Goal: Task Accomplishment & Management: Manage account settings

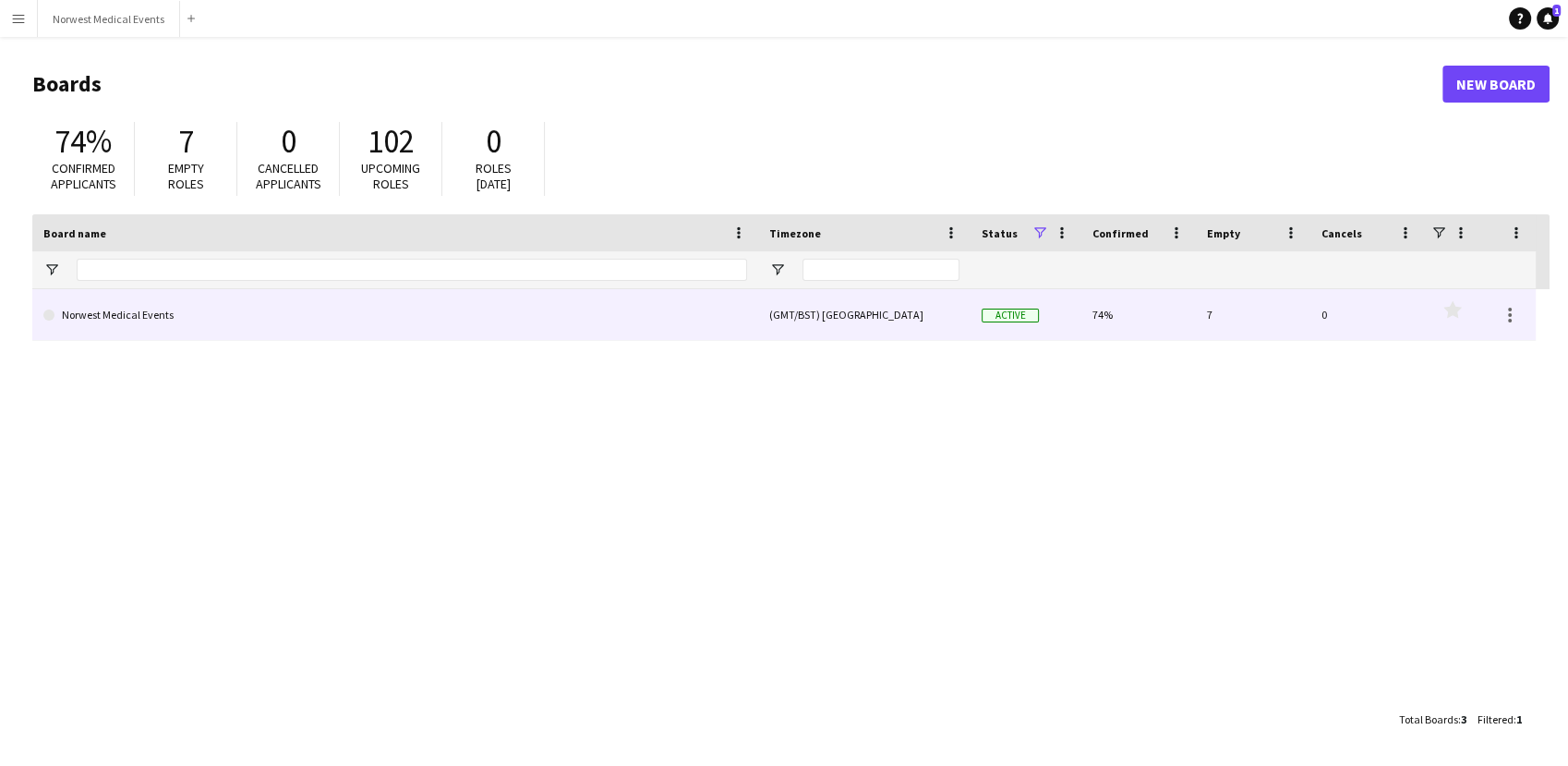
click at [237, 317] on link "Norwest Medical Events" at bounding box center [395, 315] width 704 height 52
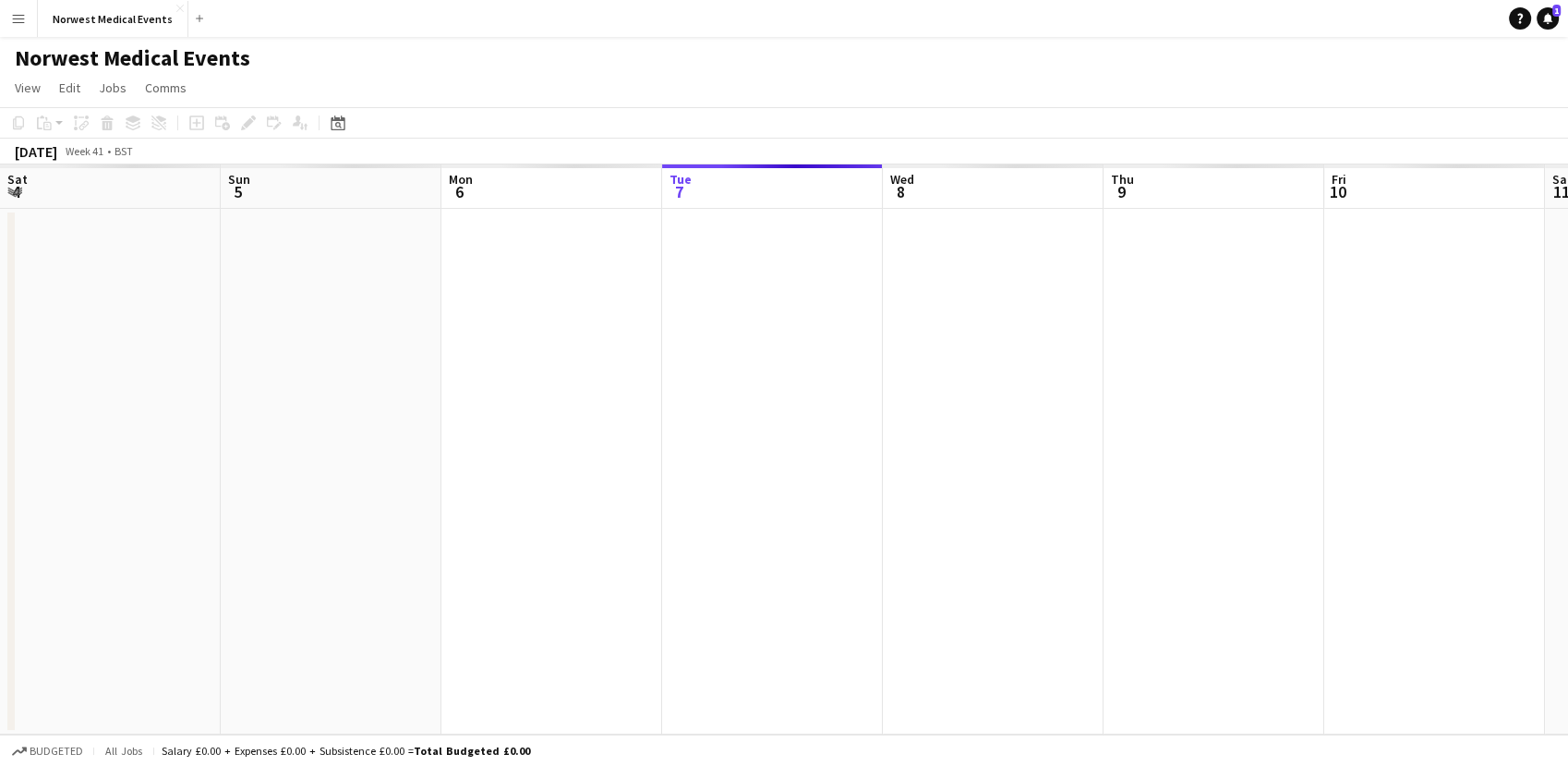
scroll to position [0, 442]
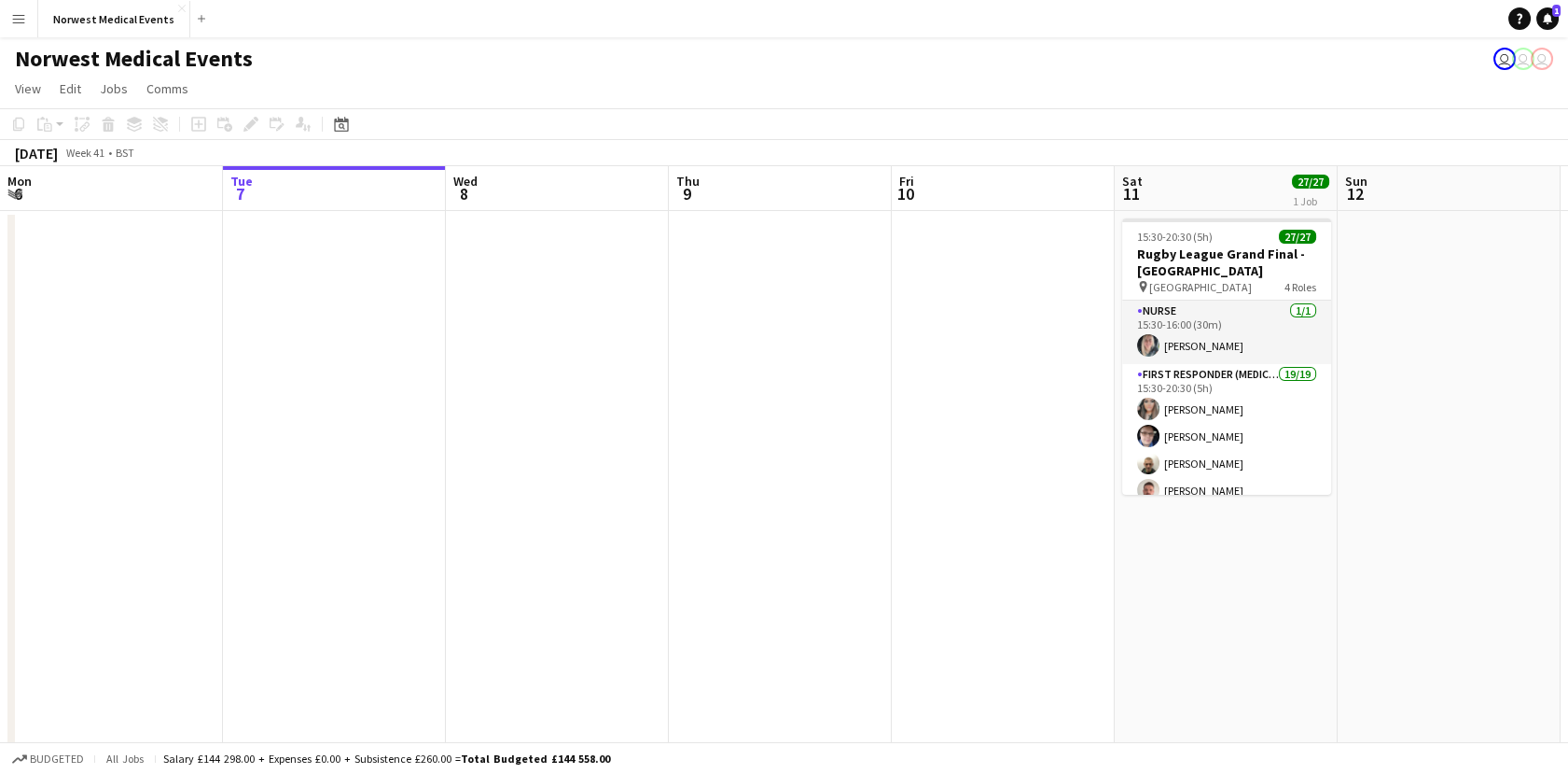
click at [58, 150] on div "[DATE]" at bounding box center [36, 153] width 43 height 19
click at [23, 22] on app-icon "Menu" at bounding box center [19, 19] width 15 height 15
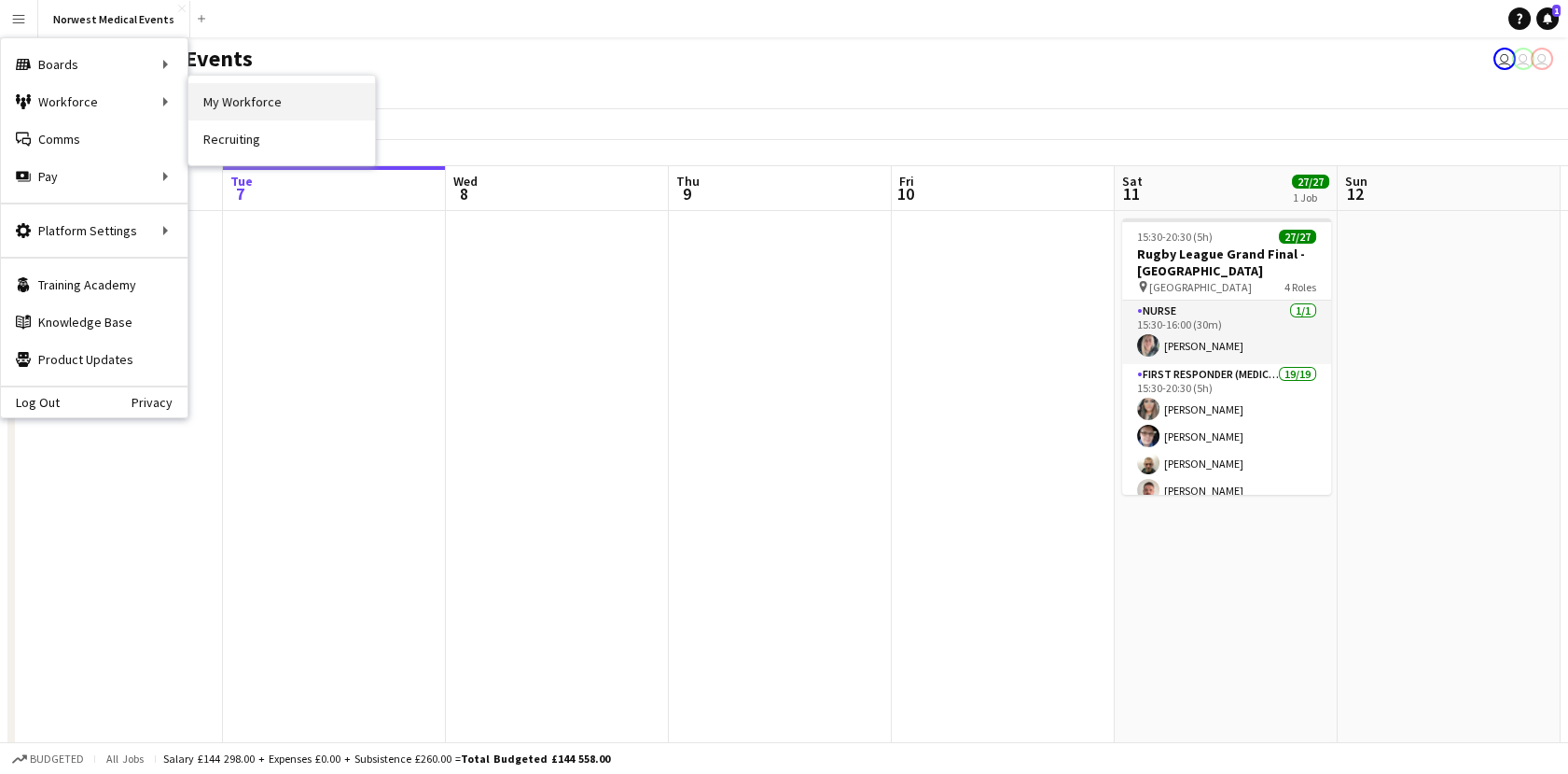
click at [265, 108] on link "My Workforce" at bounding box center [282, 101] width 186 height 37
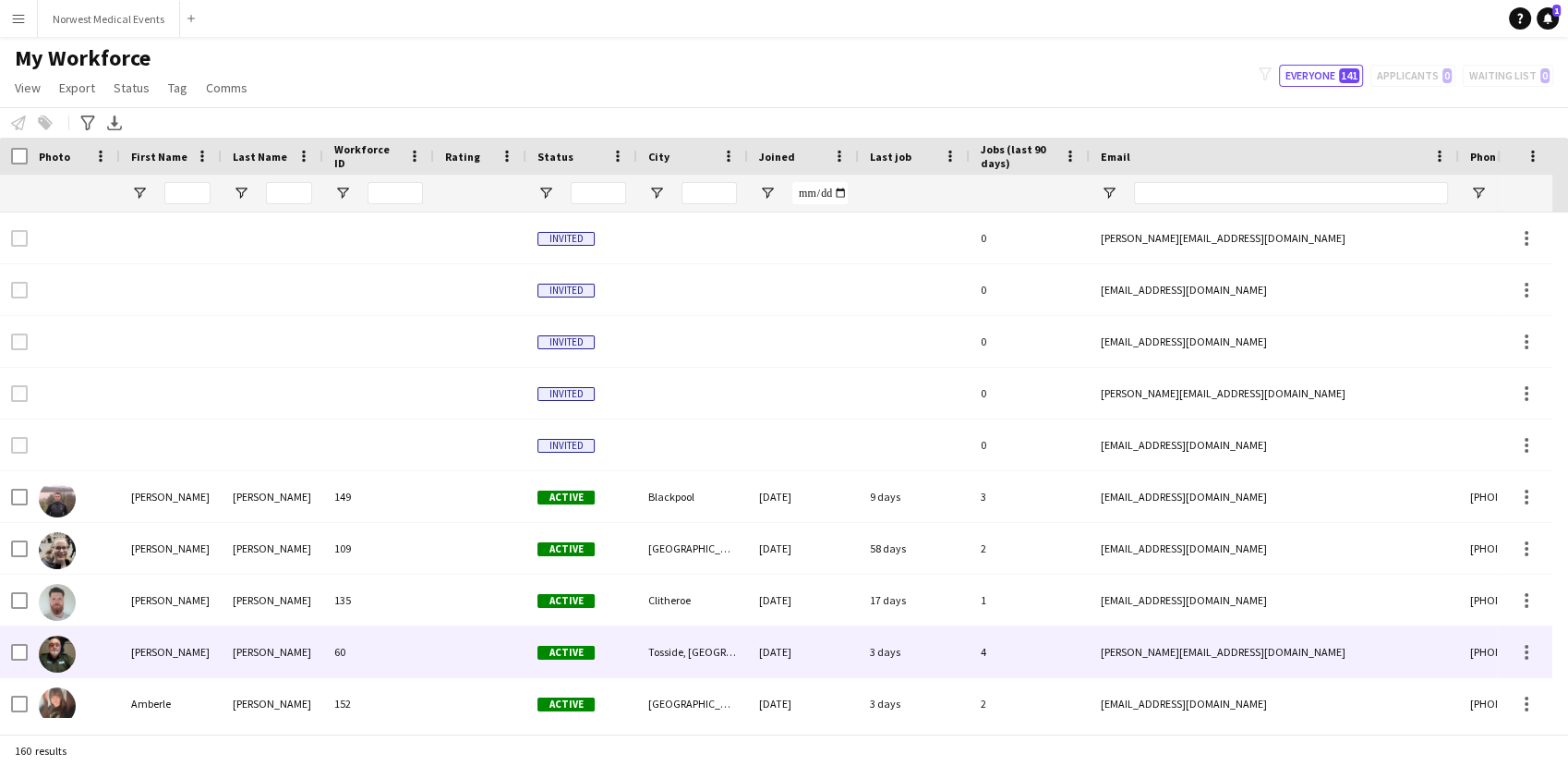
click at [215, 644] on div "[PERSON_NAME]" at bounding box center [171, 652] width 102 height 51
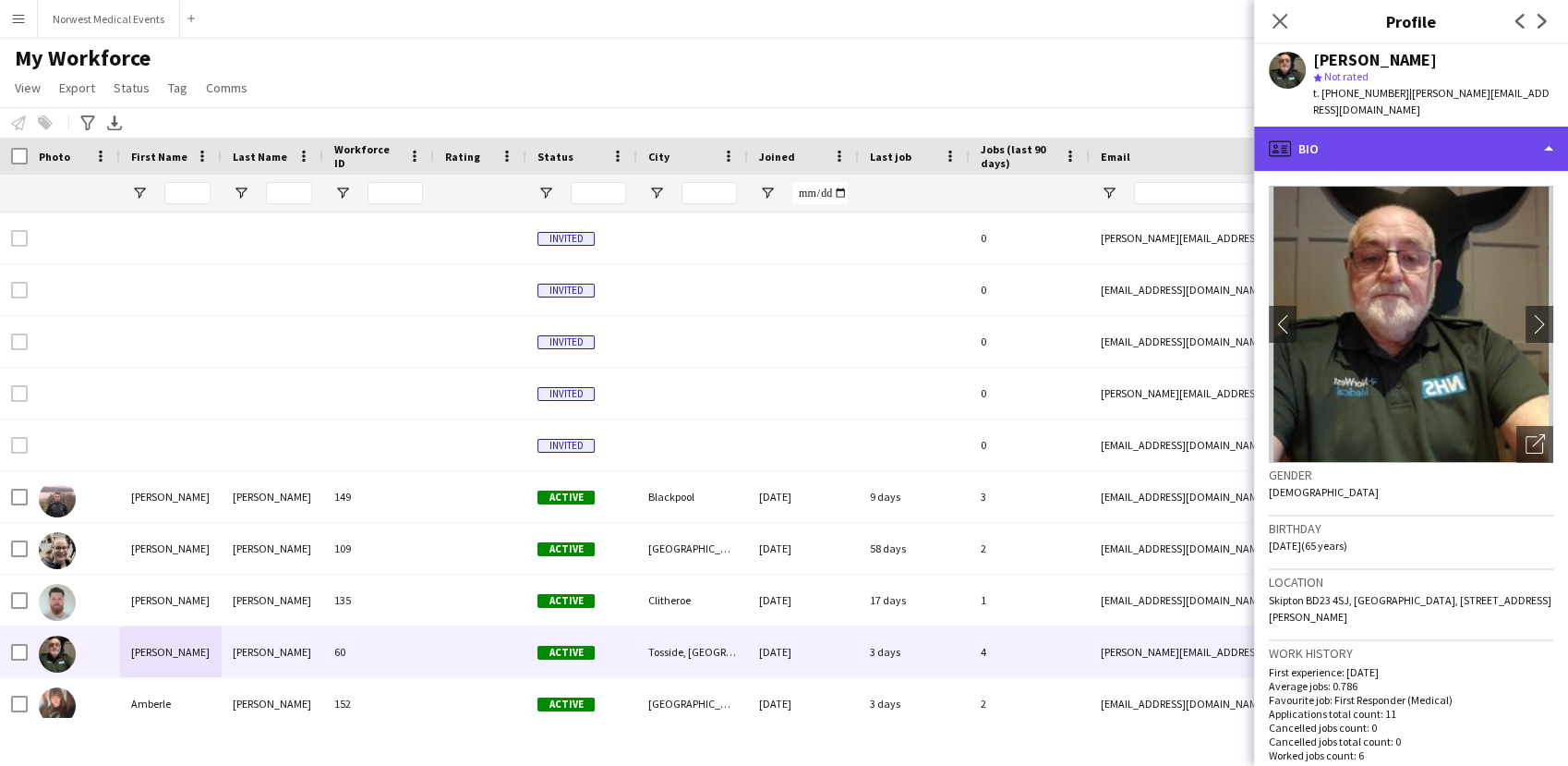
click at [1346, 150] on div "profile Bio" at bounding box center [1411, 148] width 314 height 44
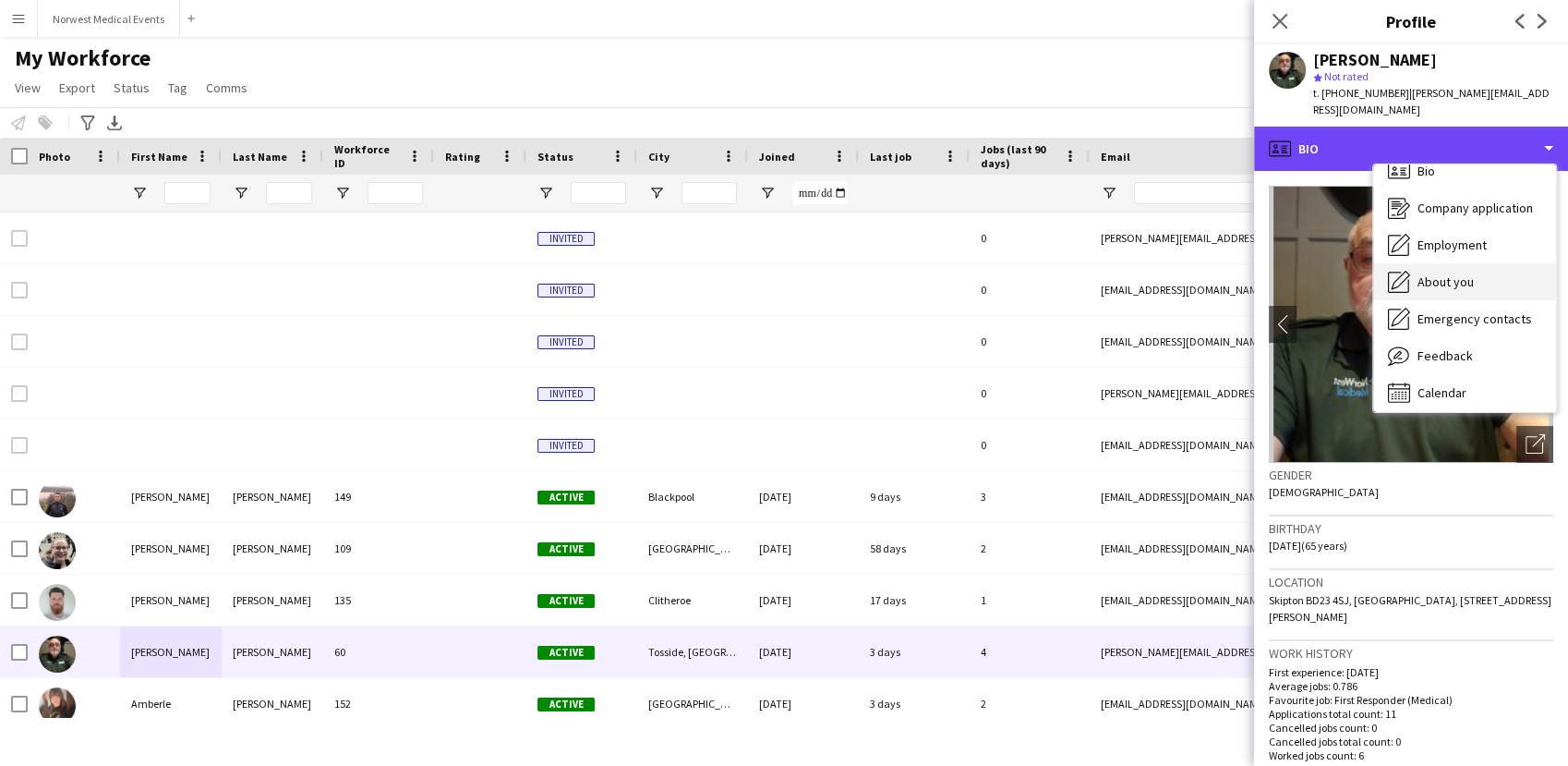
scroll to position [24, 0]
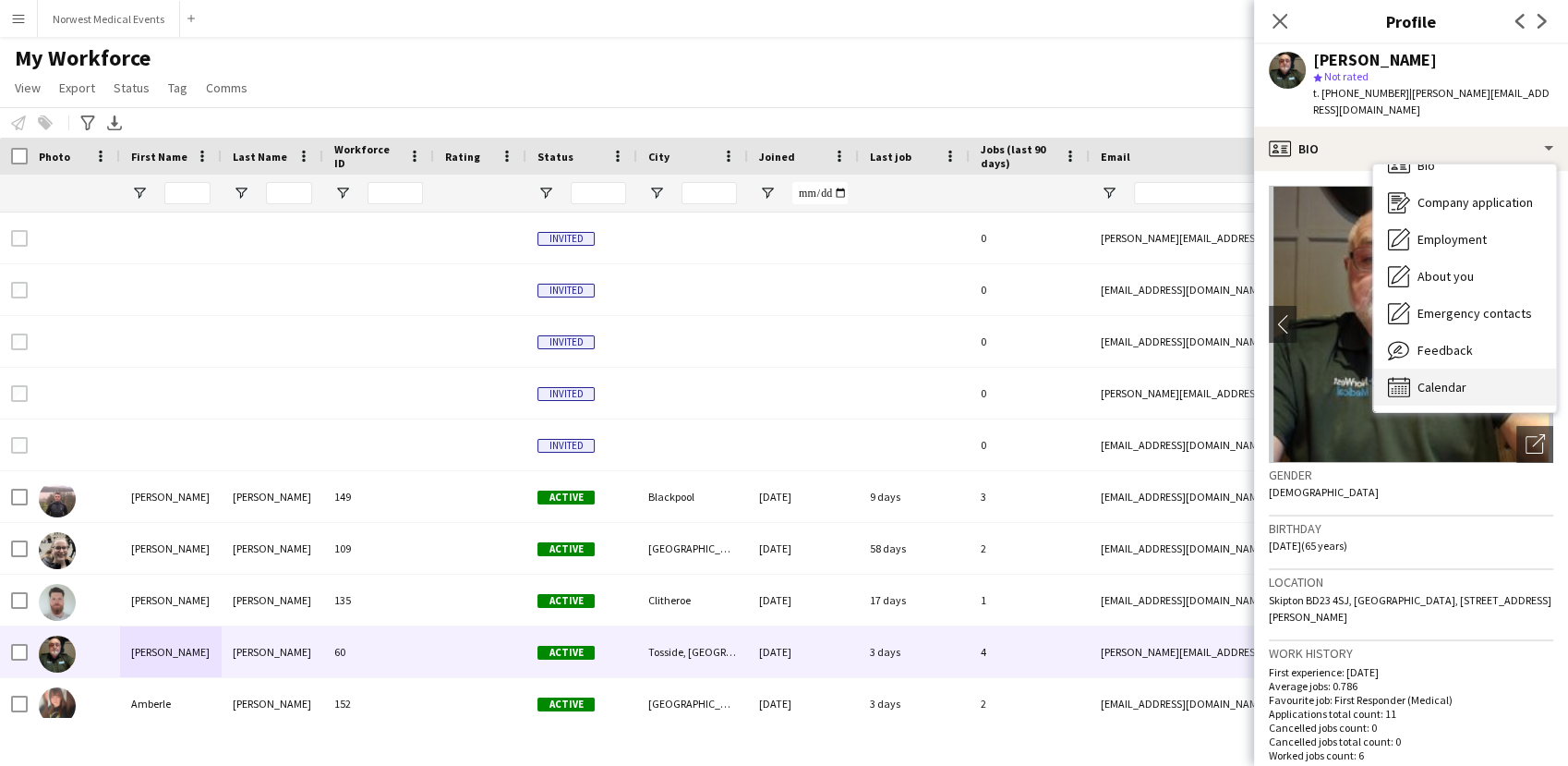
click at [1427, 379] on span "Calendar" at bounding box center [1443, 387] width 49 height 17
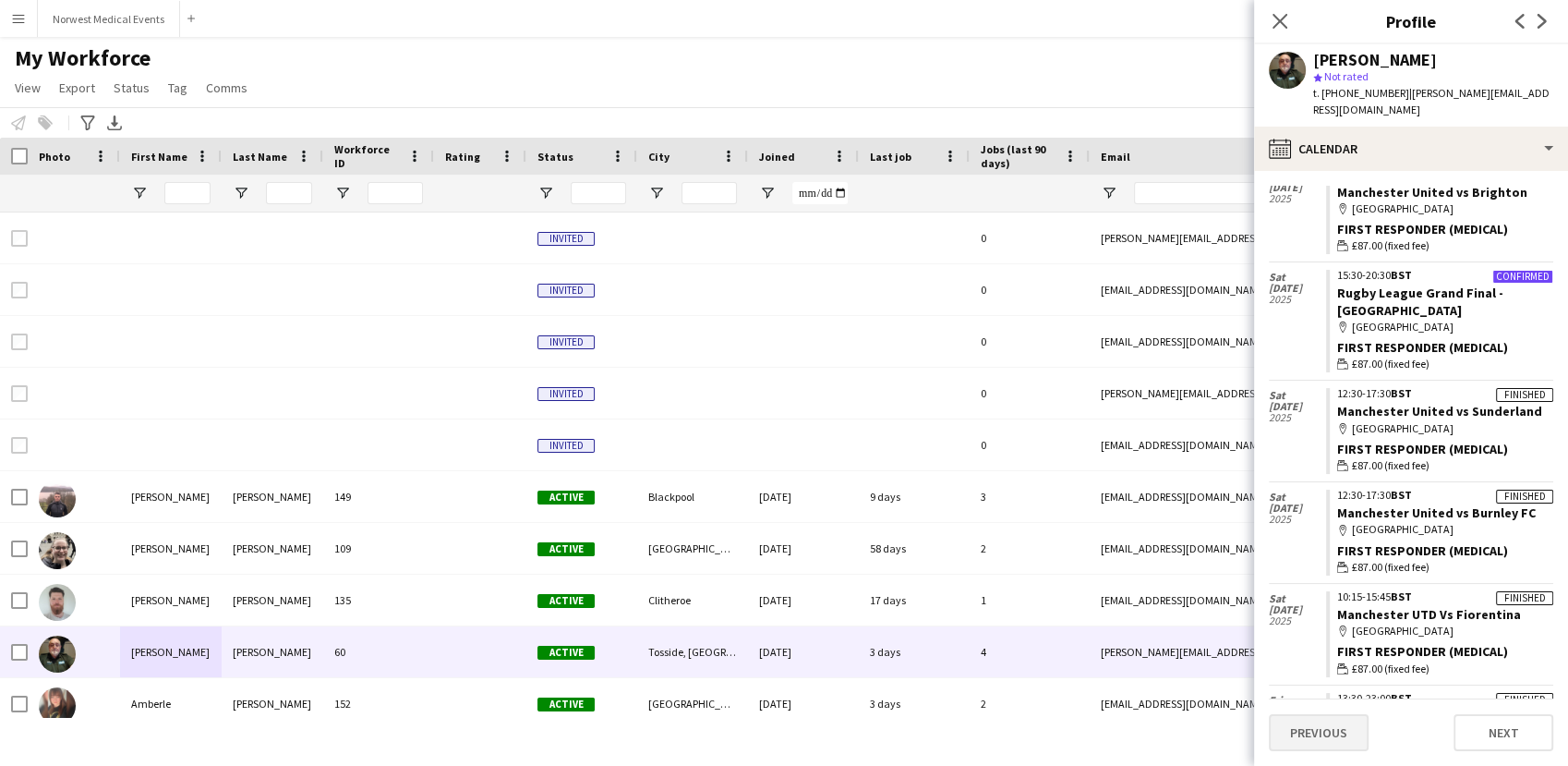
scroll to position [34, 0]
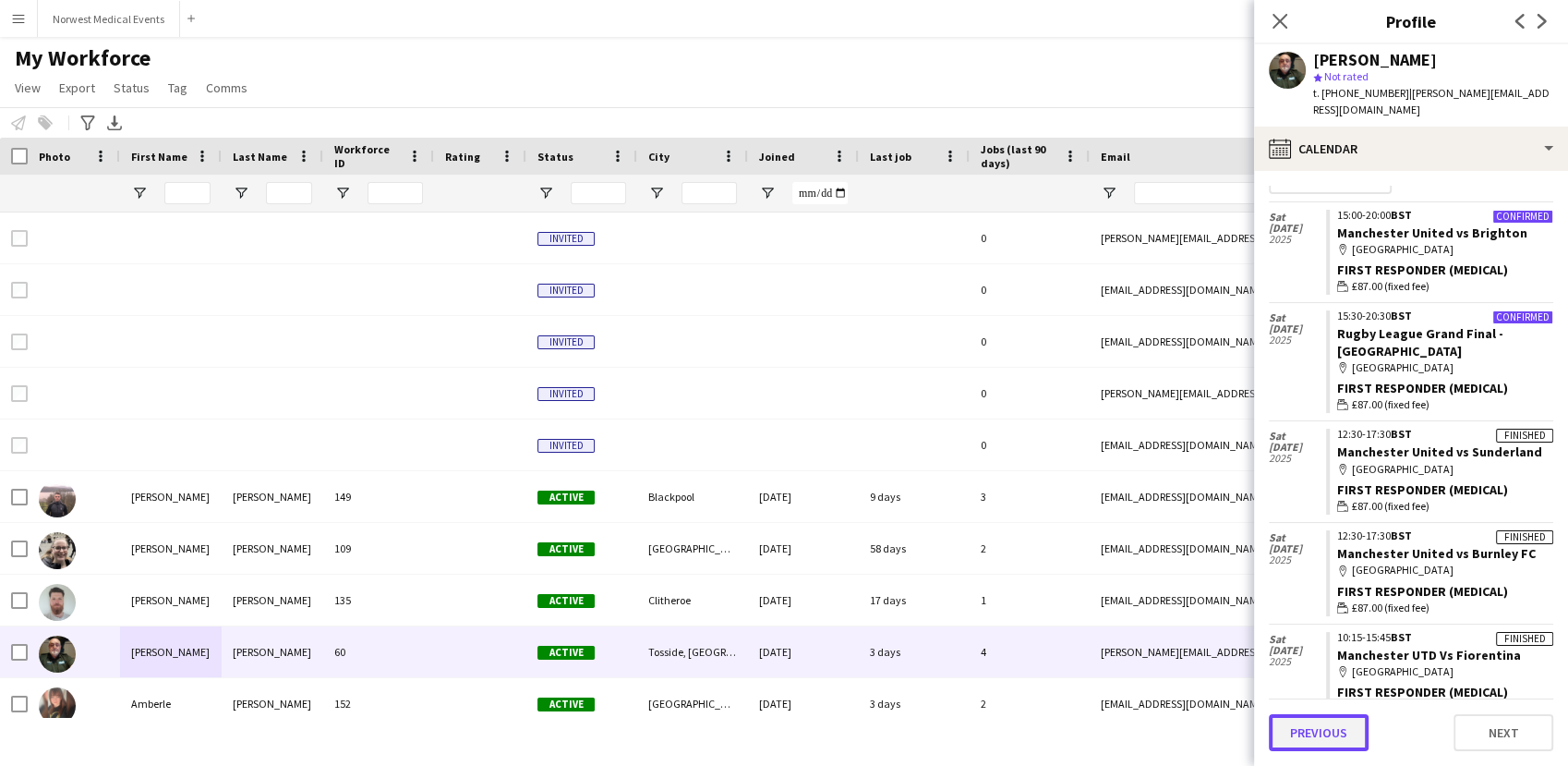
click at [1323, 721] on button "Previous" at bounding box center [1319, 732] width 100 height 37
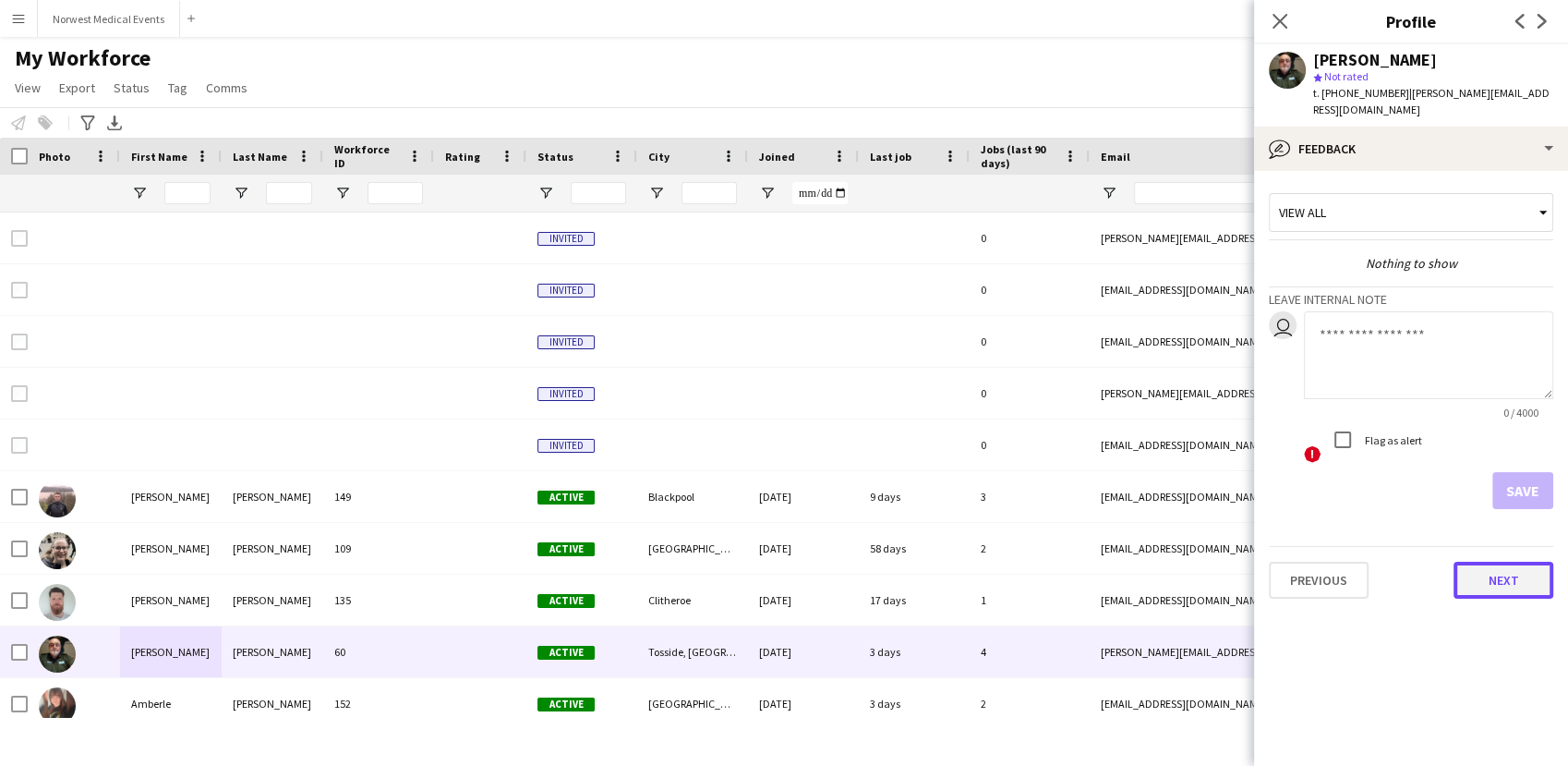
click at [1513, 567] on button "Next" at bounding box center [1504, 579] width 100 height 37
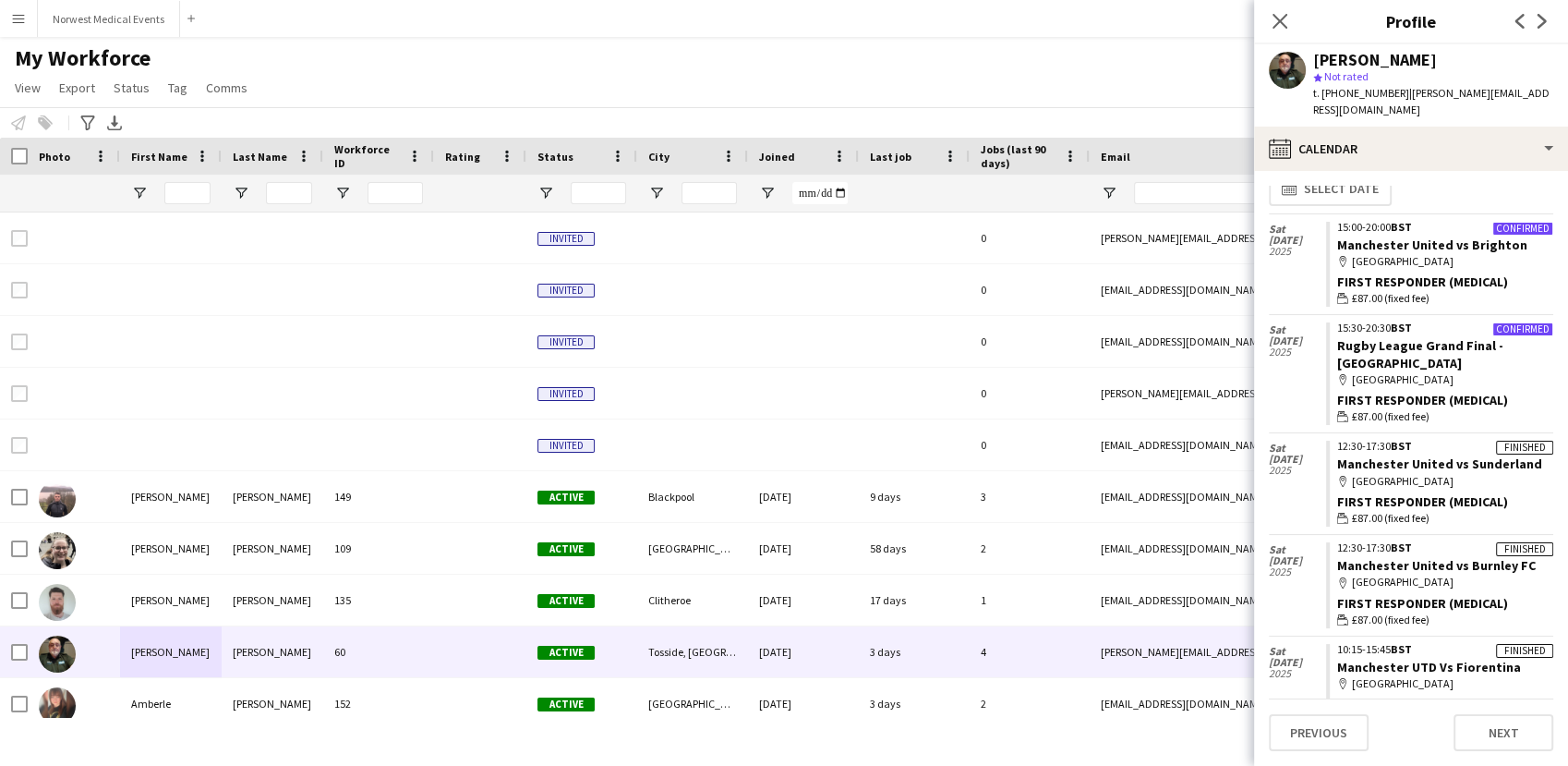
scroll to position [0, 0]
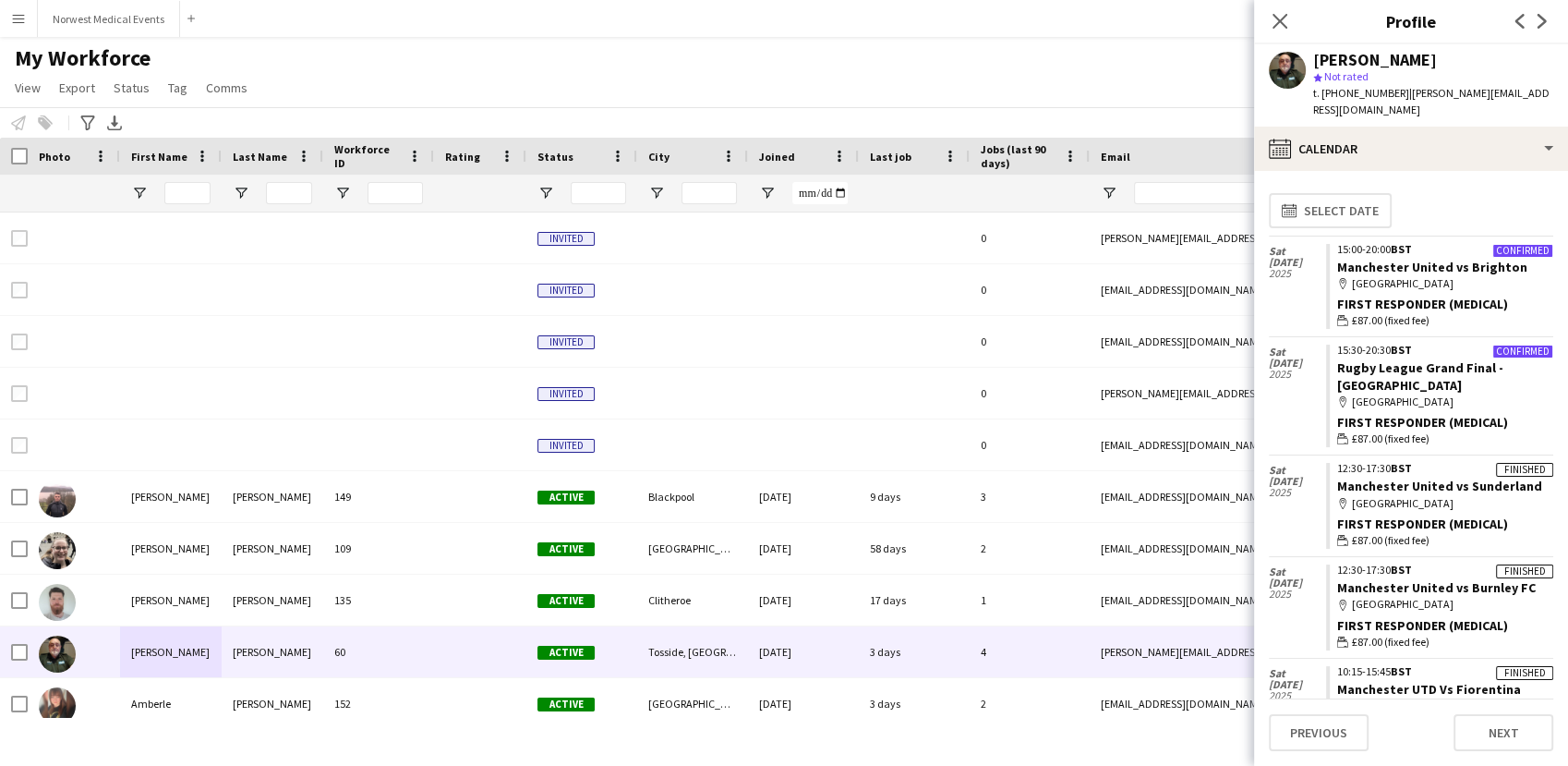
drag, startPoint x: 1401, startPoint y: 687, endPoint x: 1259, endPoint y: 220, distance: 488.1
click at [1259, 220] on app-calendar-tab "calendar-full Select date Sat 25 Oct 2025 Confirmed 15:00-20:00 BST Manchester …" at bounding box center [1411, 467] width 314 height 595
copy app-crew-calendar "Sat 25 Oct 2025 Confirmed 15:00-20:00 BST Manchester United vs Brighton map-mar…"
click at [1429, 256] on app-crew-calendar-job-card "Confirmed 15:00-20:00 BST Manchester United vs Brighton map-marker Old Trafford…" at bounding box center [1440, 286] width 227 height 86
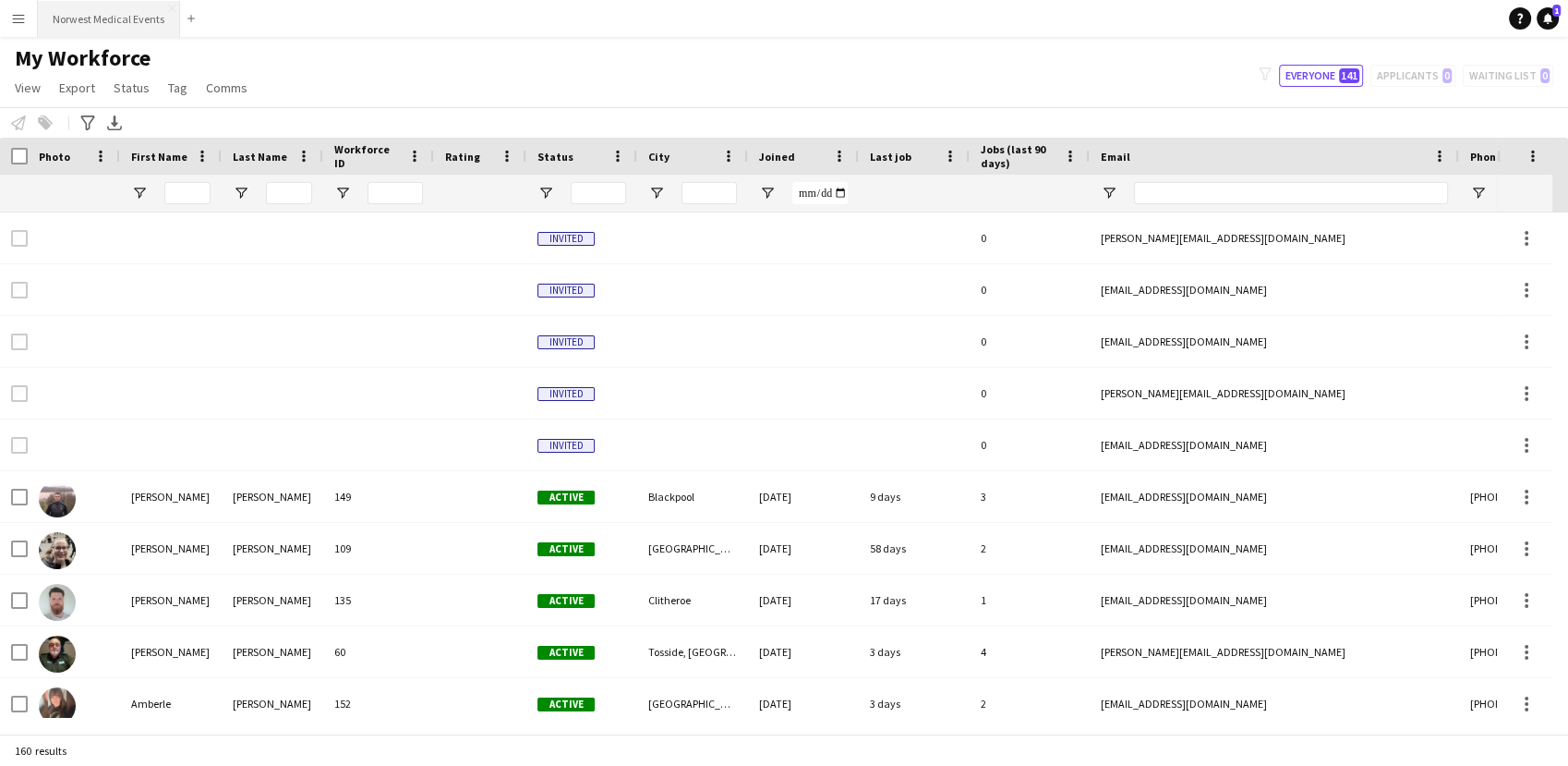
click at [75, 11] on button "Norwest Medical Events Close" at bounding box center [108, 19] width 142 height 36
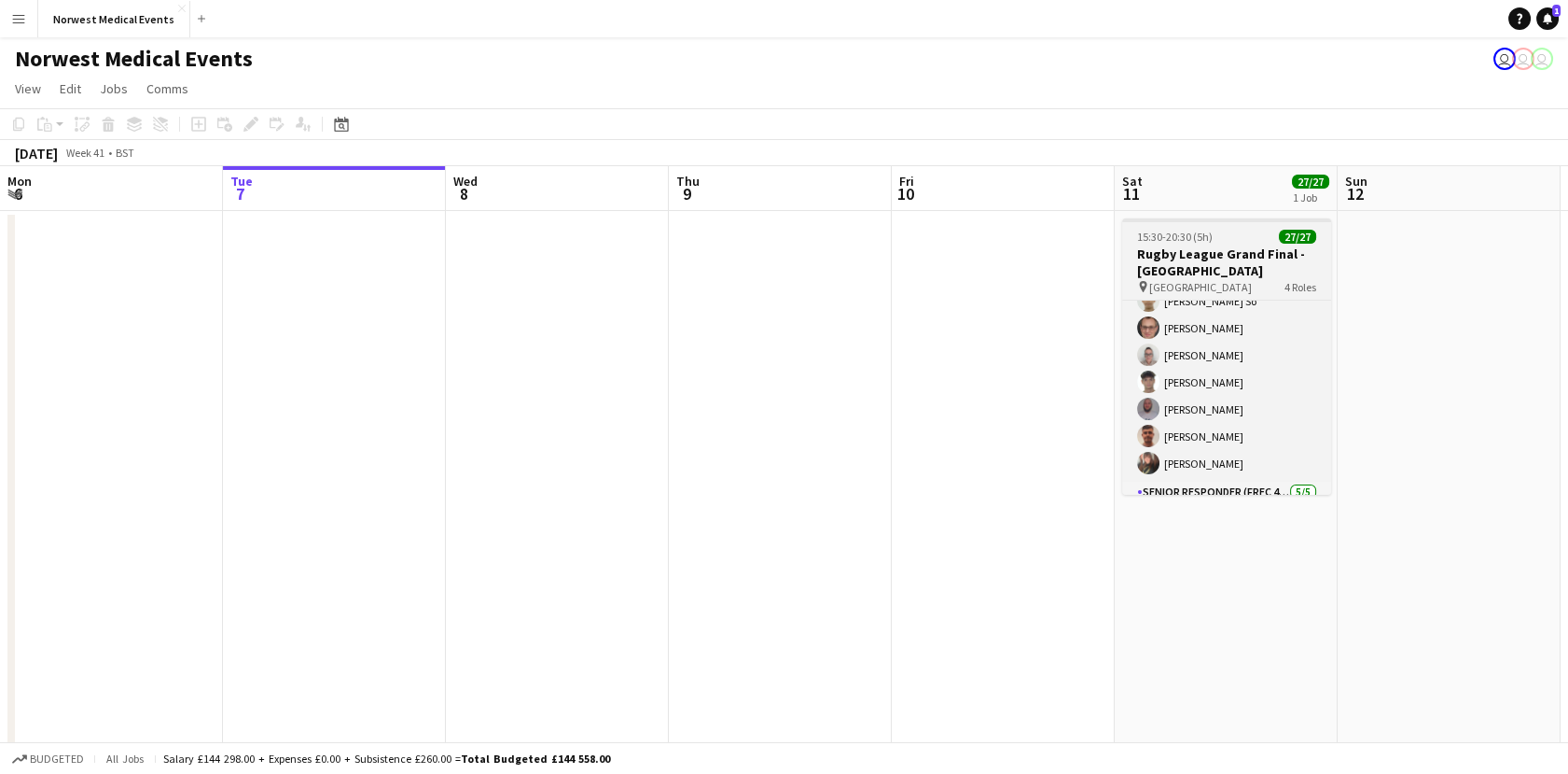
scroll to position [452, 0]
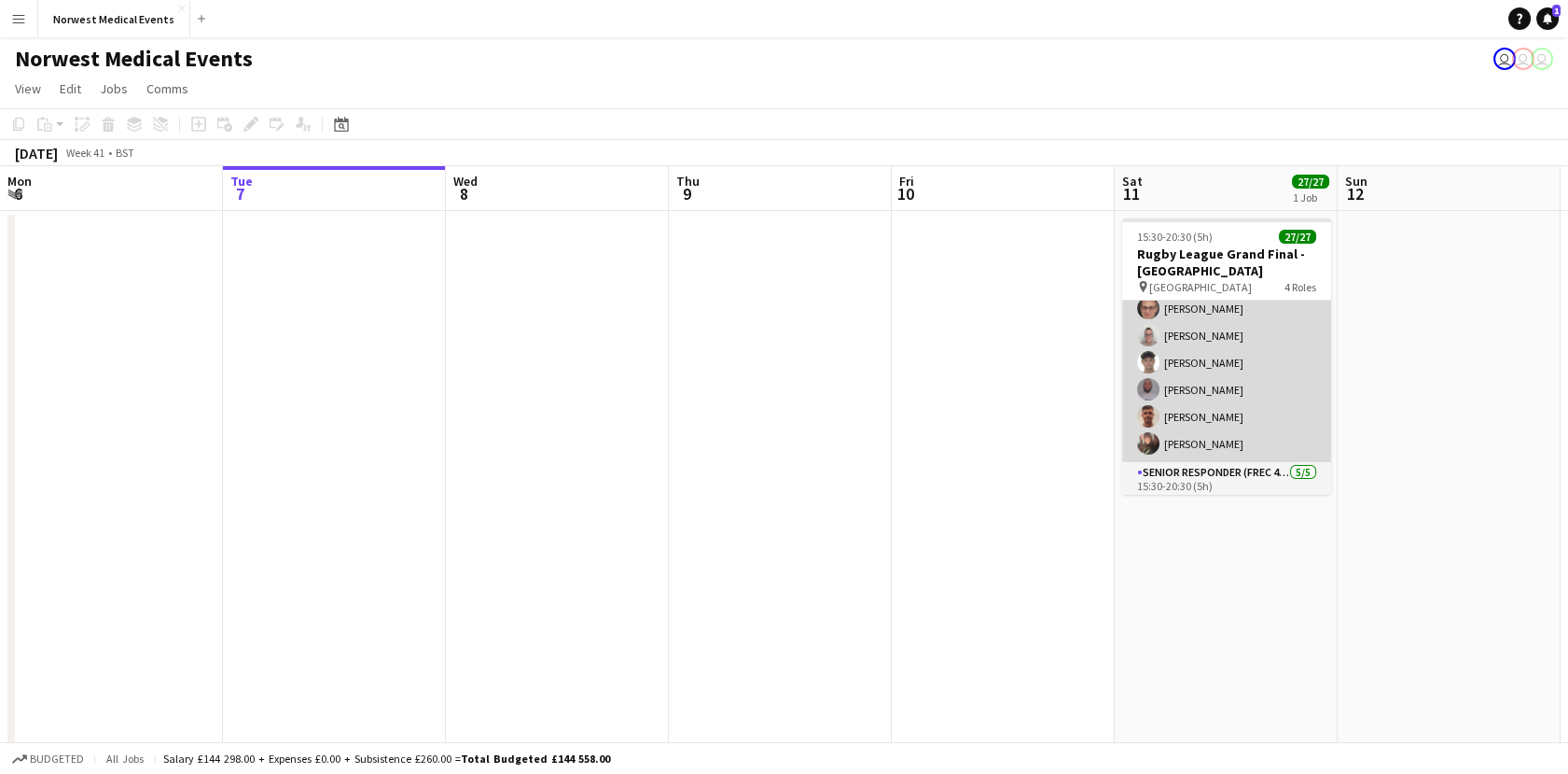
click at [1264, 394] on app-card-role "First Responder (Medical) 19/19 15:30-20:30 (5h) [PERSON_NAME] [PERSON_NAME] [P…" at bounding box center [1226, 187] width 209 height 550
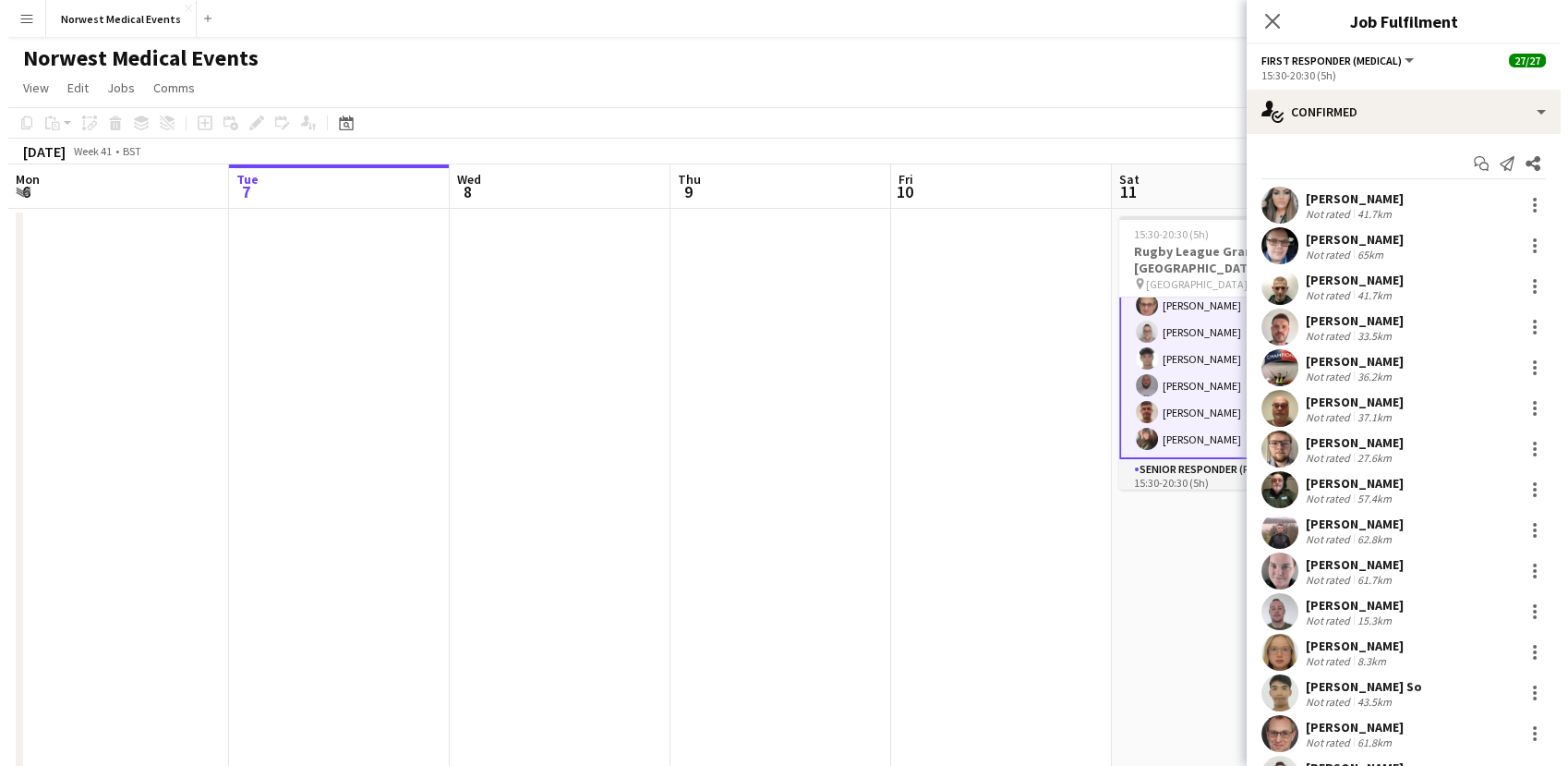
scroll to position [242, 0]
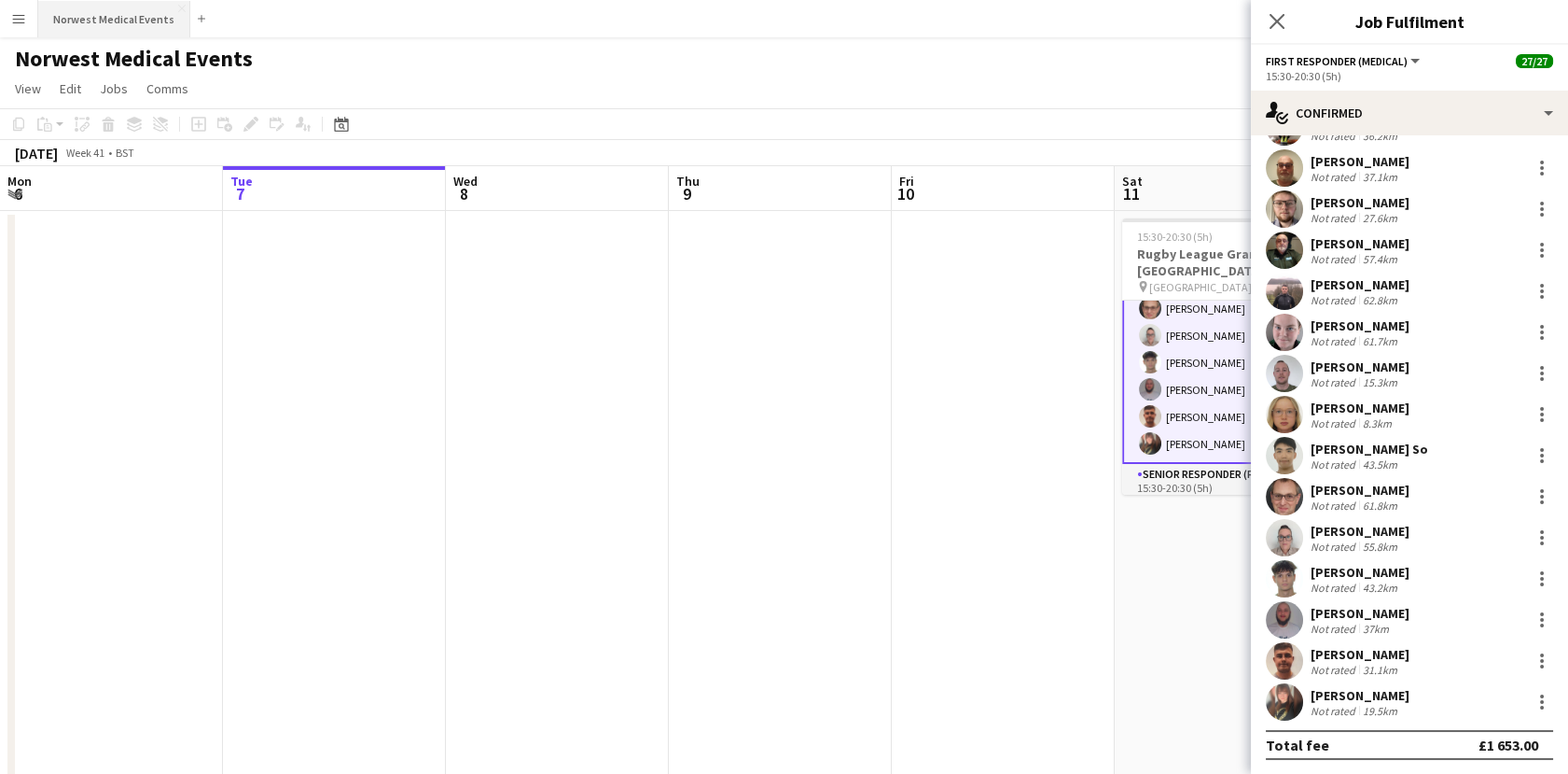
click at [99, 2] on button "Norwest Medical Events Close" at bounding box center [114, 19] width 152 height 36
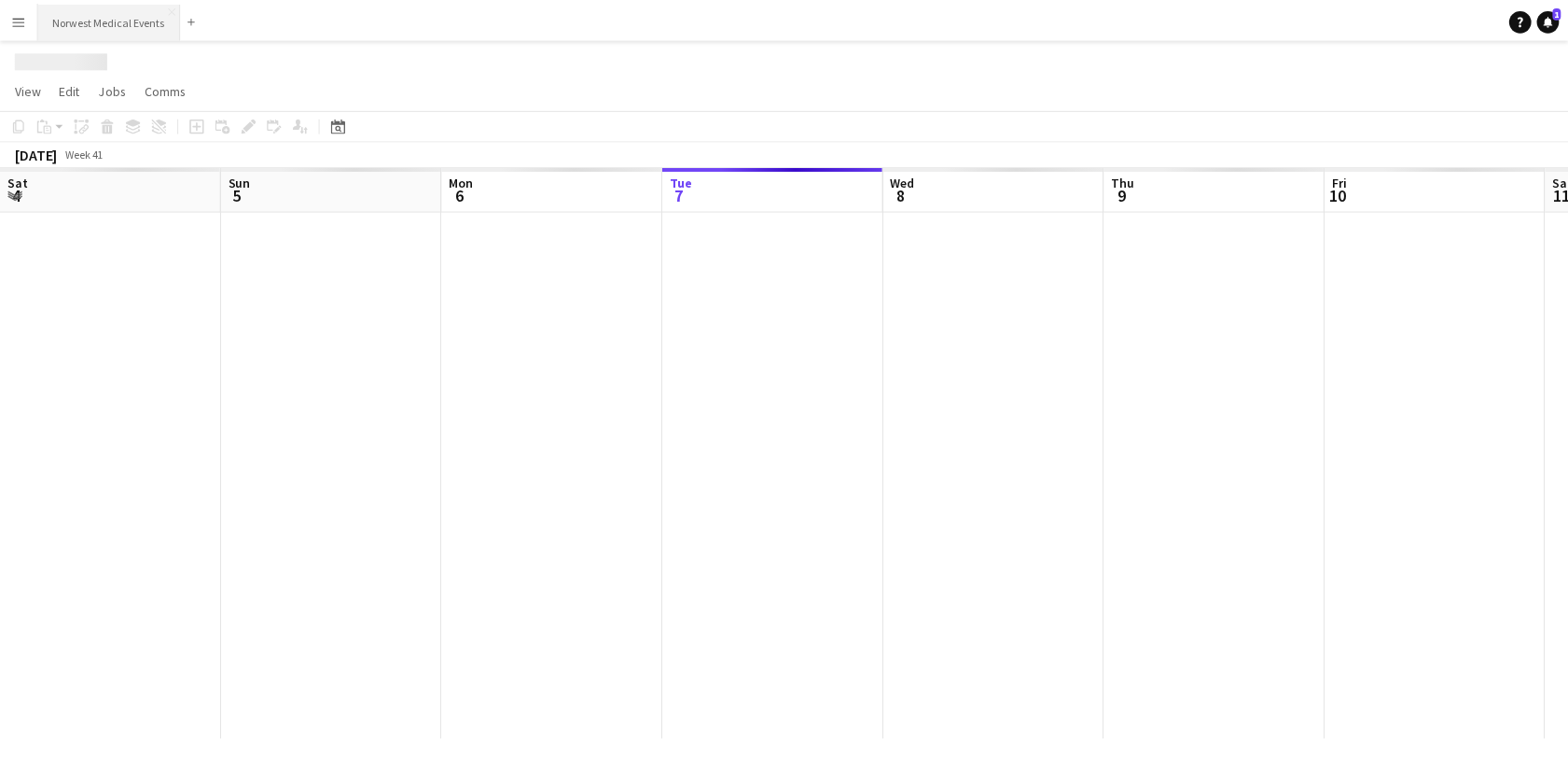
scroll to position [0, 446]
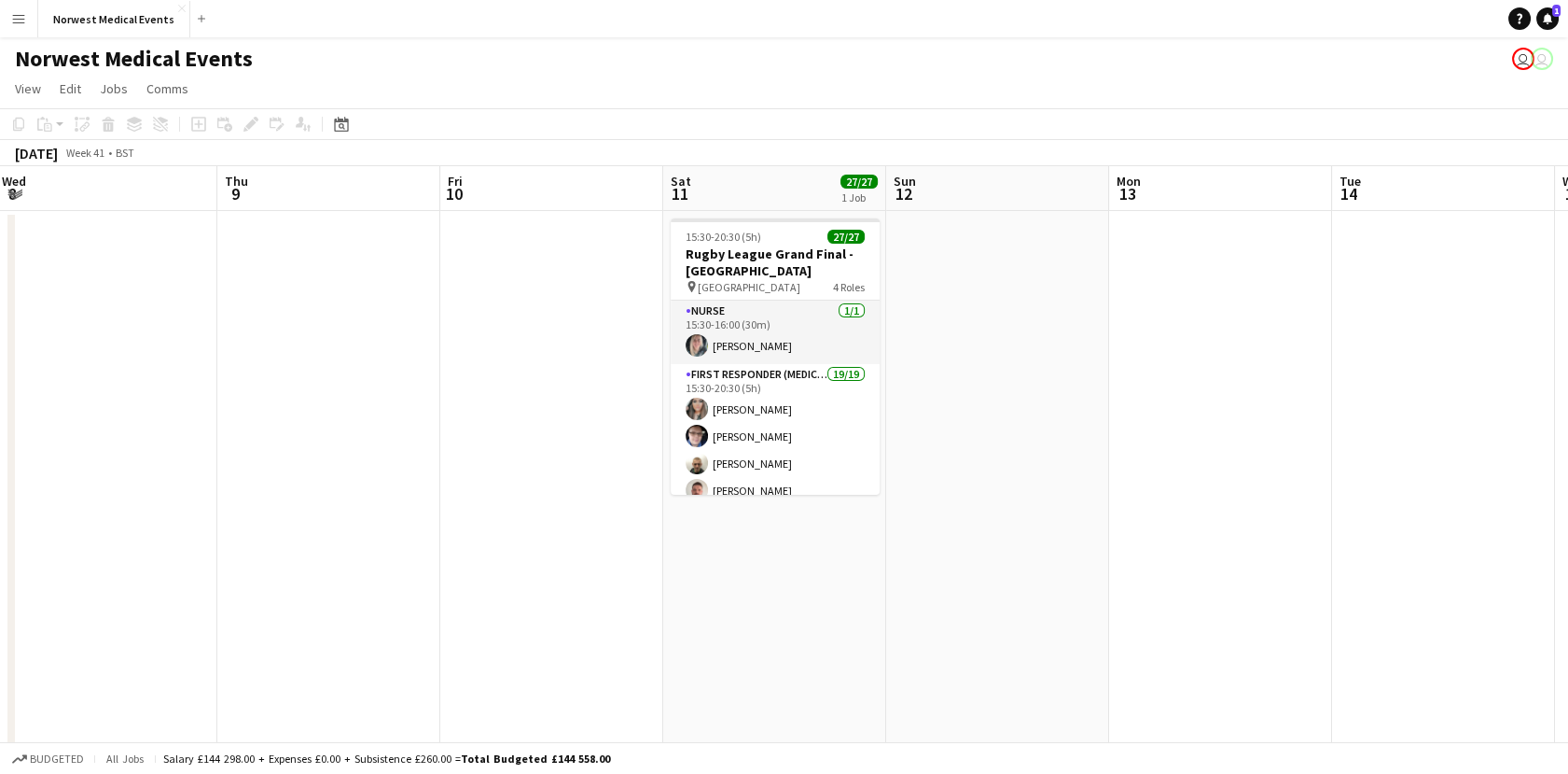
drag, startPoint x: 911, startPoint y: 585, endPoint x: 212, endPoint y: 585, distance: 699.0
click at [118, 585] on app-calendar-viewport "Sat 4 36/37 2 Jobs Sun 5 Mon 6 Tue 7 Wed 8 Thu 9 Fri 10 Sat 11 27/27 1 Job Sun …" at bounding box center [784, 533] width 1568 height 735
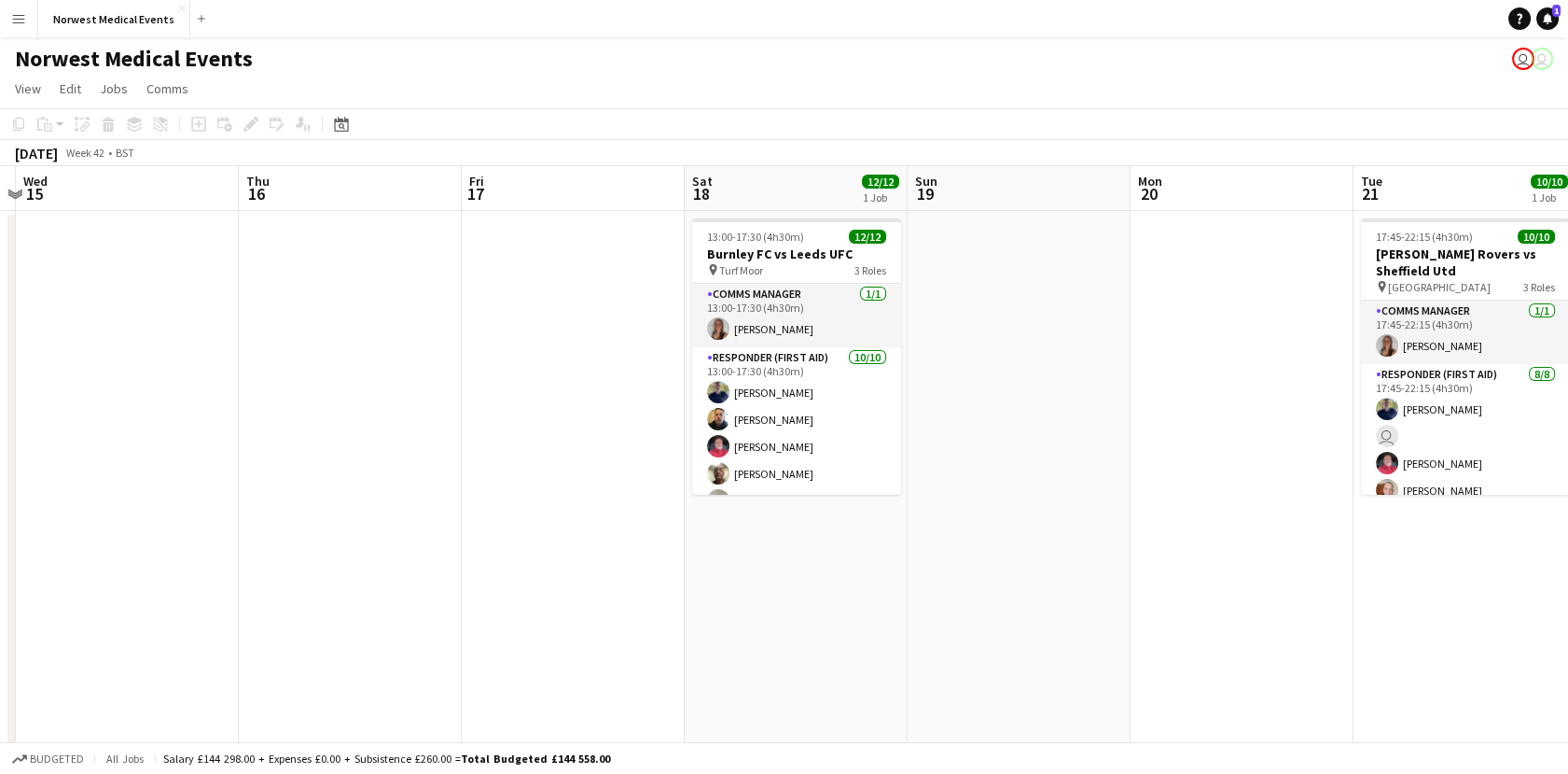
drag, startPoint x: 428, startPoint y: 557, endPoint x: 872, endPoint y: 532, distance: 444.7
click at [230, 548] on app-calendar-viewport "Sun 12 Mon 13 Tue 14 Wed 15 Thu 16 Fri 17 Sat 18 12/12 1 Job Sun 19 Mon 20 Tue …" at bounding box center [784, 533] width 1568 height 735
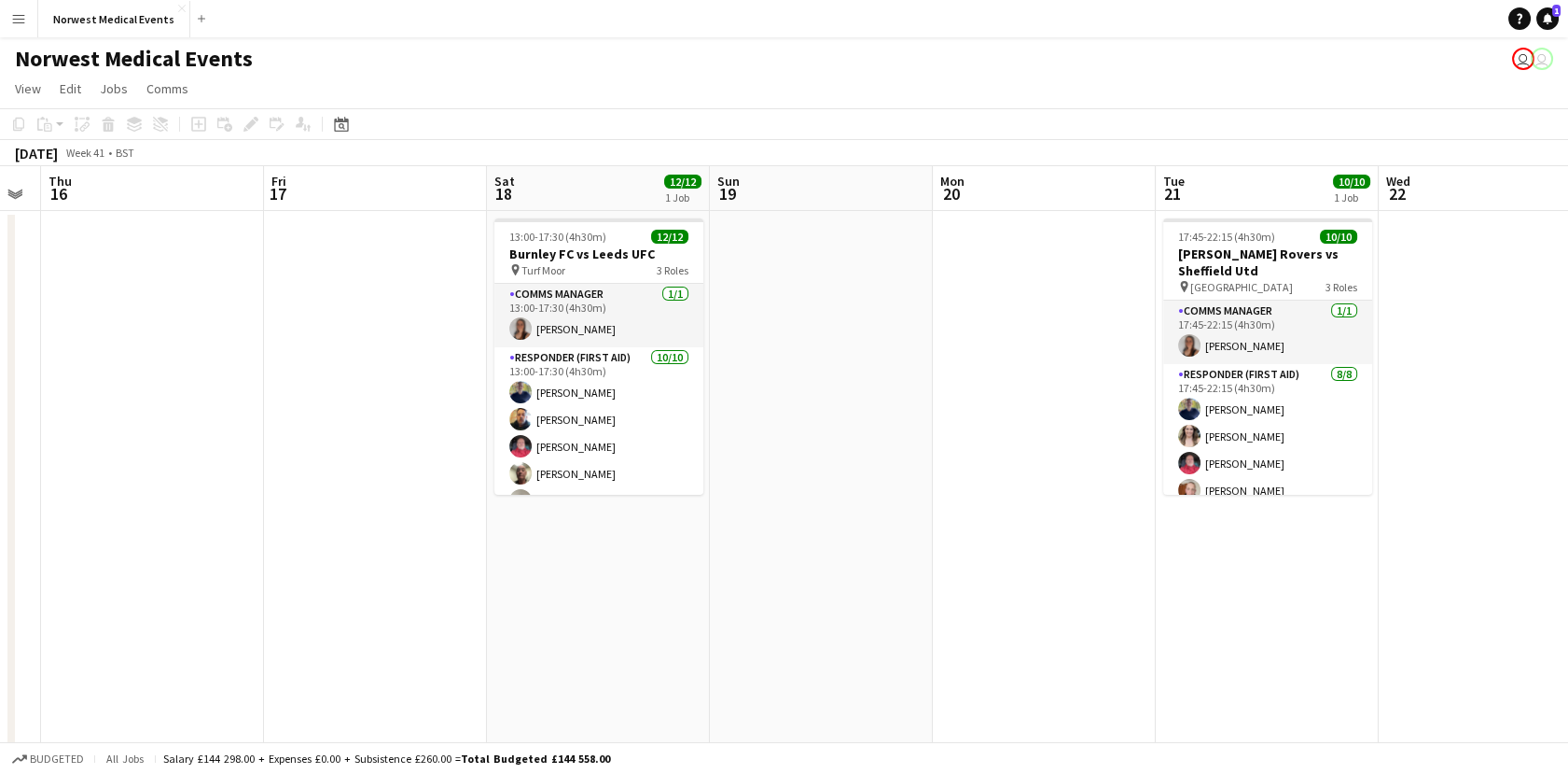
click at [80, 549] on app-calendar-viewport "Sun 12 Mon 13 Tue 14 Wed 15 Thu 16 Fri 17 Sat 18 12/12 1 Job Sun 19 Mon 20 Tue …" at bounding box center [784, 533] width 1568 height 735
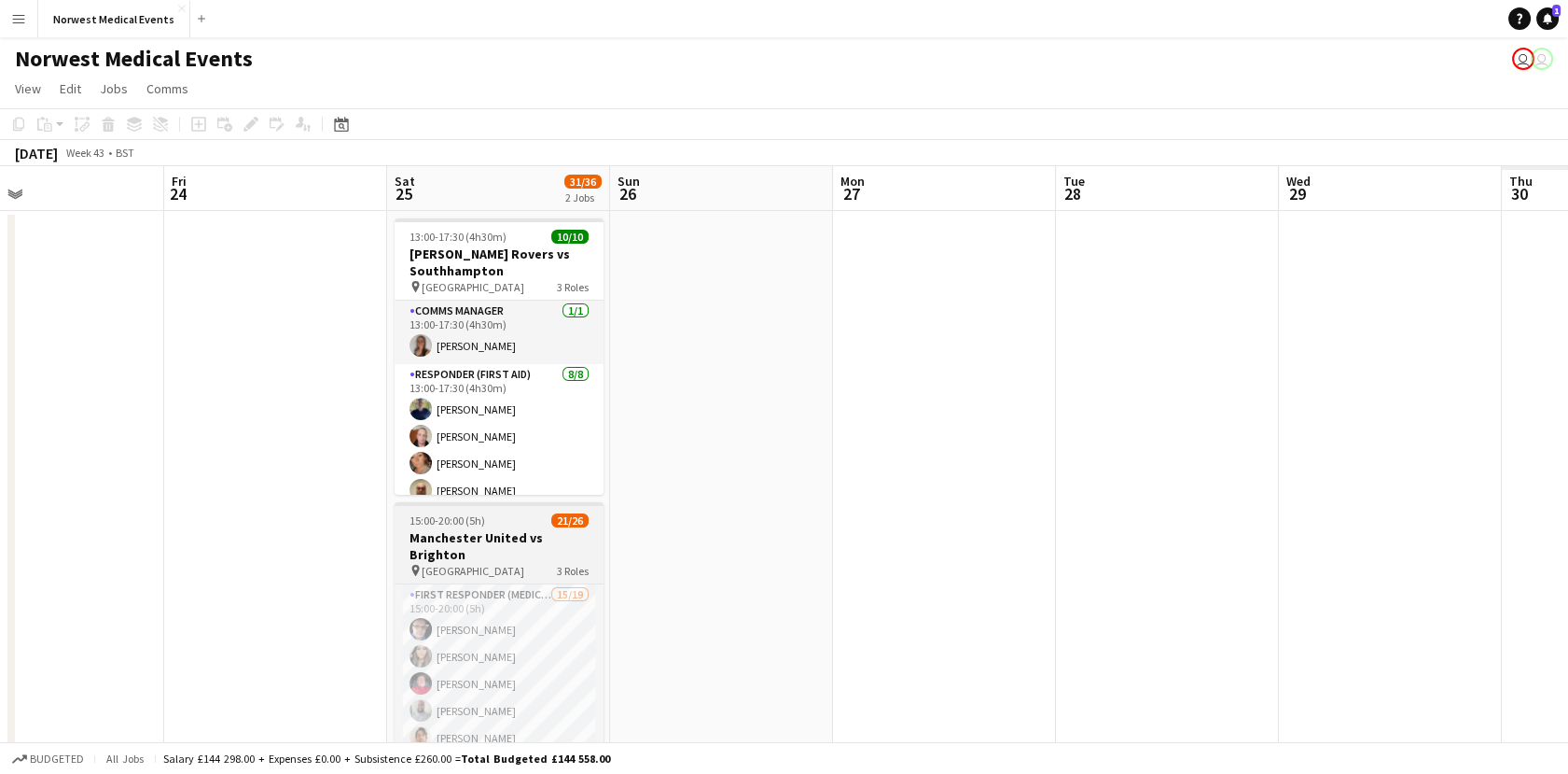
drag, startPoint x: 621, startPoint y: 560, endPoint x: 377, endPoint y: 504, distance: 250.3
click at [0, 562] on html "Menu Boards Boards Boards All jobs Status Workforce Workforce My Workforce Recr…" at bounding box center [784, 466] width 1568 height 933
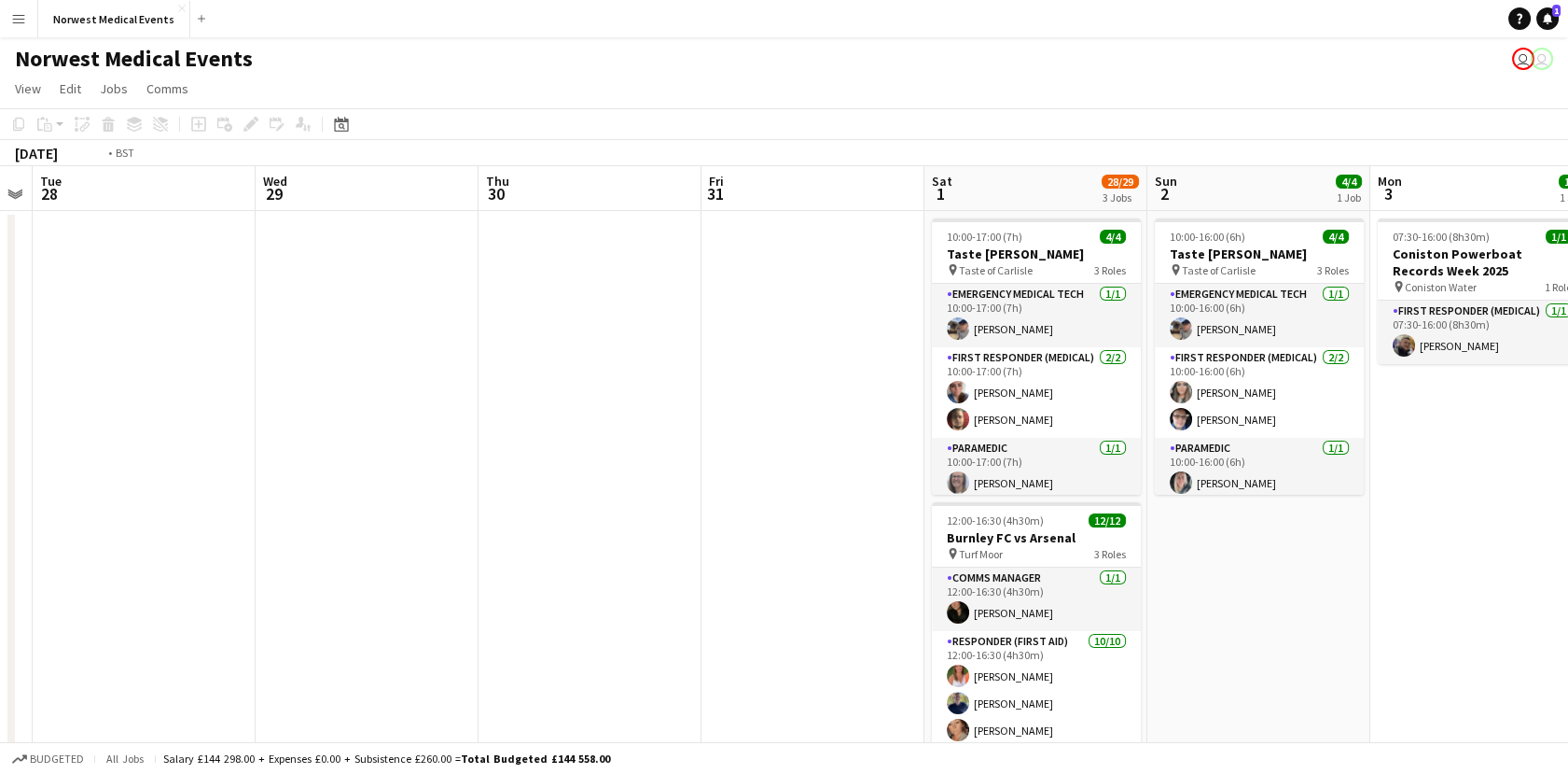
drag, startPoint x: 799, startPoint y: 526, endPoint x: 308, endPoint y: 494, distance: 492.0
click at [8, 526] on div "chevron-right New group Fri 24 Sat 25 31/36 2 Jobs Sun 26 Mon 27 Tue 28 Wed 29 …" at bounding box center [784, 675] width 1568 height 1019
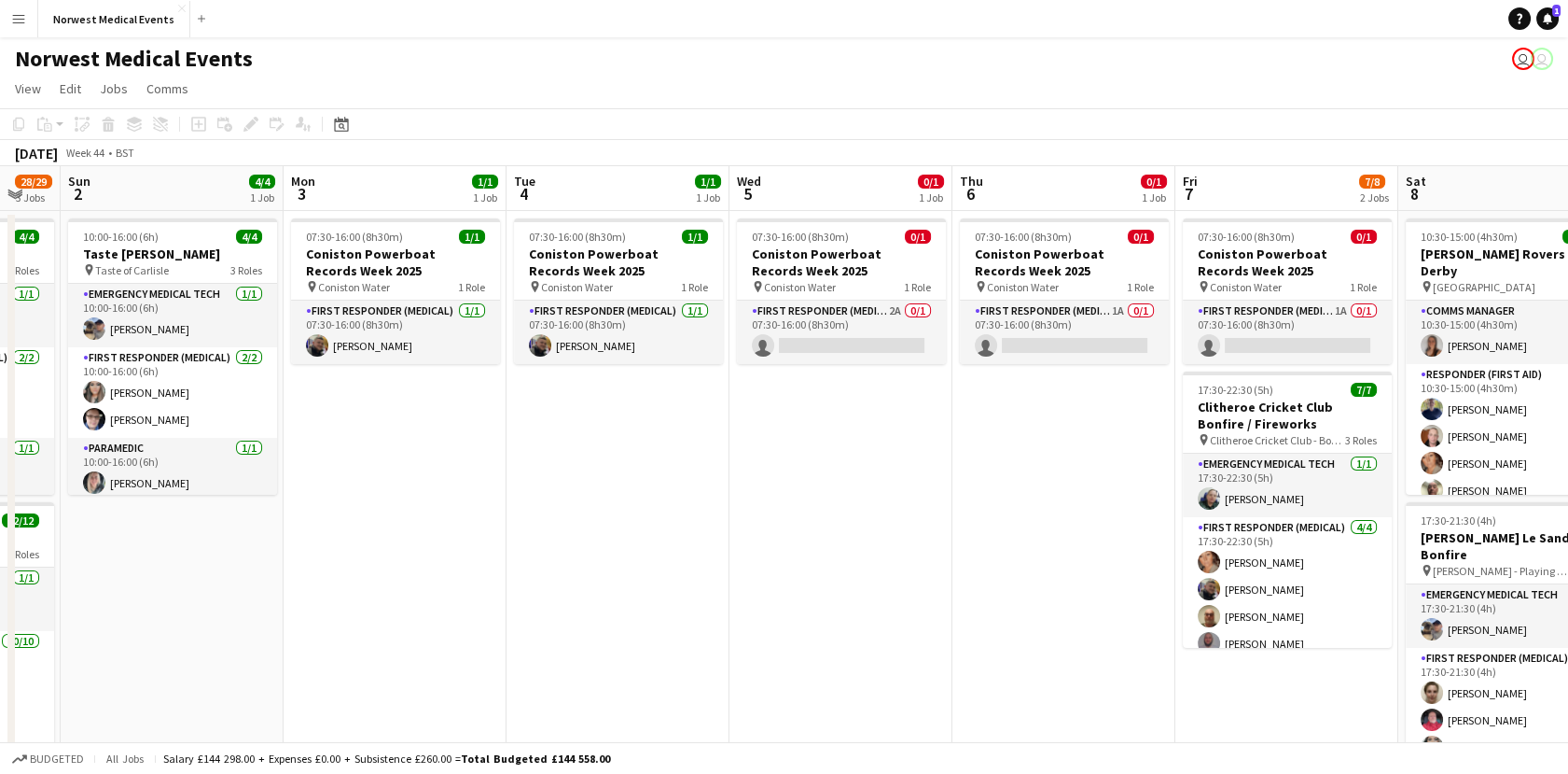
scroll to position [0, 619]
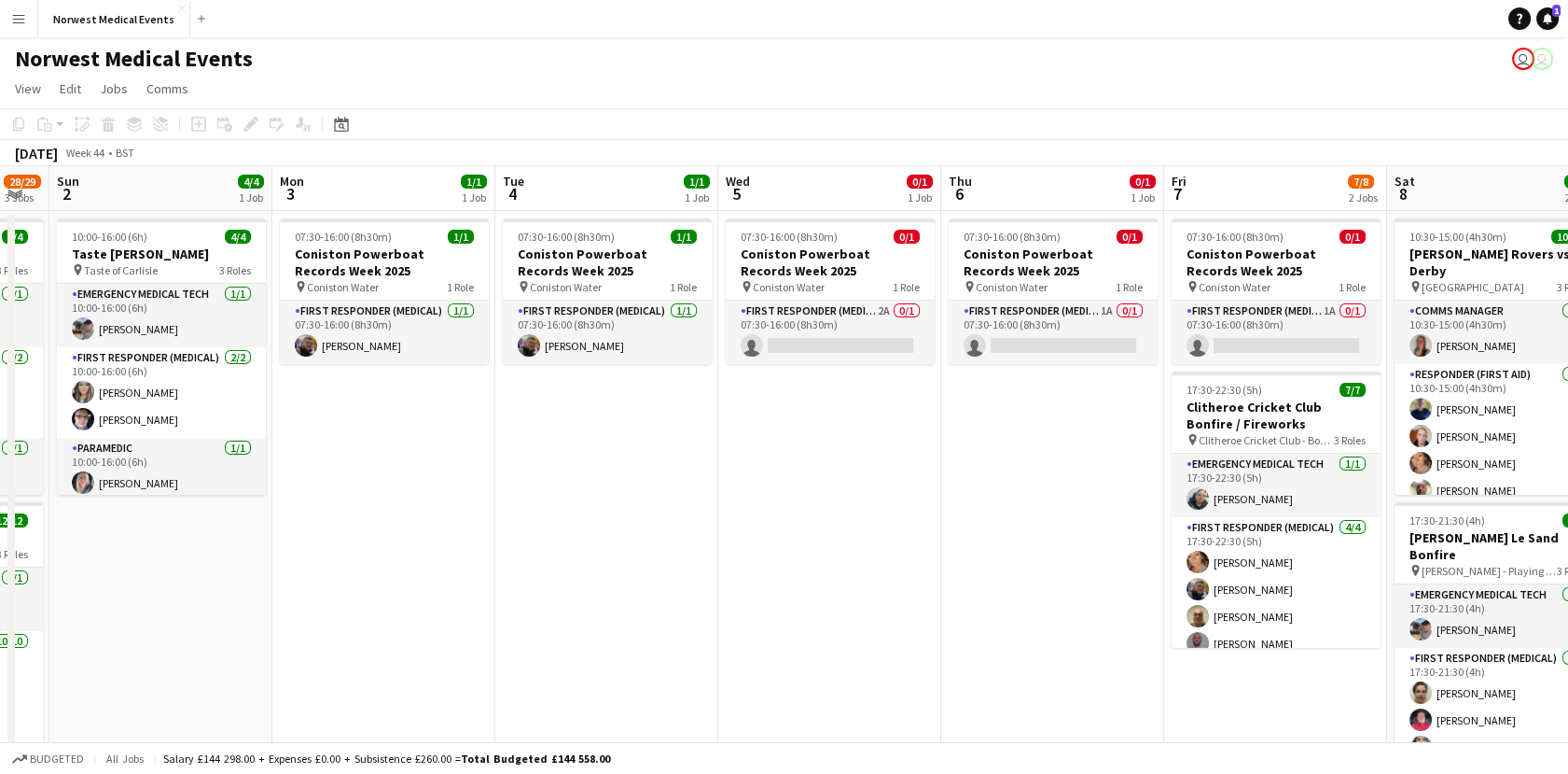
drag, startPoint x: 1260, startPoint y: 535, endPoint x: 659, endPoint y: 434, distance: 609.4
click at [608, 526] on app-calendar-viewport "Thu 30 Fri 31 Sat 1 28/29 3 Jobs Sun 2 4/4 1 Job Mon 3 1/1 1 Job Tue 4 1/1 1 Jo…" at bounding box center [784, 675] width 1568 height 1019
click at [822, 345] on app-card-role "First Responder (Medical) 2A 0/1 07:30-16:00 (8h30m) single-neutral-actions" at bounding box center [831, 332] width 209 height 64
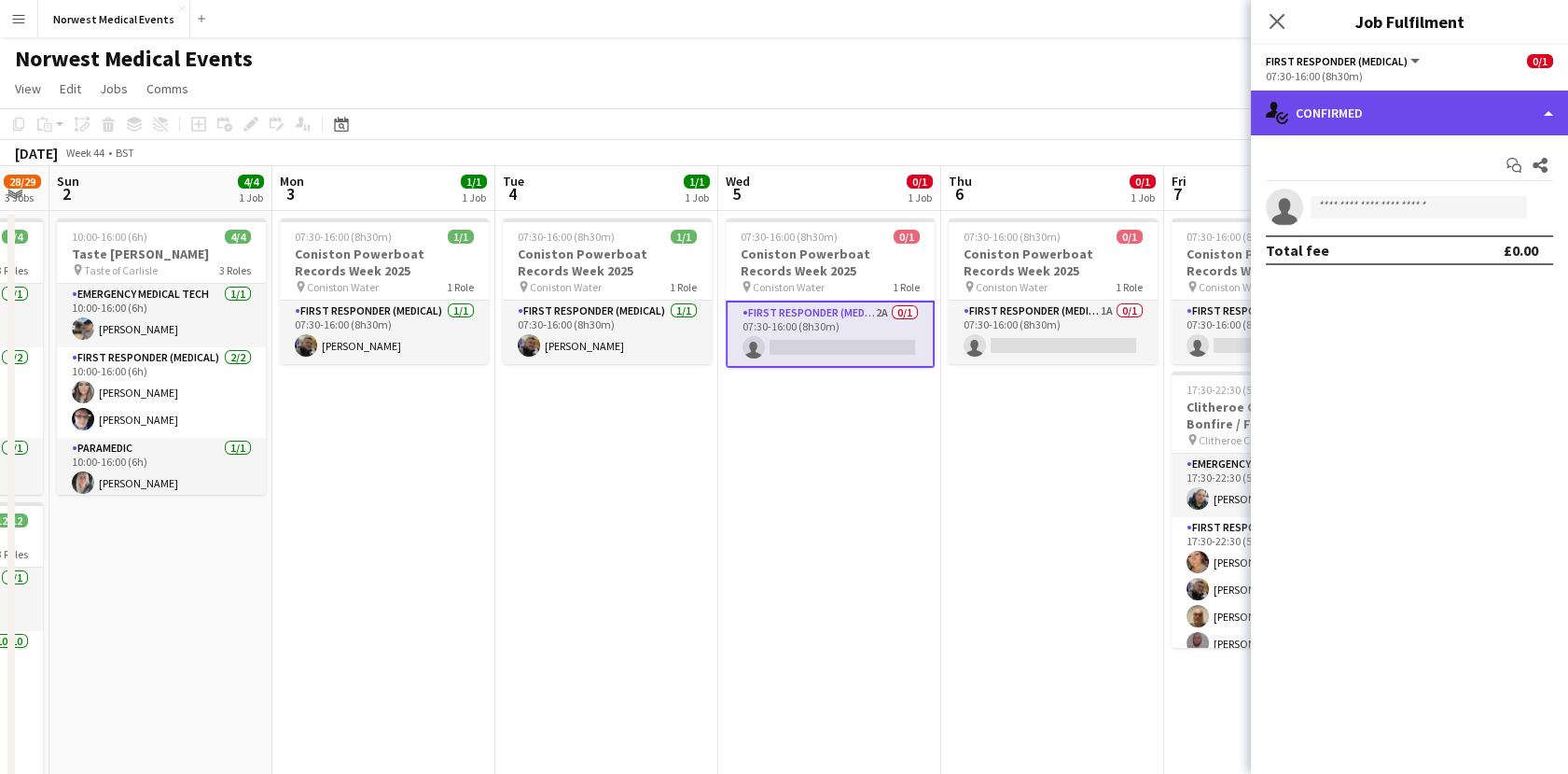
click at [1318, 101] on div "single-neutral-actions-check-2 Confirmed" at bounding box center [1408, 112] width 317 height 45
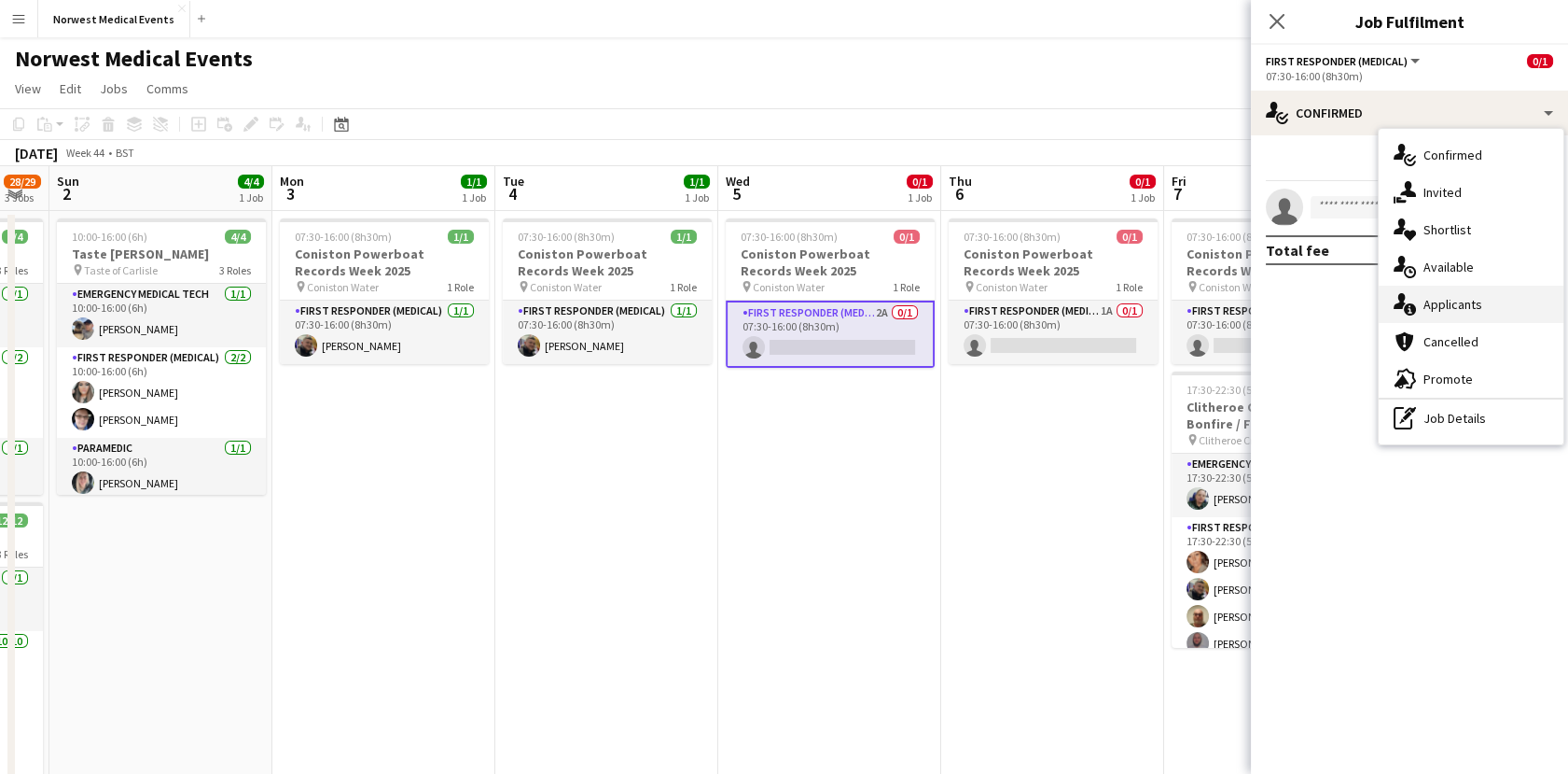
click at [1453, 287] on div "single-neutral-actions-information Applicants" at bounding box center [1471, 304] width 185 height 37
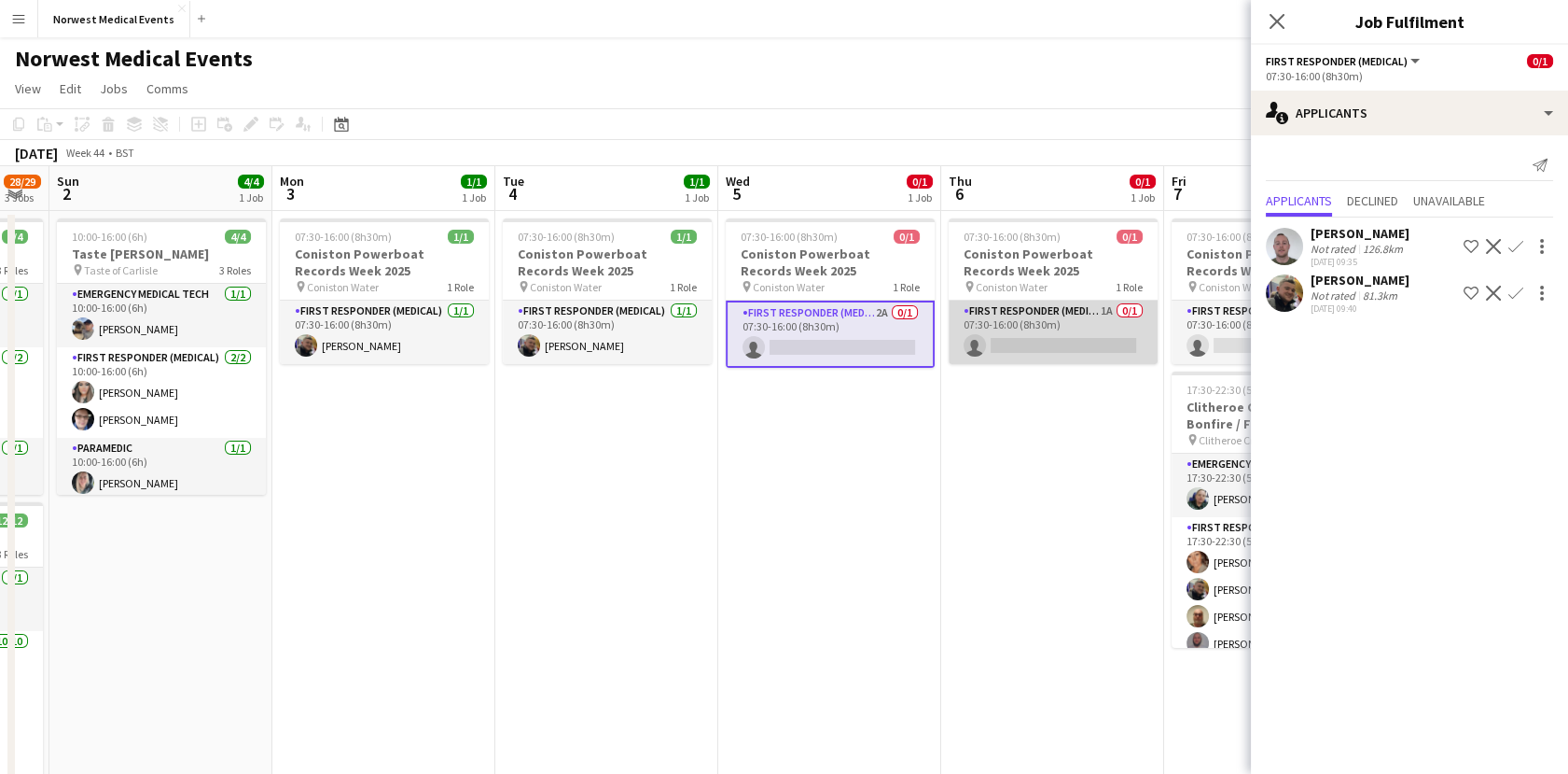
click at [1060, 317] on app-card-role "First Responder (Medical) 1A 0/1 07:30-16:00 (8h30m) single-neutral-actions" at bounding box center [1053, 332] width 209 height 64
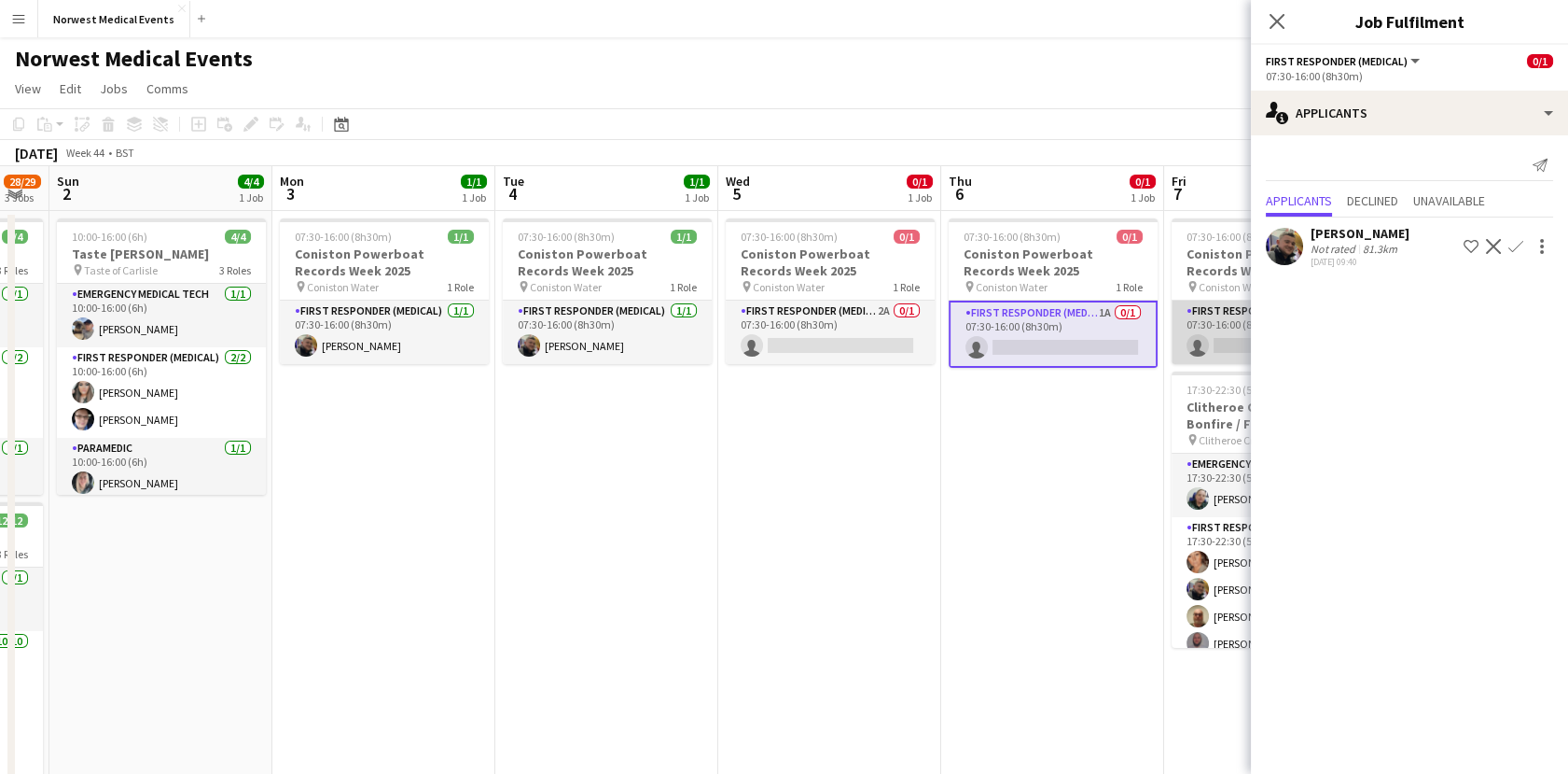
click at [1176, 347] on app-card-role "First Responder (Medical) 1A 0/1 07:30-16:00 (8h30m) single-neutral-actions" at bounding box center [1276, 332] width 209 height 64
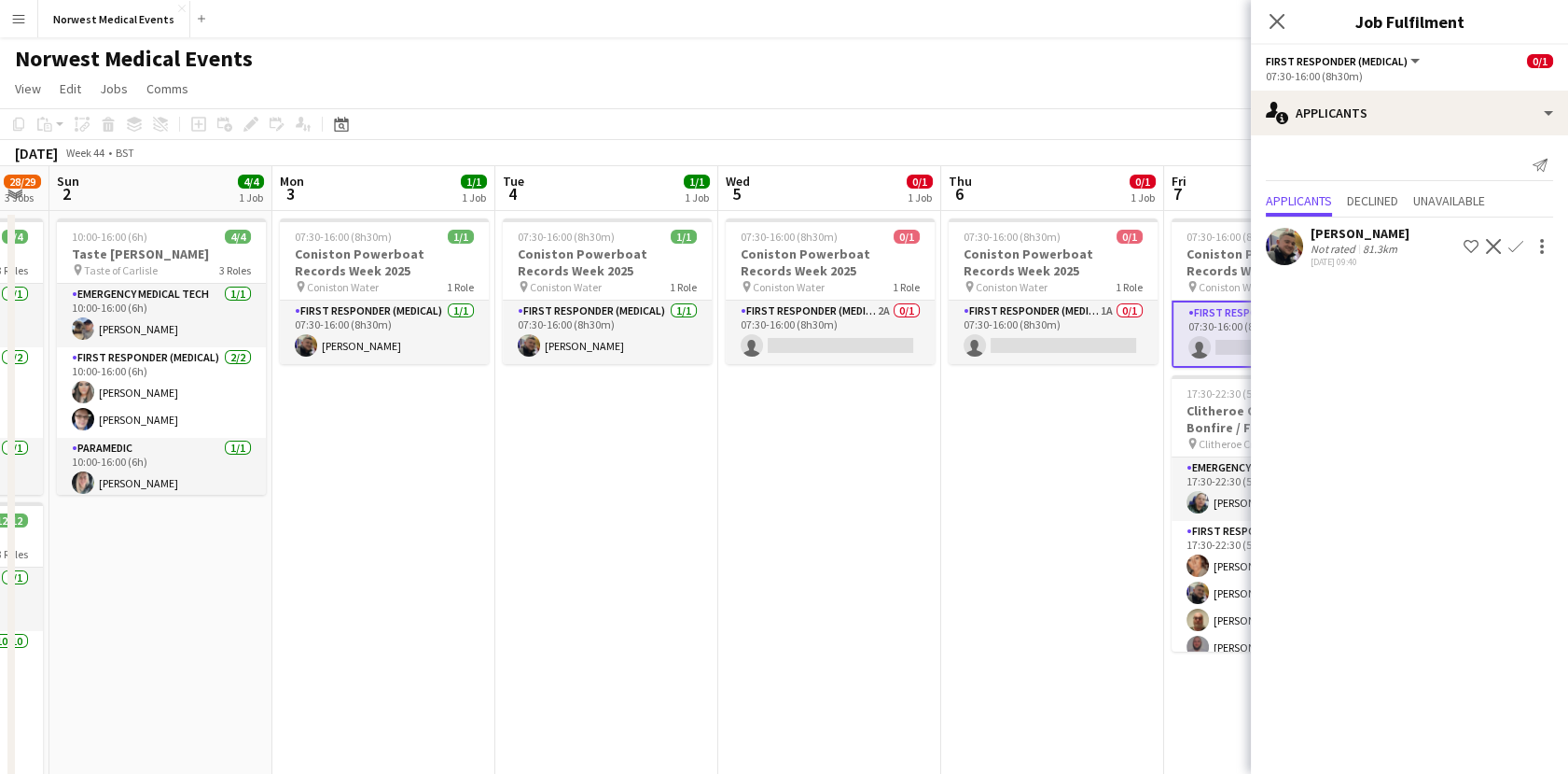
click at [1266, 18] on app-icon "Close pop-in" at bounding box center [1277, 22] width 23 height 23
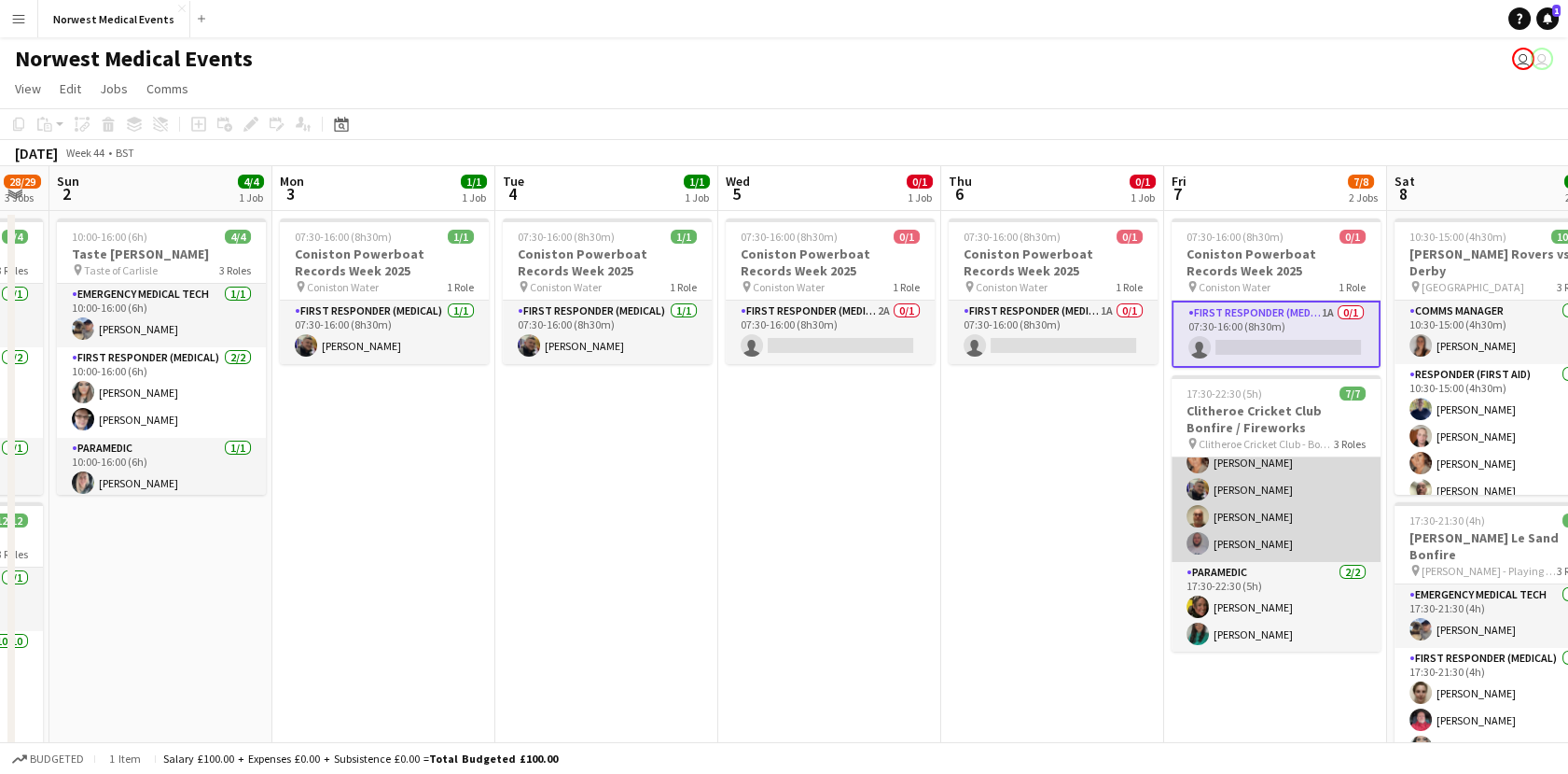
scroll to position [105, 0]
click at [1286, 496] on app-card-role "First Responder (Medical) [DATE] 17:30-22:30 (5h) [PERSON_NAME] [PERSON_NAME] […" at bounding box center [1276, 488] width 209 height 145
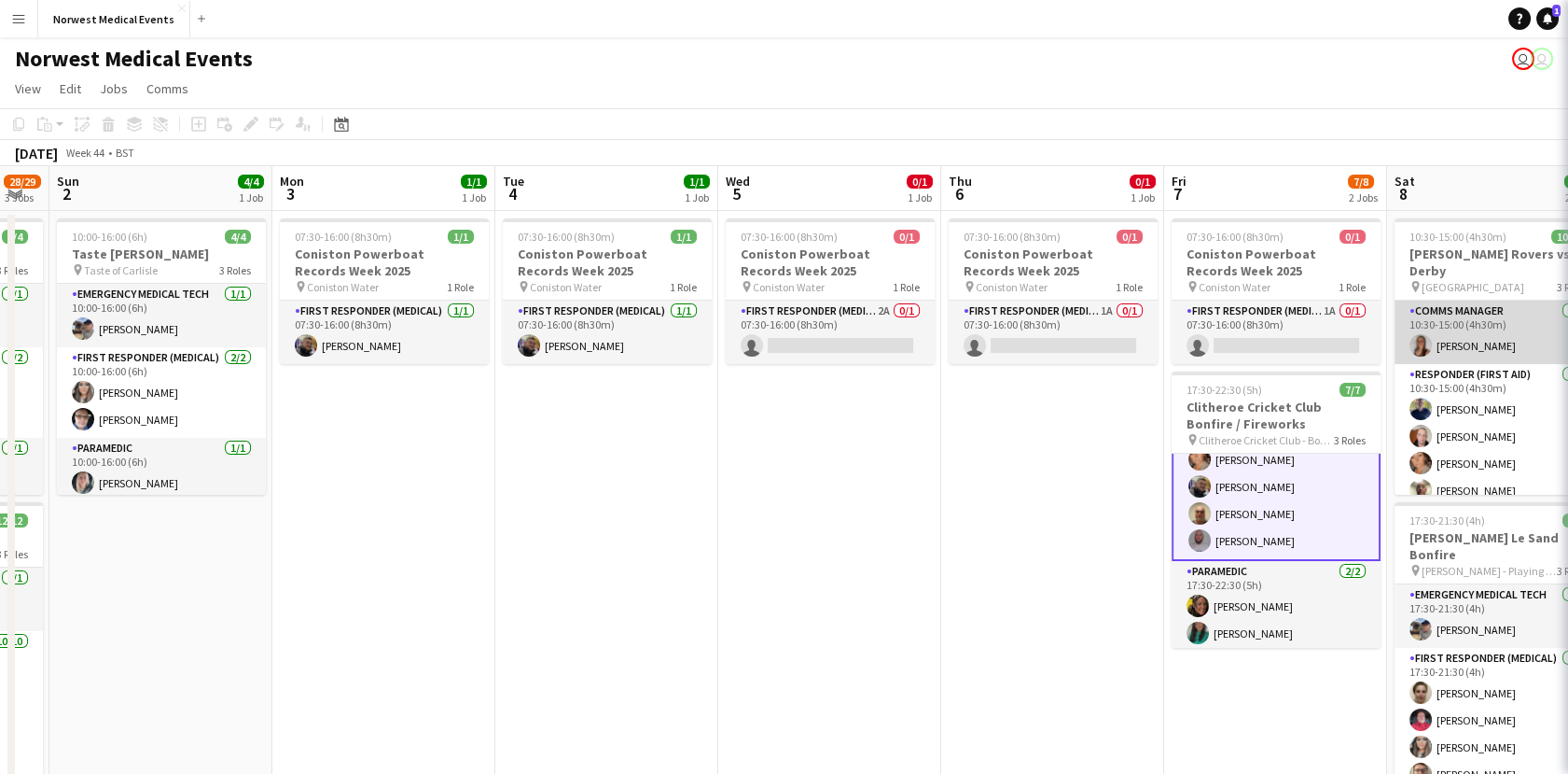
scroll to position [106, 0]
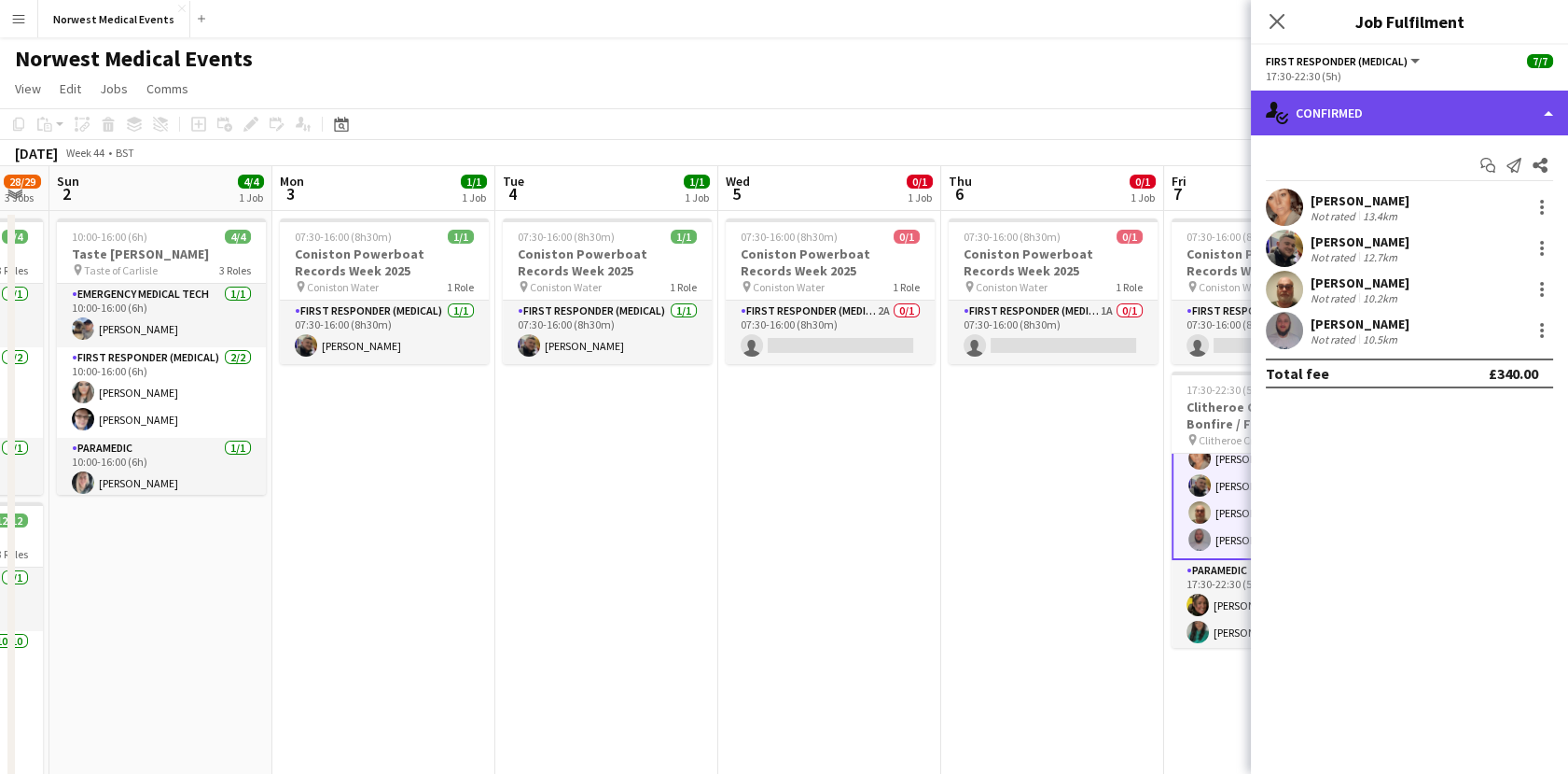
click at [1447, 114] on div "single-neutral-actions-check-2 Confirmed" at bounding box center [1408, 112] width 317 height 45
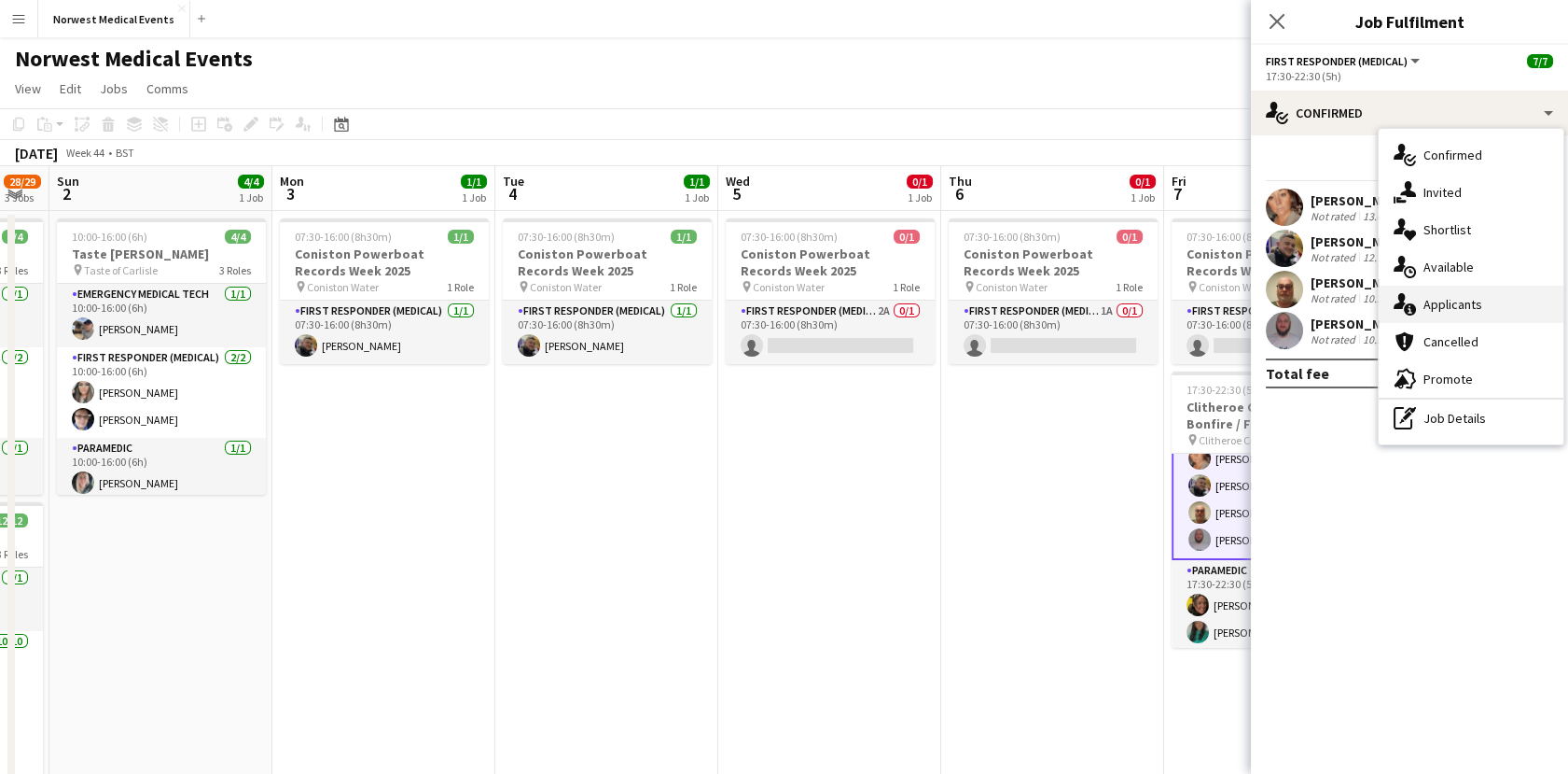
click at [1494, 310] on div "single-neutral-actions-information Applicants" at bounding box center [1471, 304] width 185 height 37
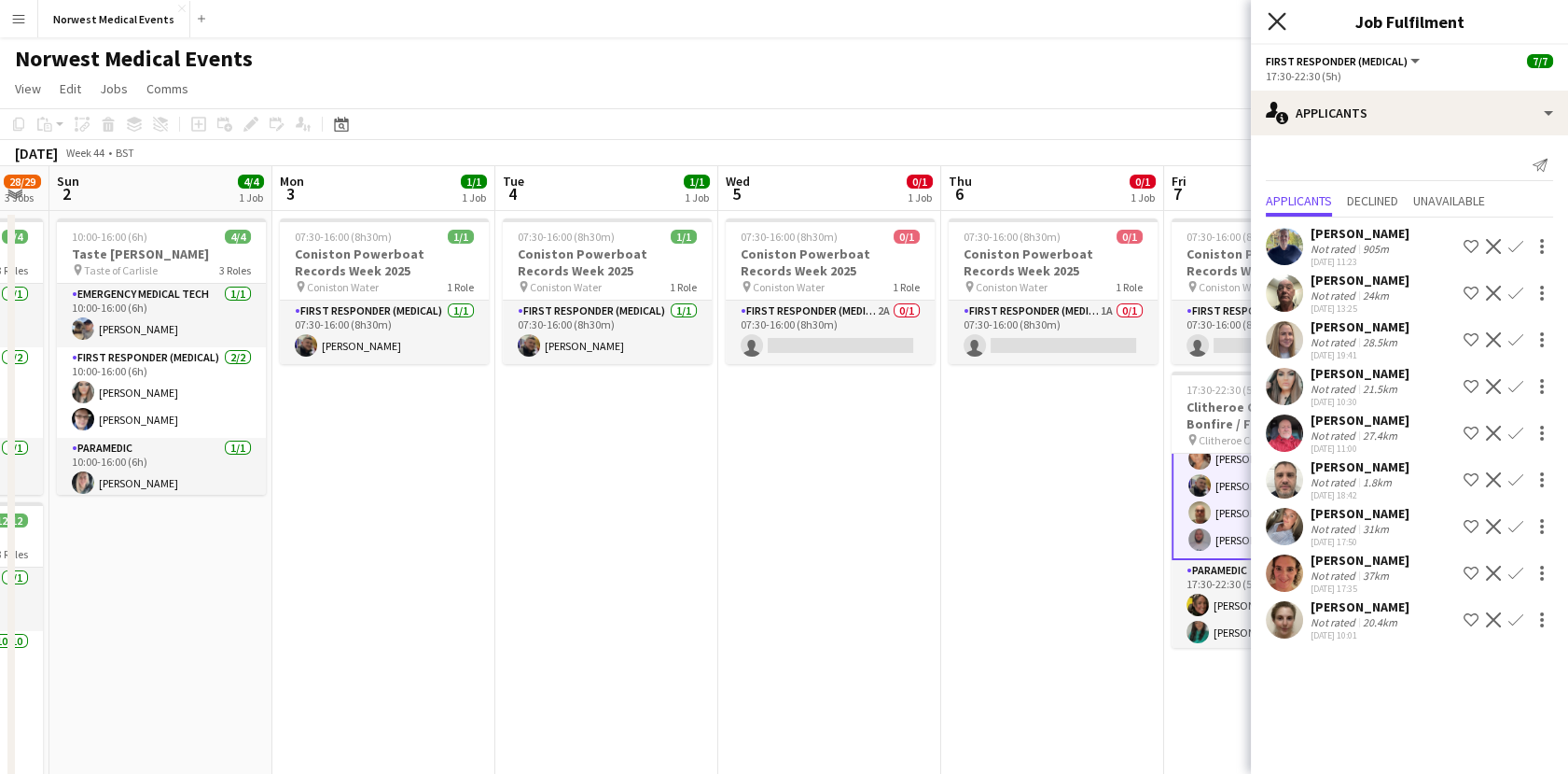
click at [1277, 24] on icon "Close pop-in" at bounding box center [1276, 21] width 18 height 18
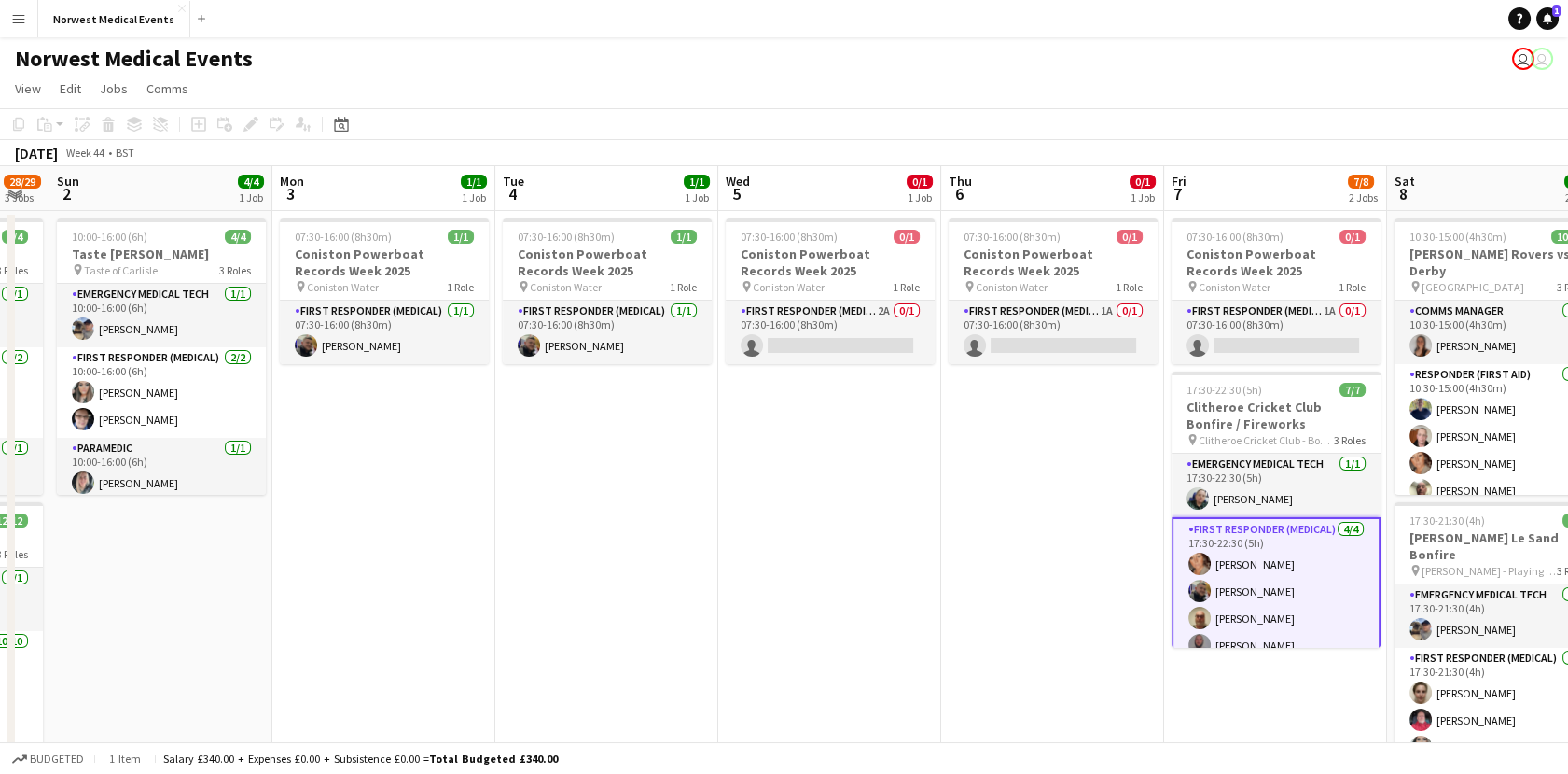
scroll to position [108, 0]
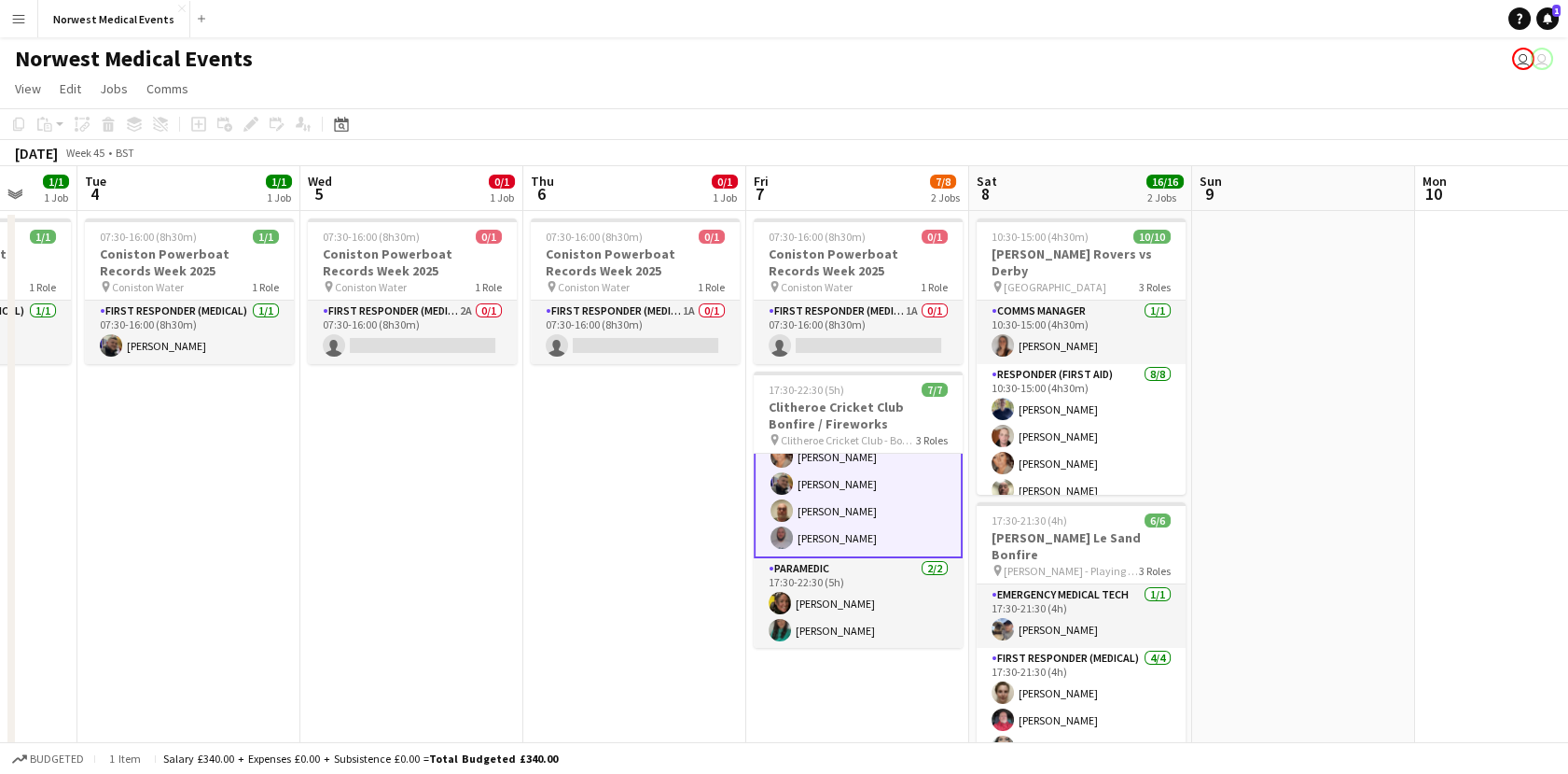
drag, startPoint x: 438, startPoint y: 491, endPoint x: 381, endPoint y: 484, distance: 57.4
click at [379, 484] on app-calendar-viewport "Sat 1 28/29 3 Jobs Sun 2 4/4 1 Job Mon 3 1/1 1 Job Tue 4 1/1 1 Job Wed 5 0/1 1 …" at bounding box center [784, 675] width 1568 height 1019
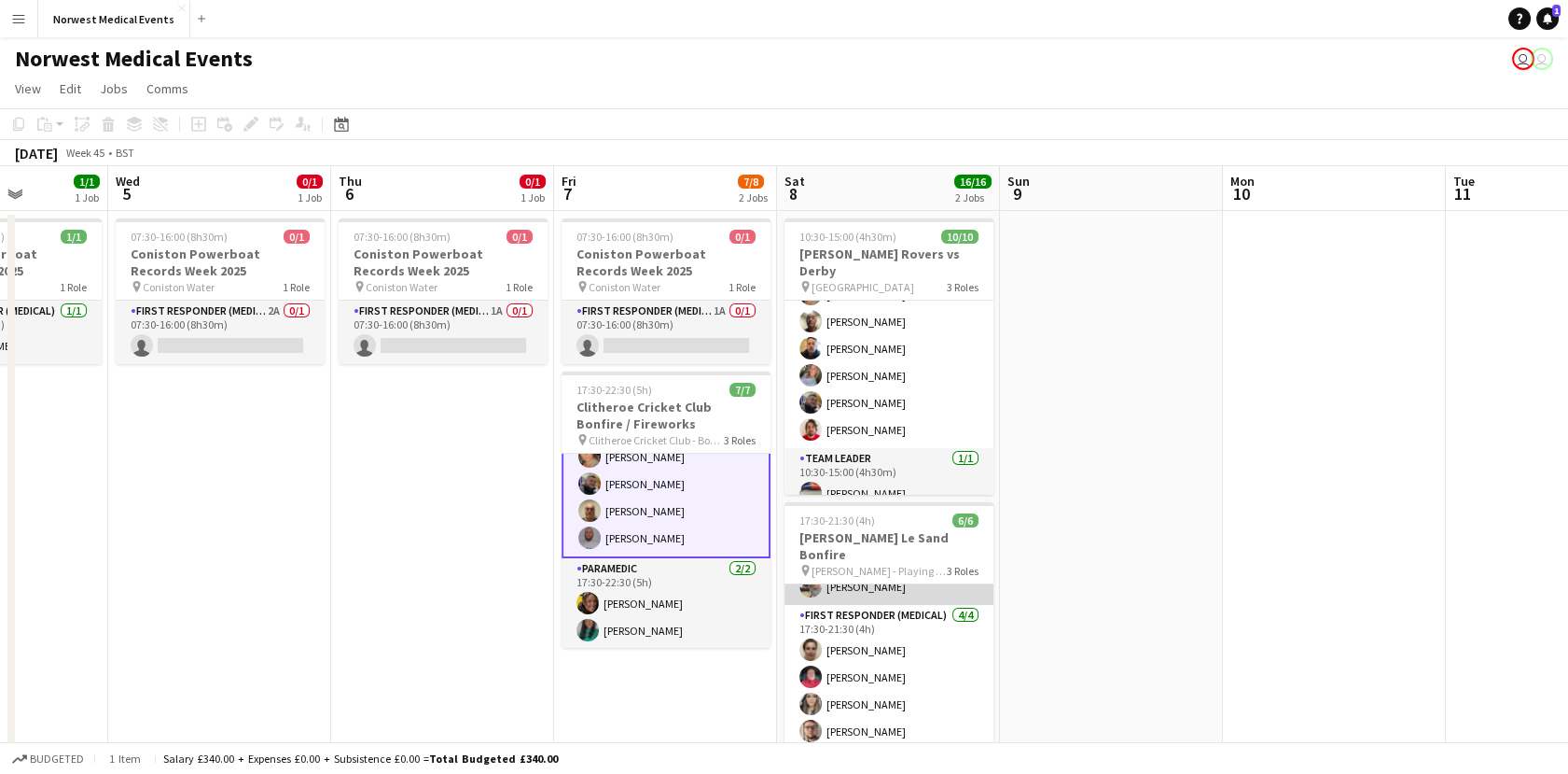
scroll to position [60, 0]
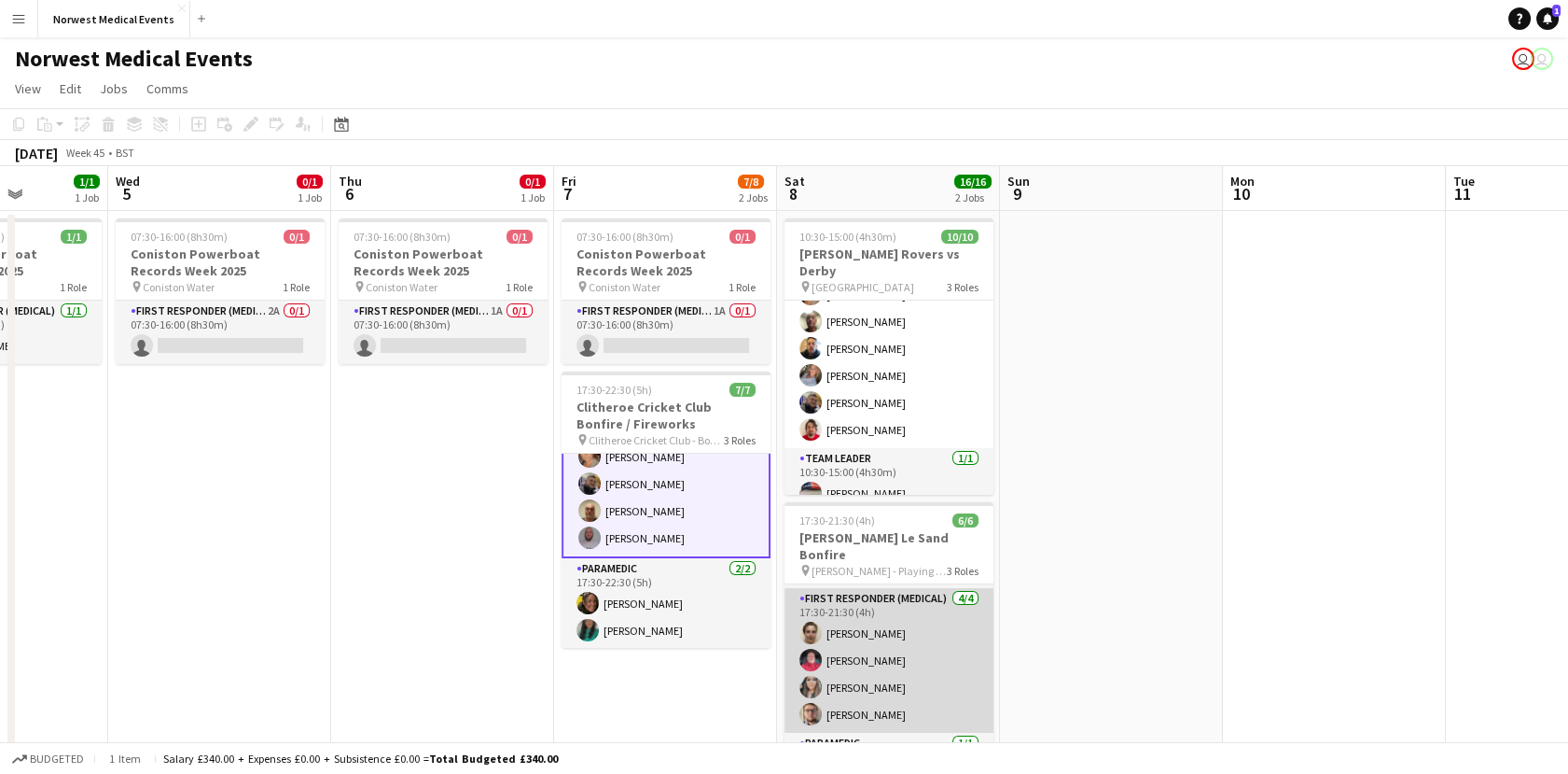
click at [881, 644] on app-card-role "First Responder (Medical) [DATE] 17:30-21:30 (4h) [PERSON_NAME] [PERSON_NAME] […" at bounding box center [889, 661] width 209 height 145
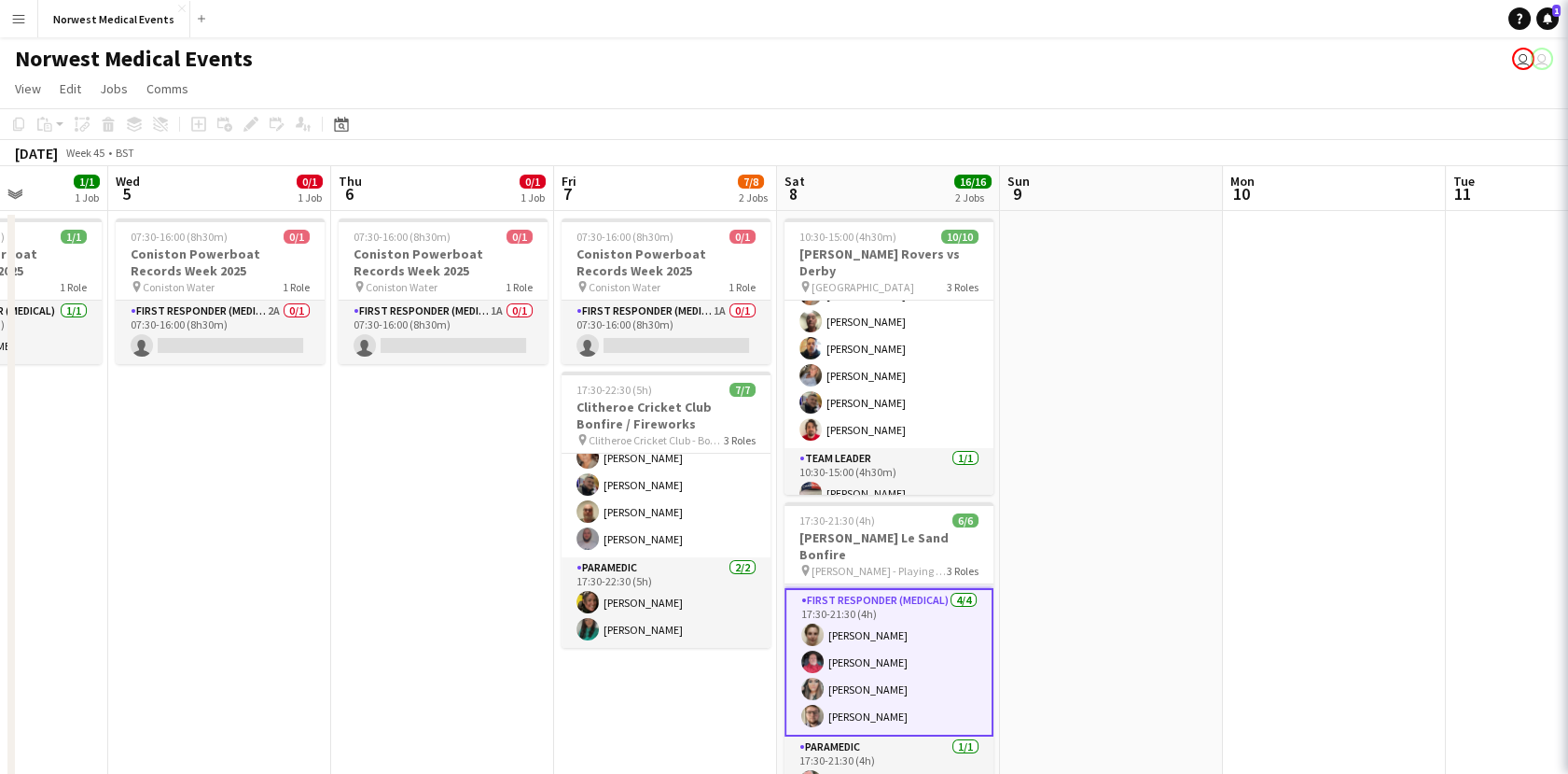
scroll to position [105, 0]
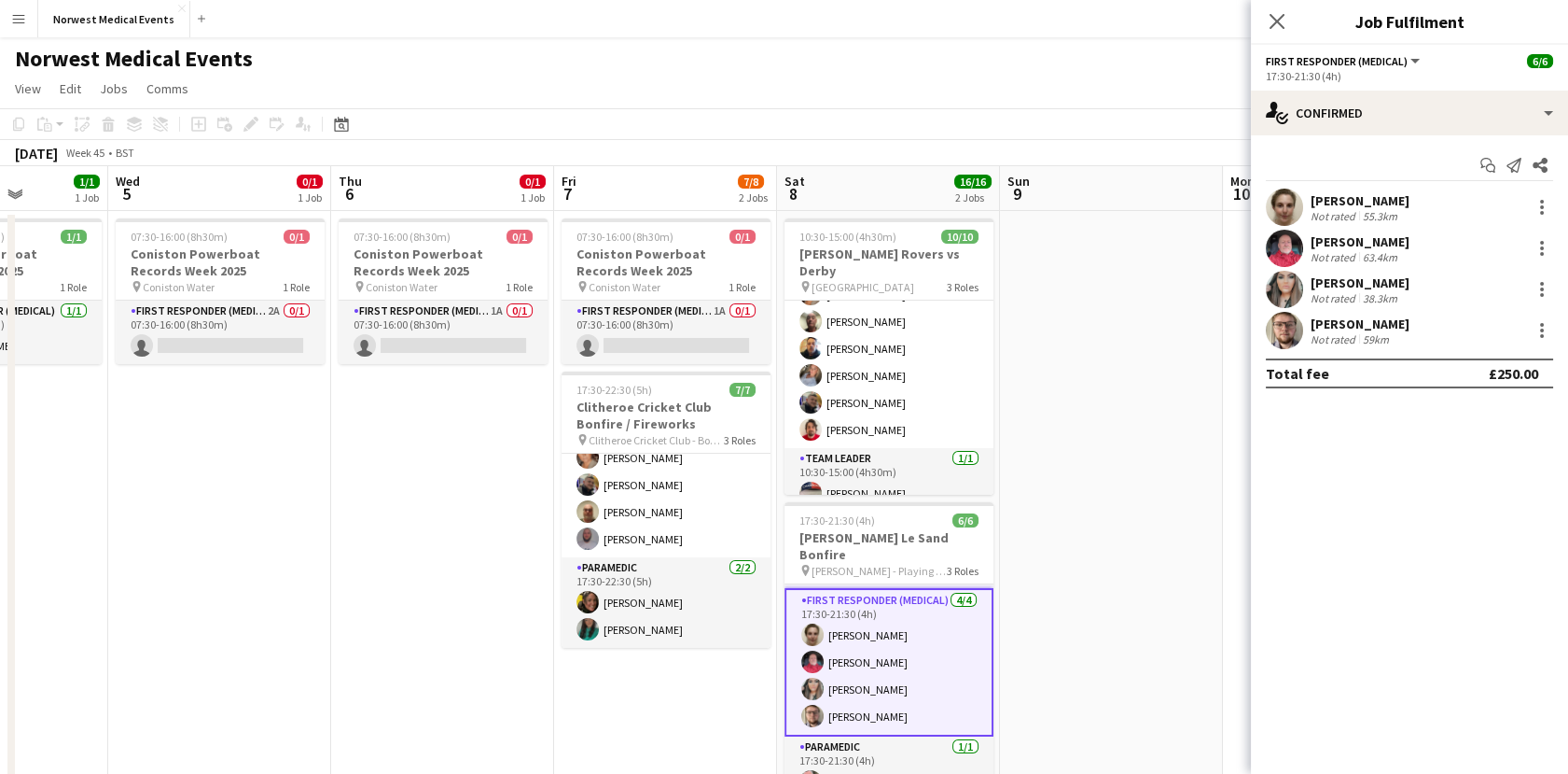
click at [923, 635] on app-card-role "First Responder (Medical) [DATE] 17:30-21:30 (4h) [PERSON_NAME] [PERSON_NAME] […" at bounding box center [889, 663] width 209 height 149
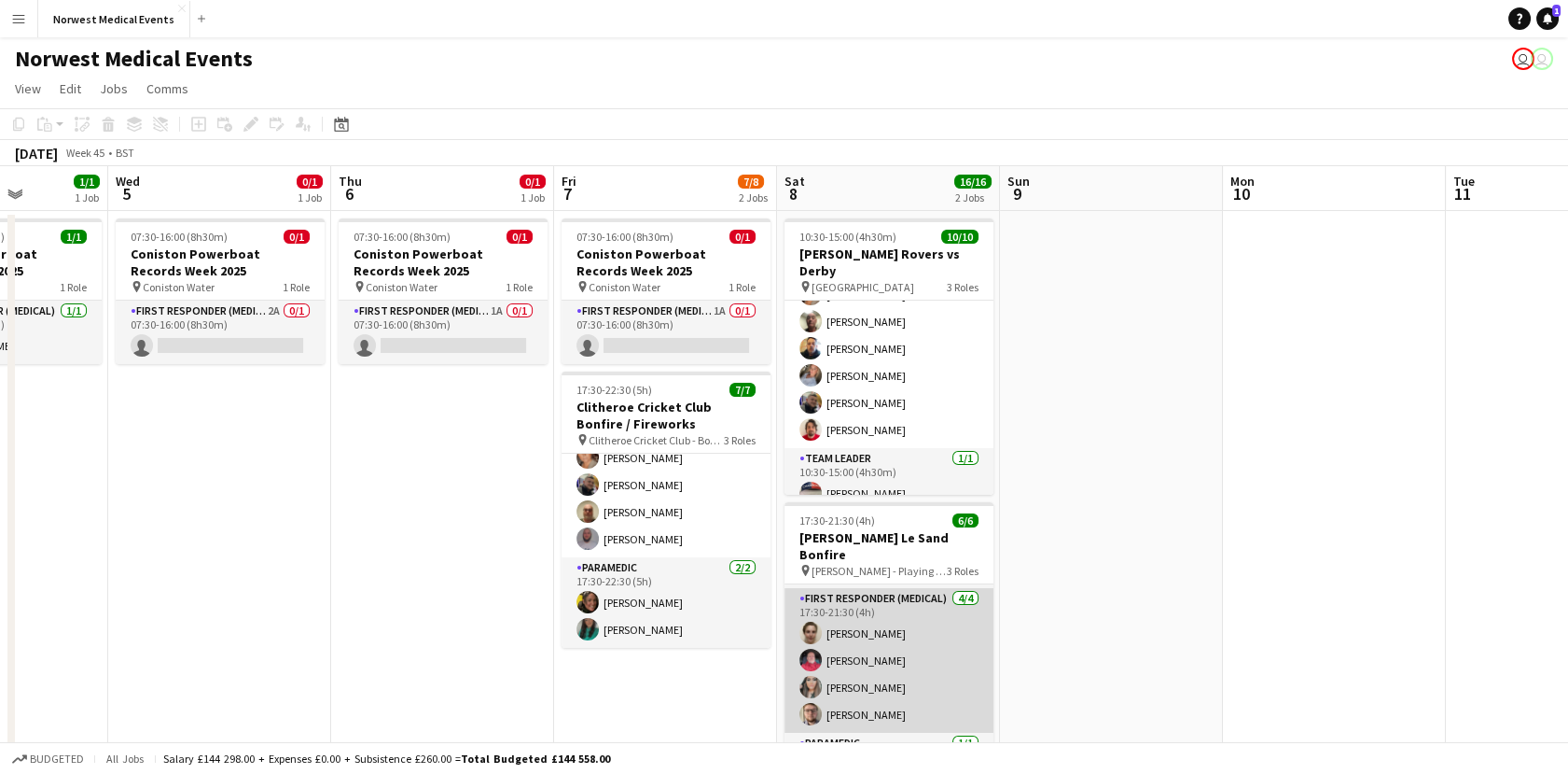
click at [923, 635] on app-card-role "First Responder (Medical) [DATE] 17:30-21:30 (4h) [PERSON_NAME] [PERSON_NAME] […" at bounding box center [889, 661] width 209 height 145
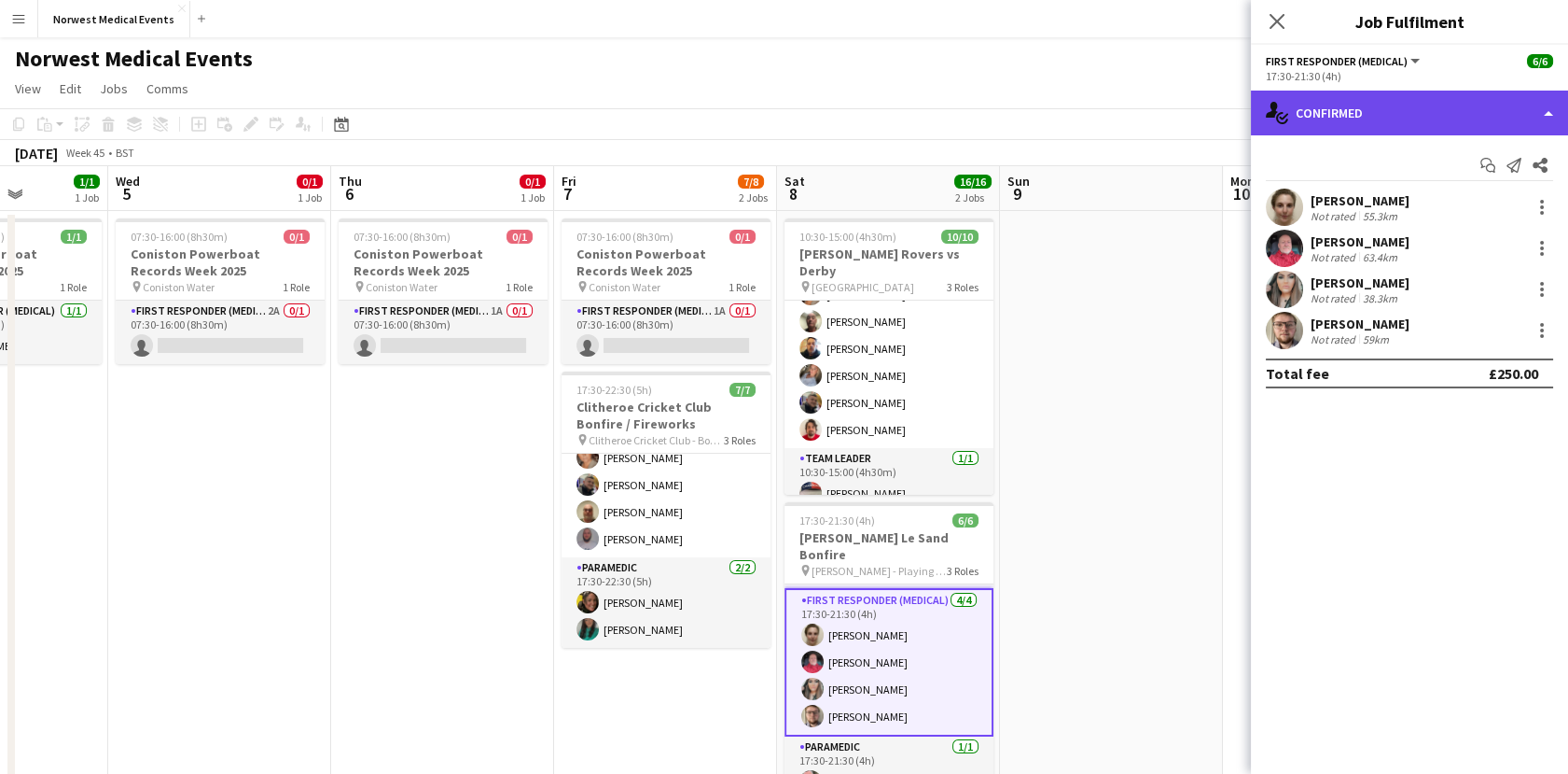
drag, startPoint x: 1441, startPoint y: 99, endPoint x: 1445, endPoint y: 125, distance: 26.3
click at [1441, 101] on div "single-neutral-actions-check-2 Confirmed" at bounding box center [1408, 112] width 317 height 45
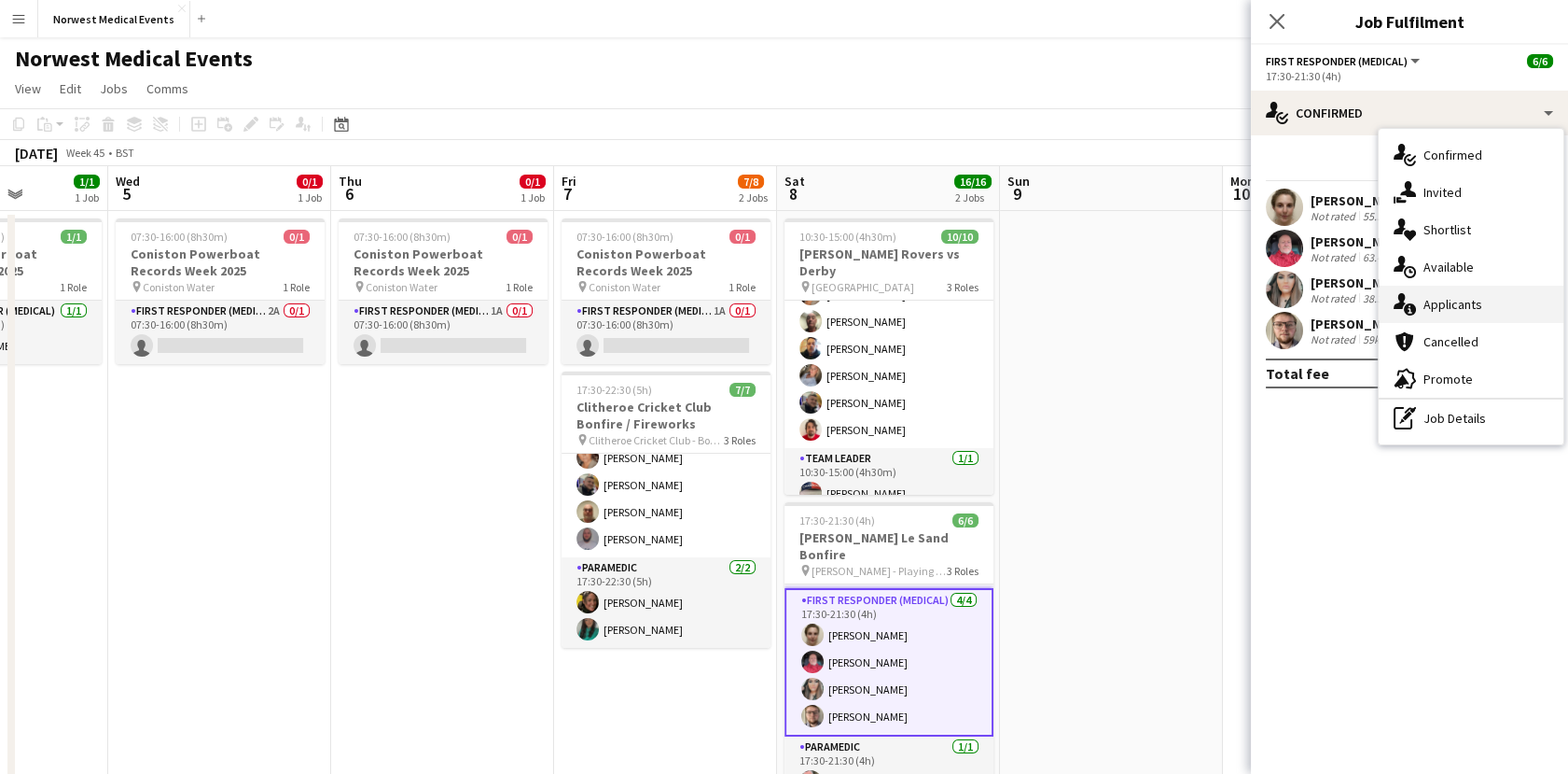
click at [1492, 309] on div "single-neutral-actions-information Applicants" at bounding box center [1471, 304] width 185 height 37
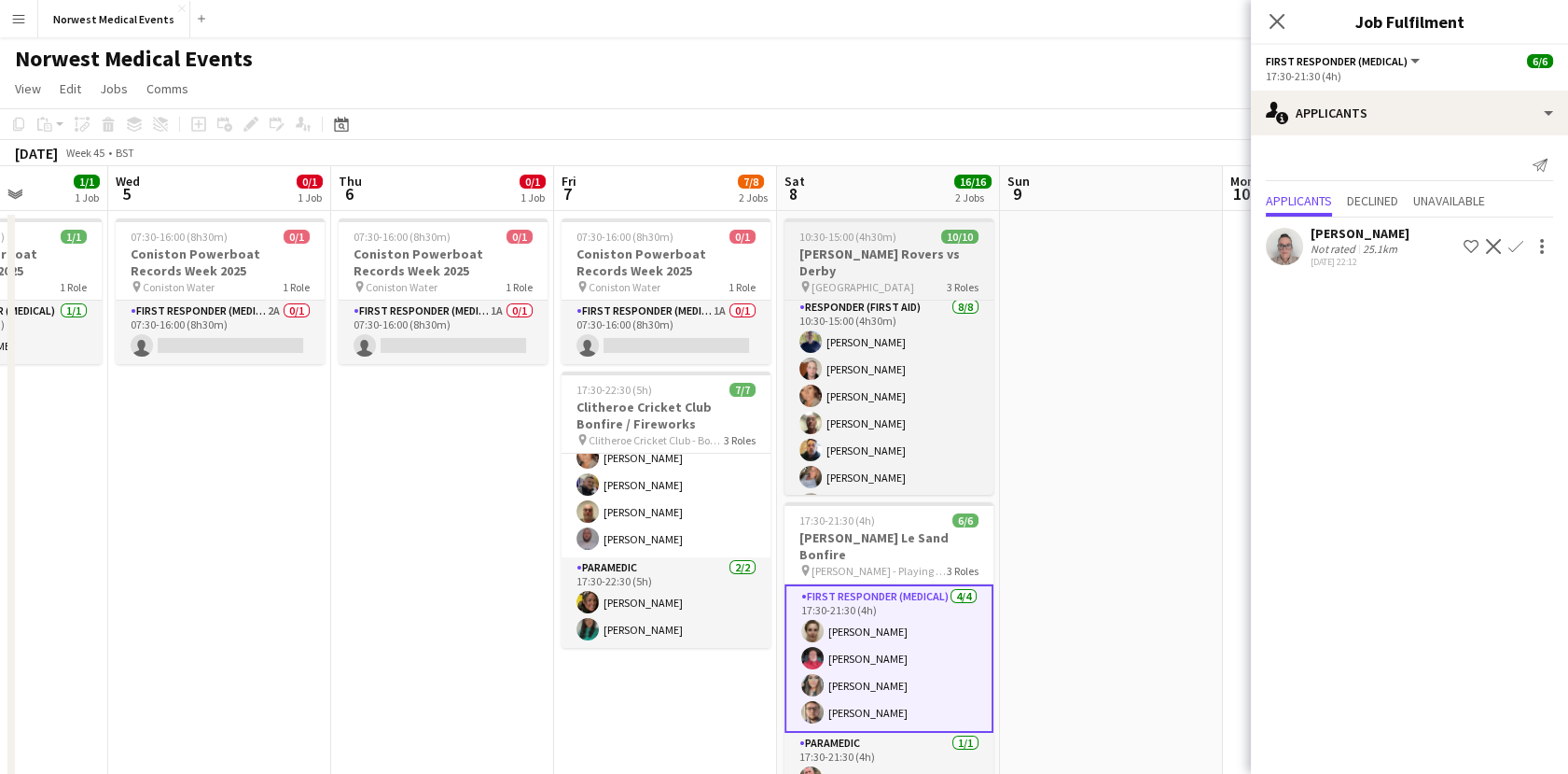
scroll to position [0, 0]
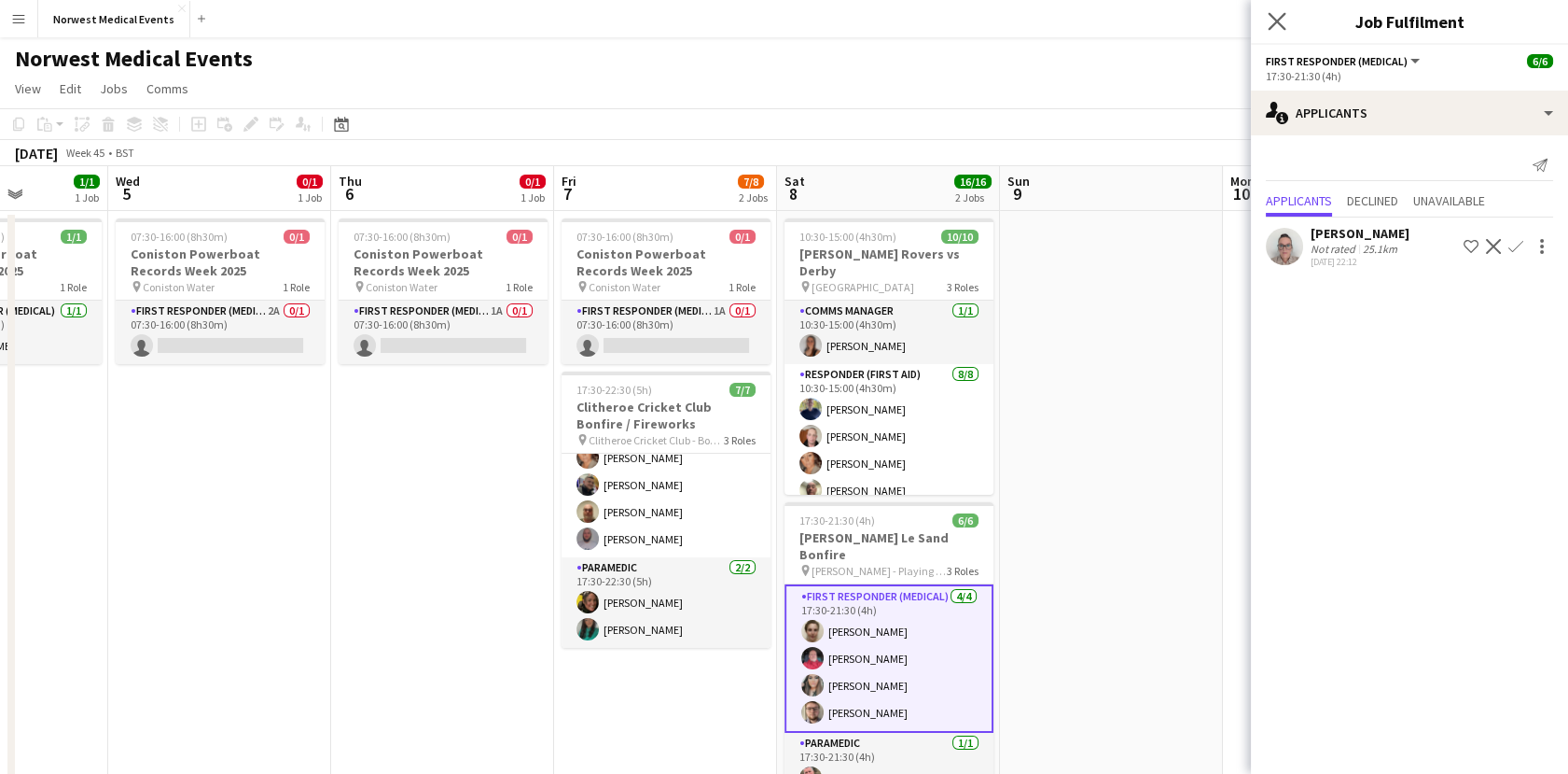
click at [1265, 31] on app-icon "Close pop-in" at bounding box center [1277, 22] width 27 height 27
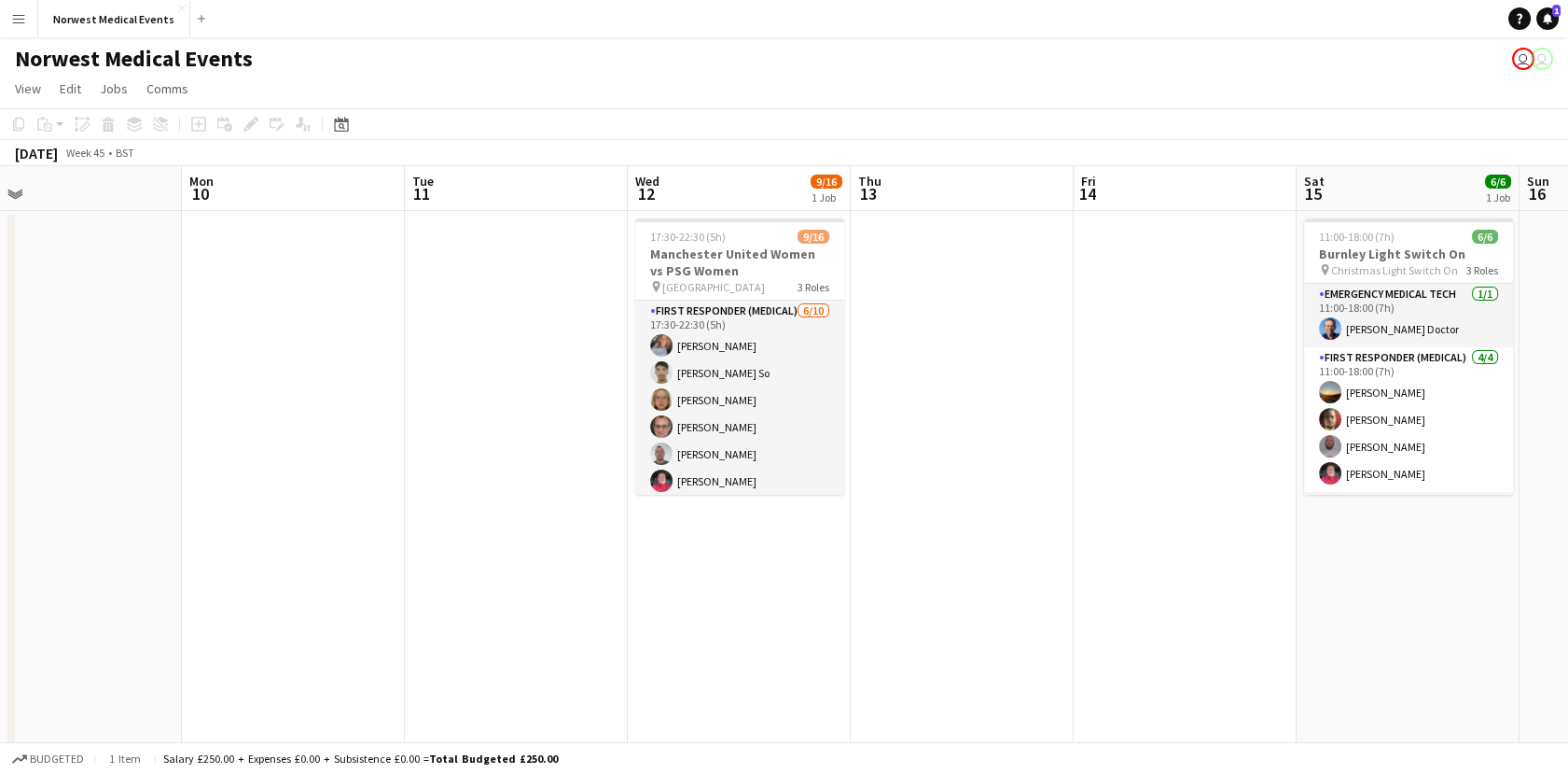
scroll to position [0, 609]
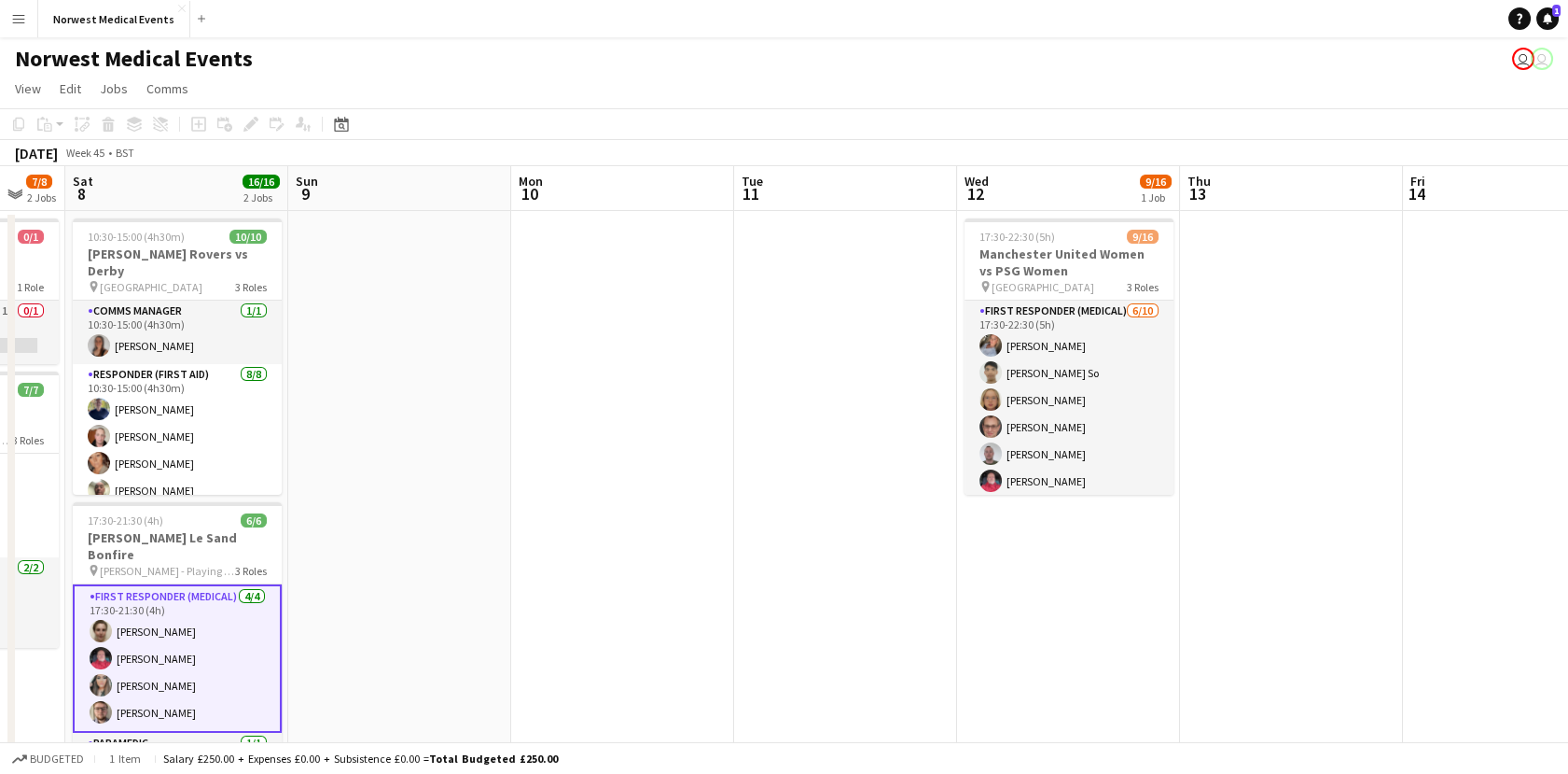
drag, startPoint x: 1450, startPoint y: 411, endPoint x: 302, endPoint y: 442, distance: 1148.4
click at [304, 442] on app-calendar-viewport "Wed 5 0/1 1 Job Thu 6 0/1 1 Job Fri 7 7/8 2 Jobs Sat 8 16/16 2 Jobs Sun 9 Mon 1…" at bounding box center [784, 675] width 1568 height 1019
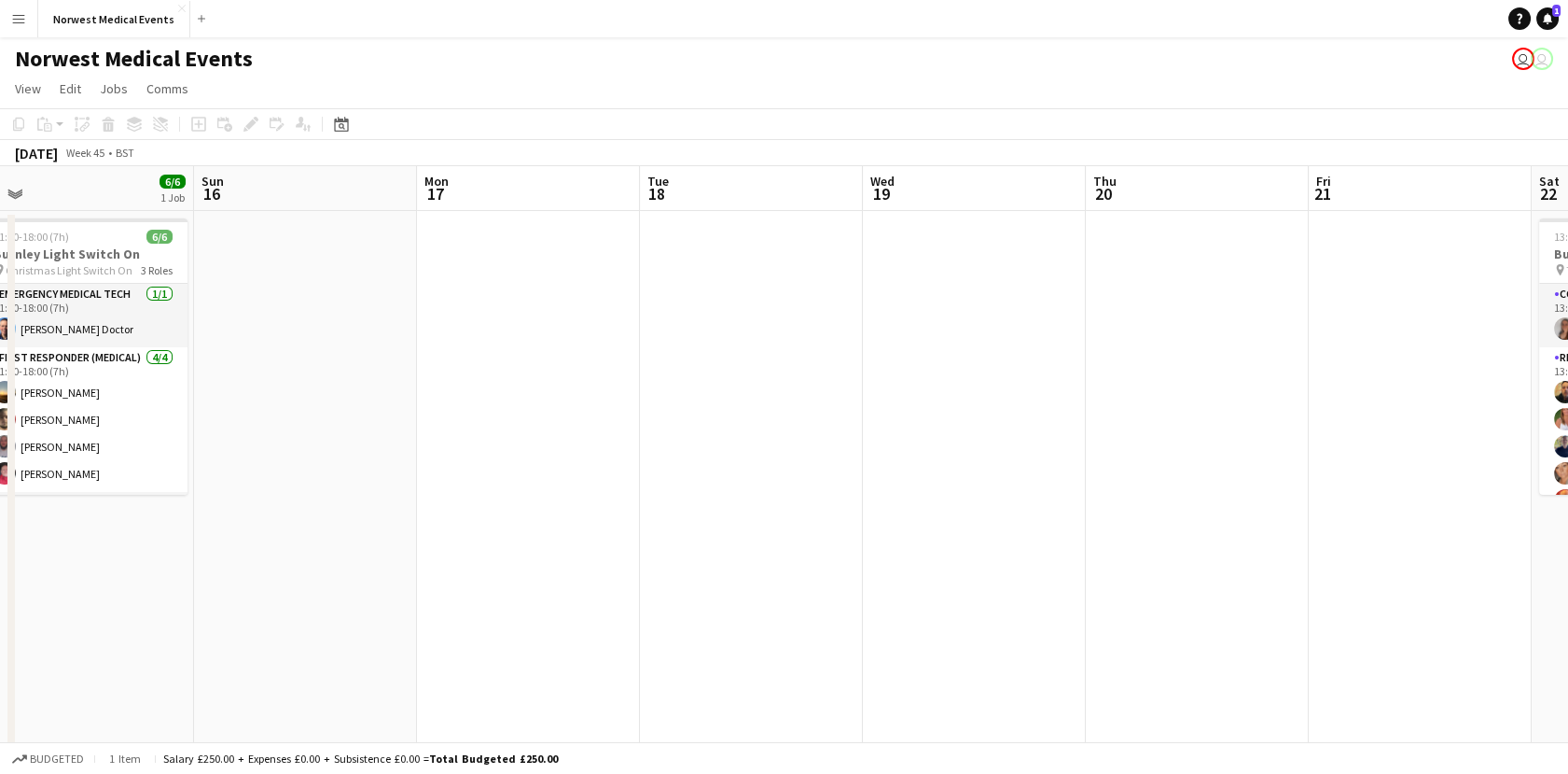
drag, startPoint x: 640, startPoint y: 640, endPoint x: 155, endPoint y: 640, distance: 485.0
click at [155, 640] on app-calendar-viewport "Tue 11 Wed 12 9/16 1 Job Thu 13 Fri 14 Sat 15 6/6 1 Job Sun 16 Mon 17 Tue 18 We…" at bounding box center [784, 675] width 1568 height 1019
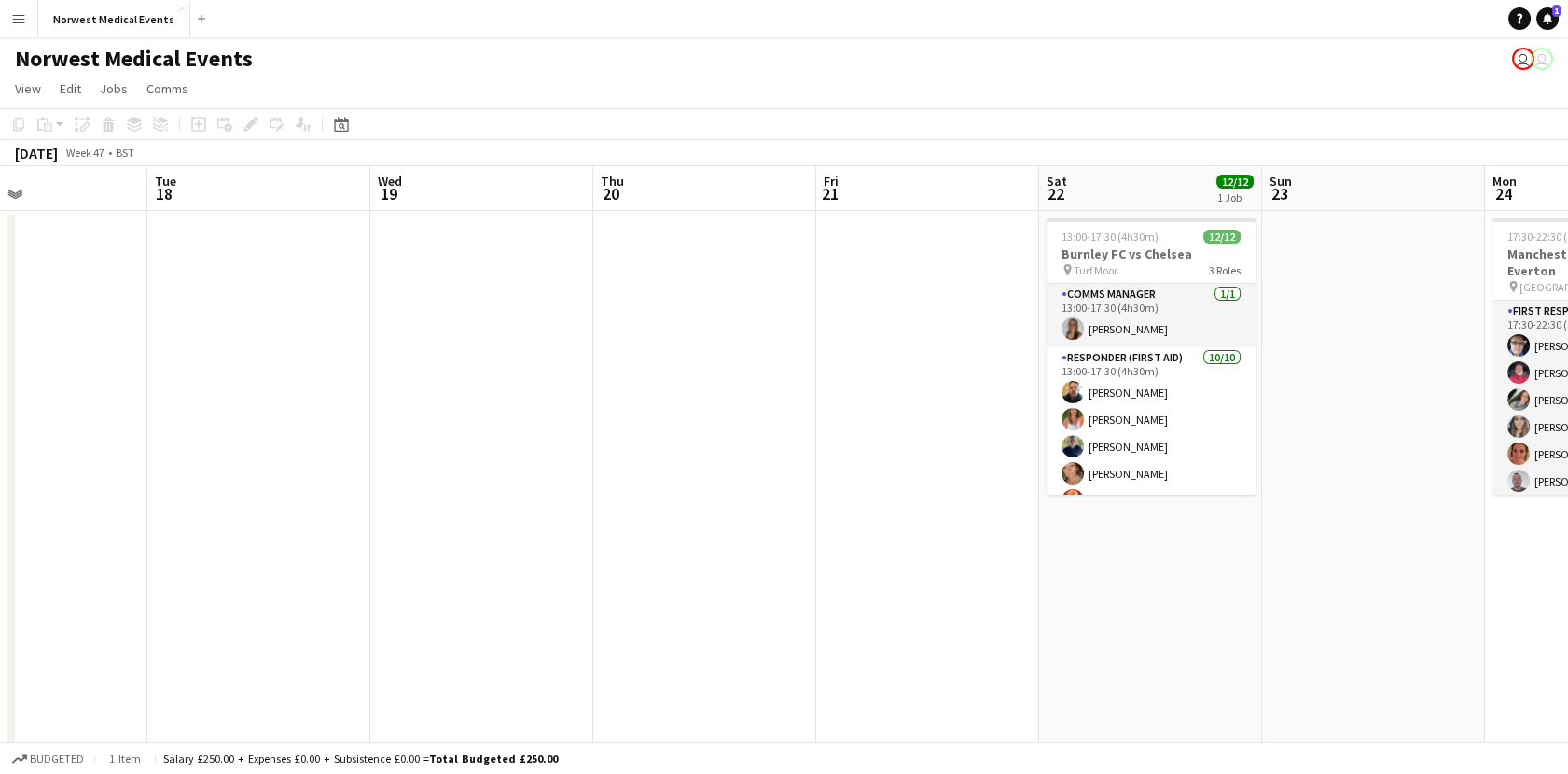
scroll to position [0, 522]
drag, startPoint x: 822, startPoint y: 650, endPoint x: 292, endPoint y: 650, distance: 530.0
click at [292, 650] on app-calendar-viewport "Sat 15 6/6 1 Job Sun 16 Mon 17 Tue 18 Wed 19 Thu 20 Fri 21 Sat 22 12/12 1 Job S…" at bounding box center [784, 675] width 1568 height 1019
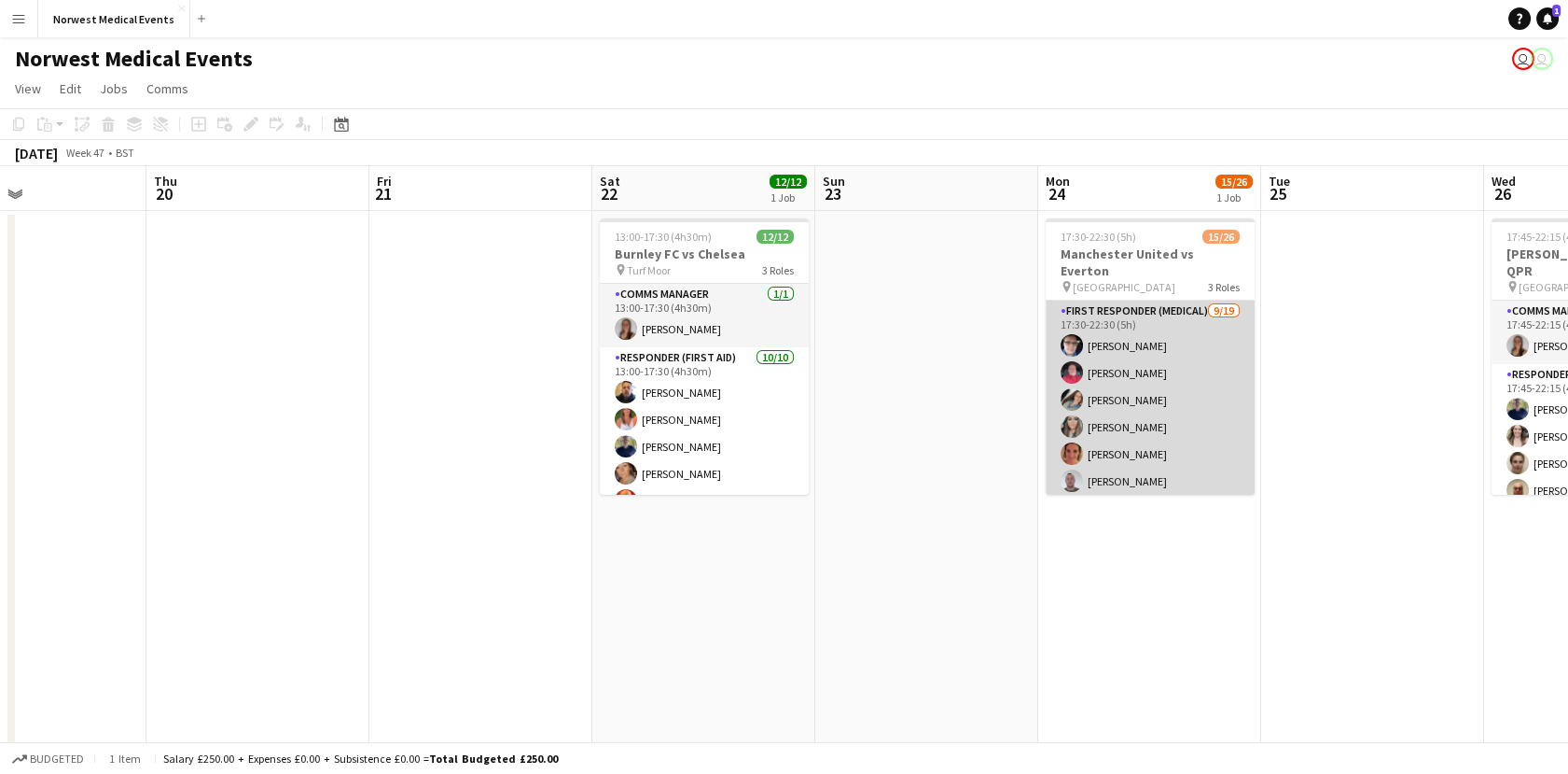
click at [1158, 304] on app-card-role "First Responder (Medical) [DATE] 17:30-22:30 (5h) [PERSON_NAME] [PERSON_NAME] […" at bounding box center [1150, 576] width 209 height 550
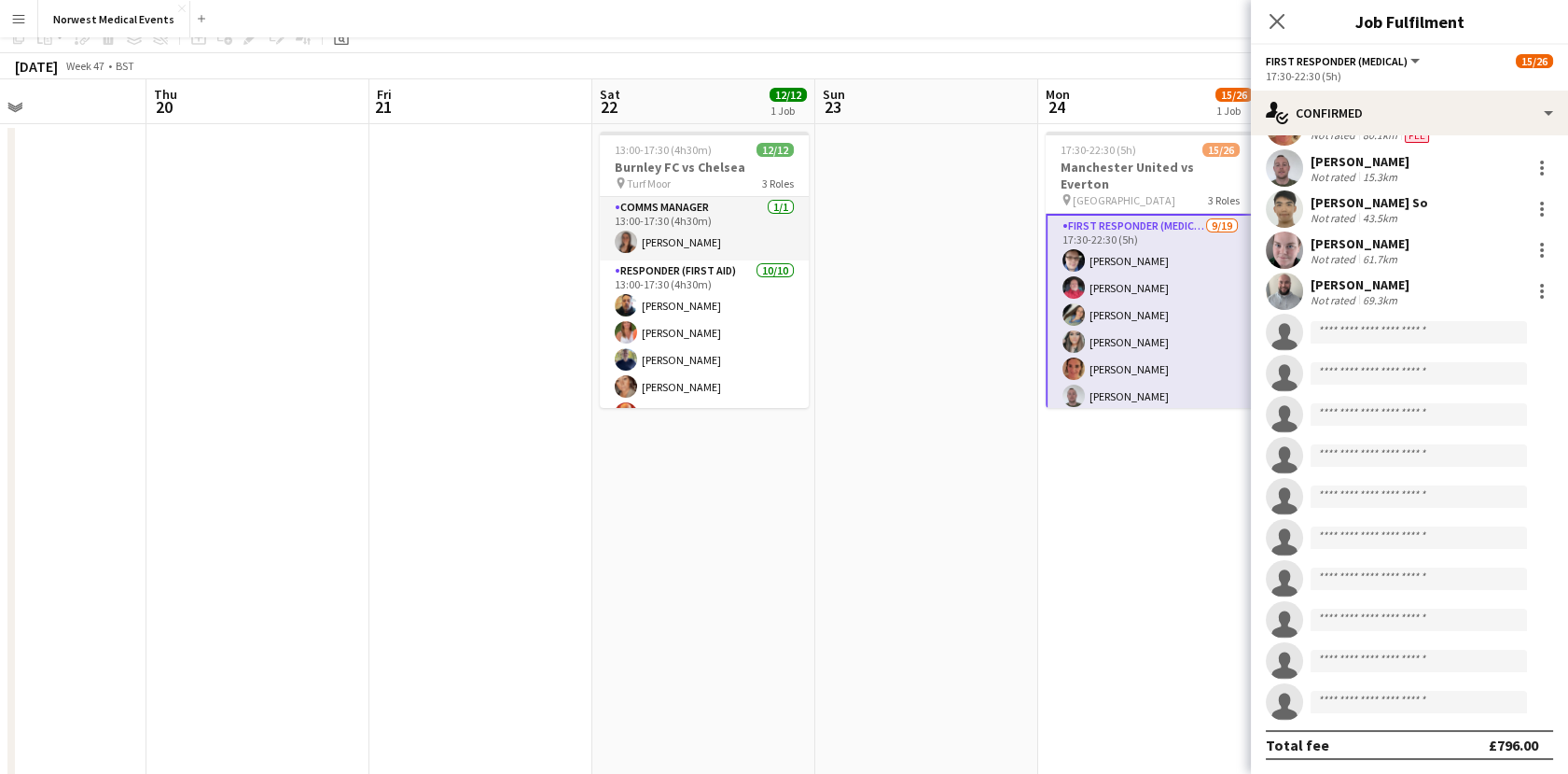
scroll to position [0, 0]
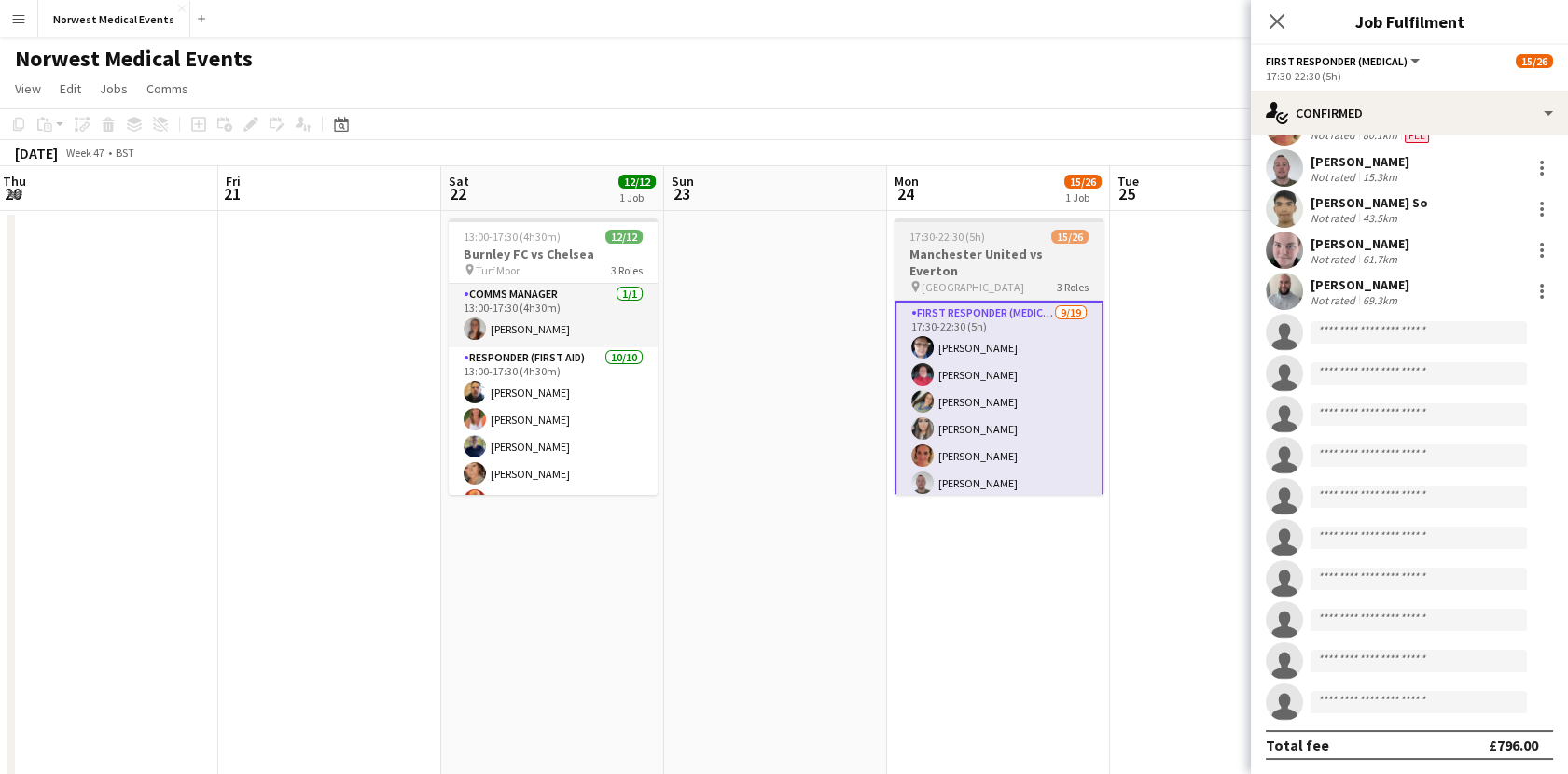
drag, startPoint x: 1015, startPoint y: 556, endPoint x: 1033, endPoint y: 354, distance: 202.8
click at [1013, 551] on app-calendar-viewport "Mon 17 Tue 18 Wed 19 Thu 20 Fri 21 Sat 22 12/12 1 Job Sun 23 Mon 24 15/26 1 Job…" at bounding box center [784, 675] width 1568 height 1019
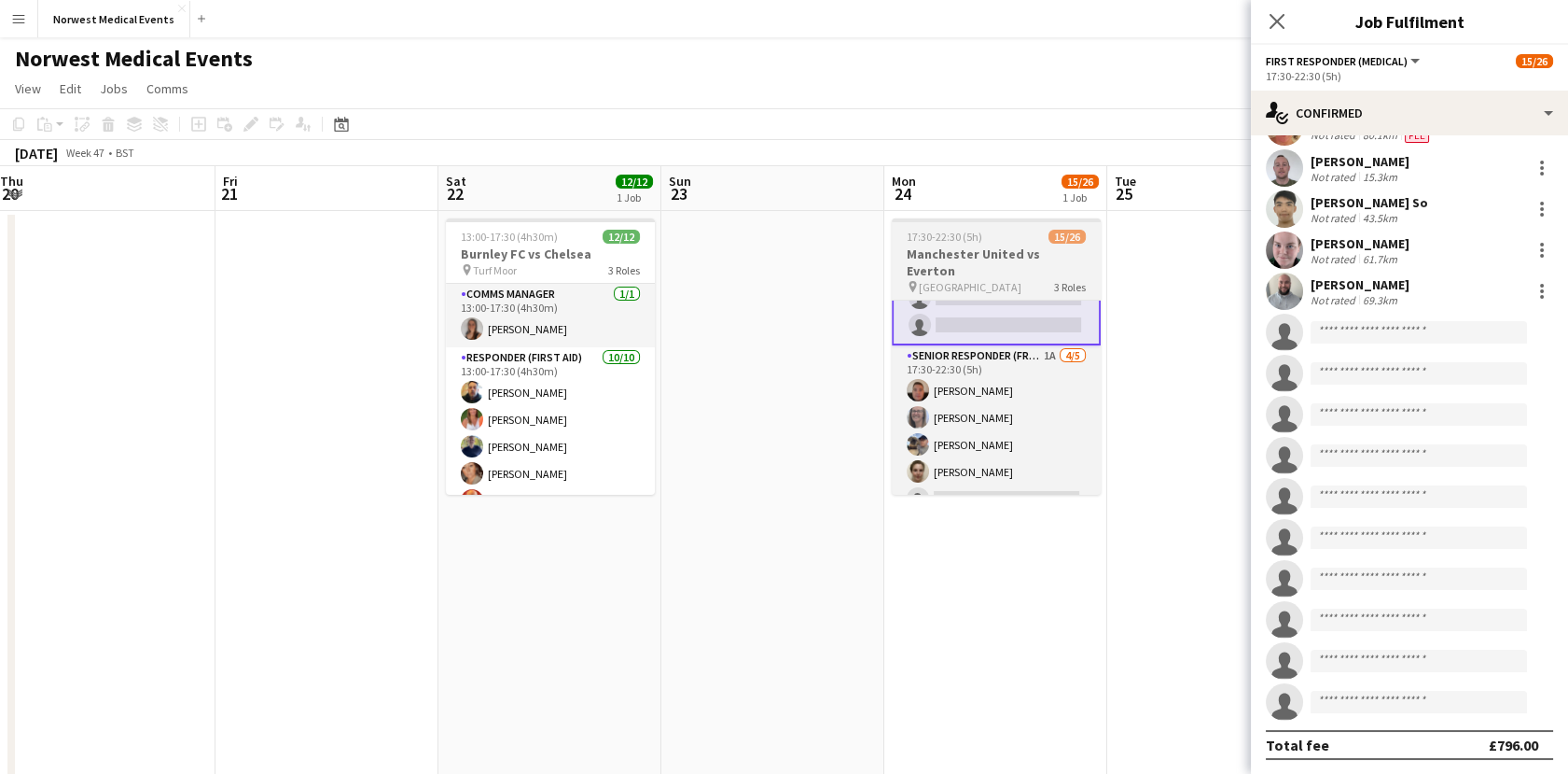
scroll to position [522, 0]
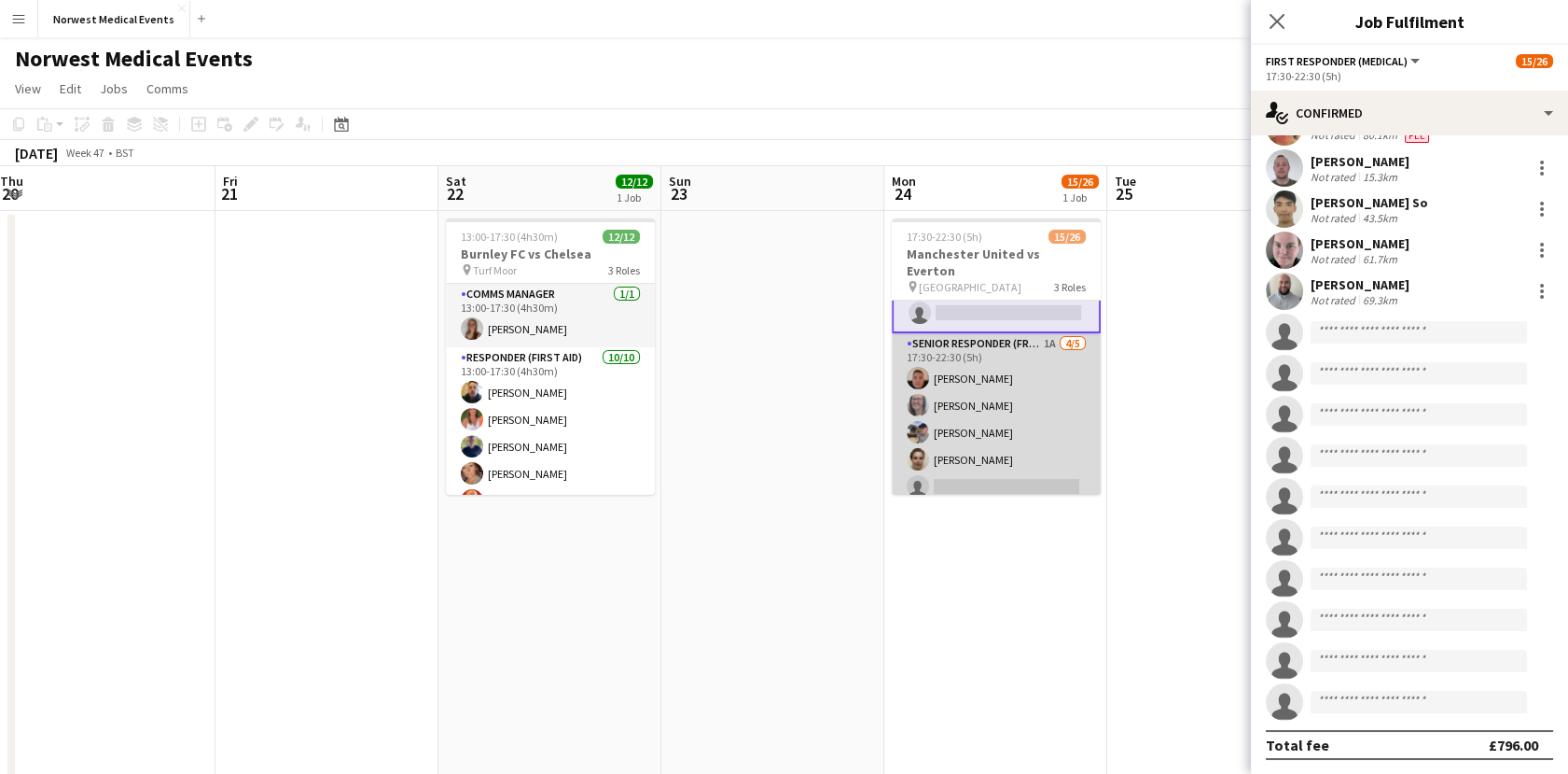
click at [1017, 413] on app-card-role "Senior Responder (FREC 4 or Above) 1A [DATE] 17:30-22:30 (5h) [PERSON_NAME] [PE…" at bounding box center [996, 419] width 209 height 171
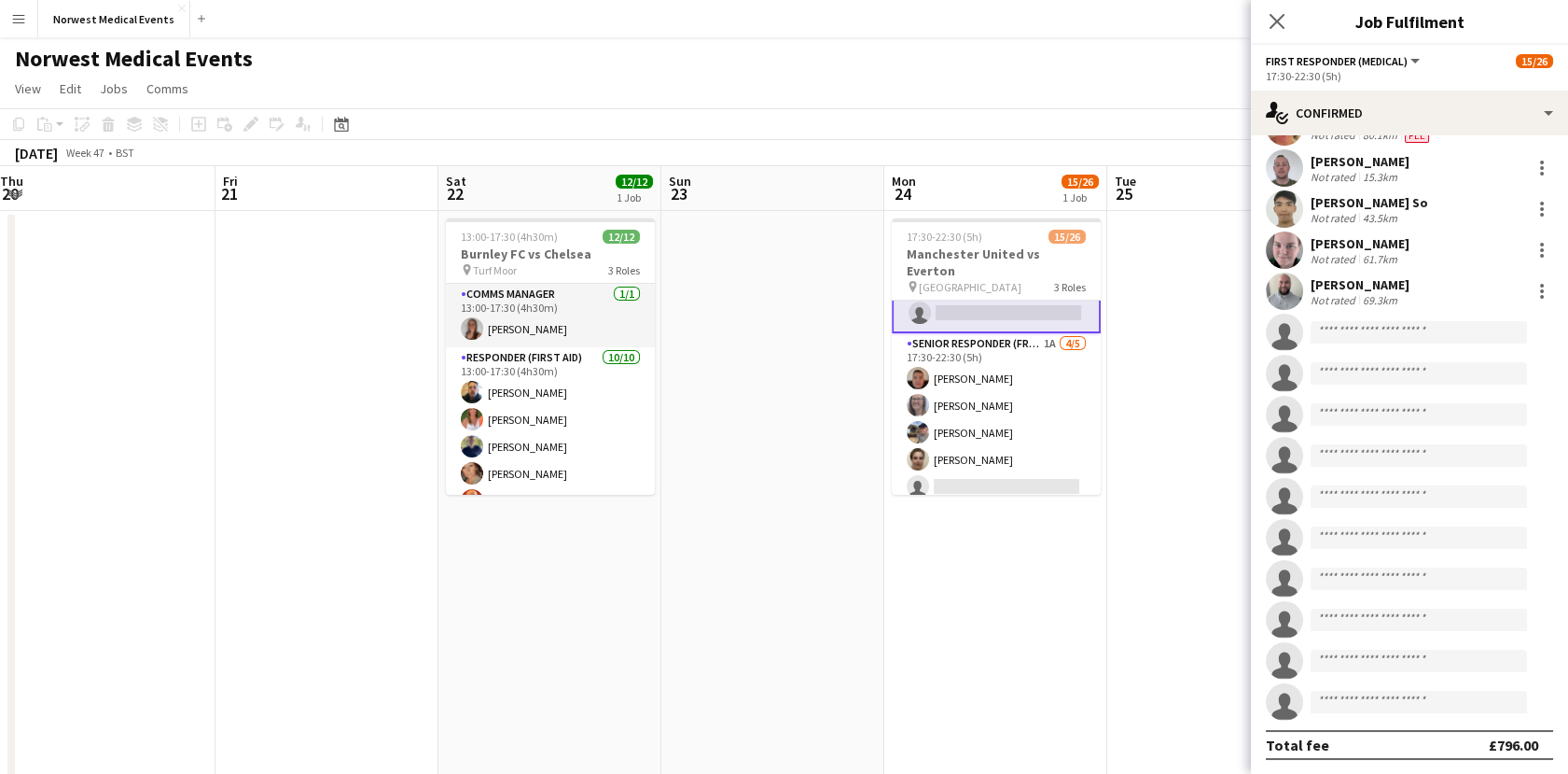
scroll to position [520, 0]
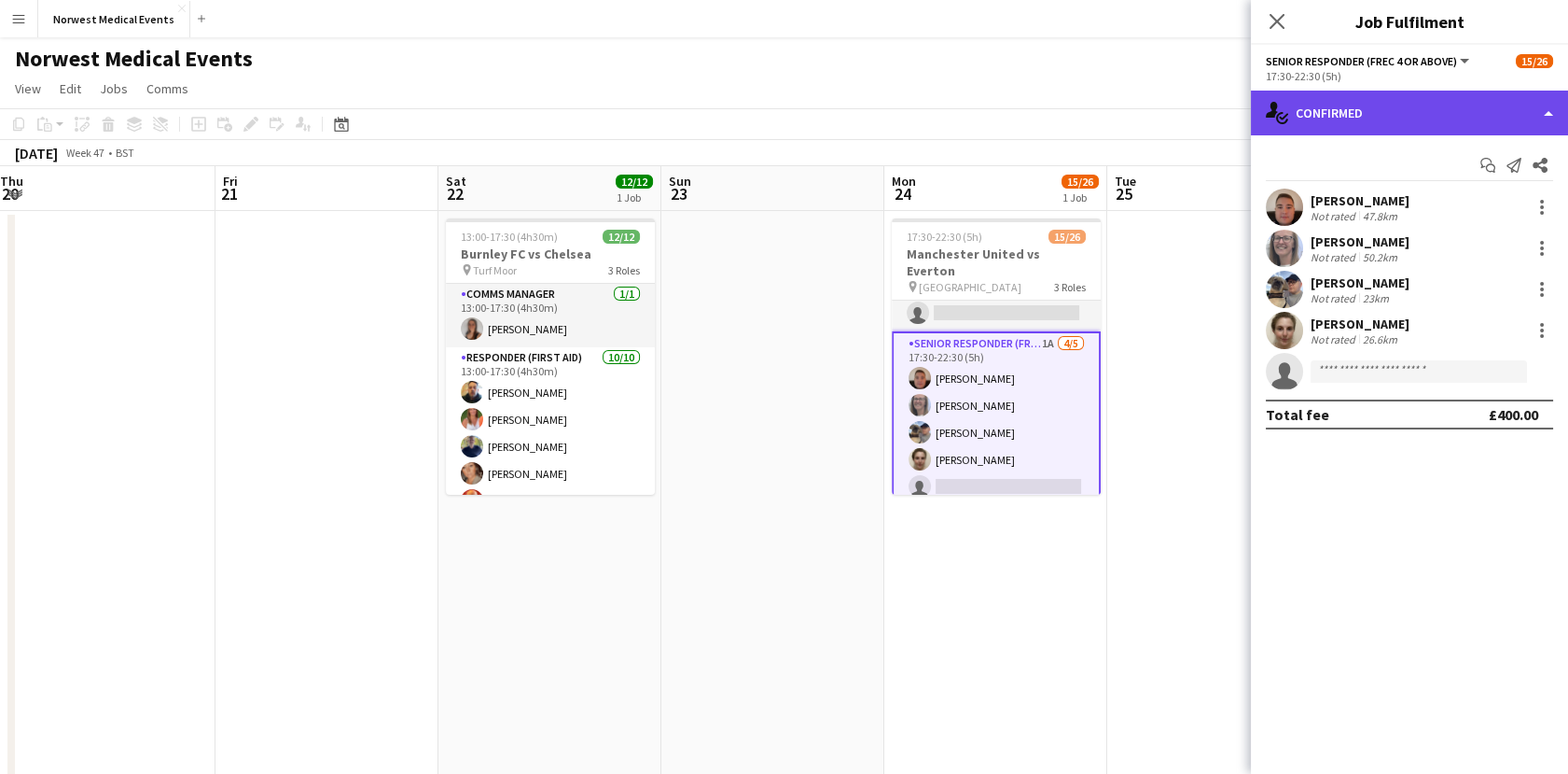
click at [1297, 123] on div "single-neutral-actions-check-2 Confirmed" at bounding box center [1408, 112] width 317 height 45
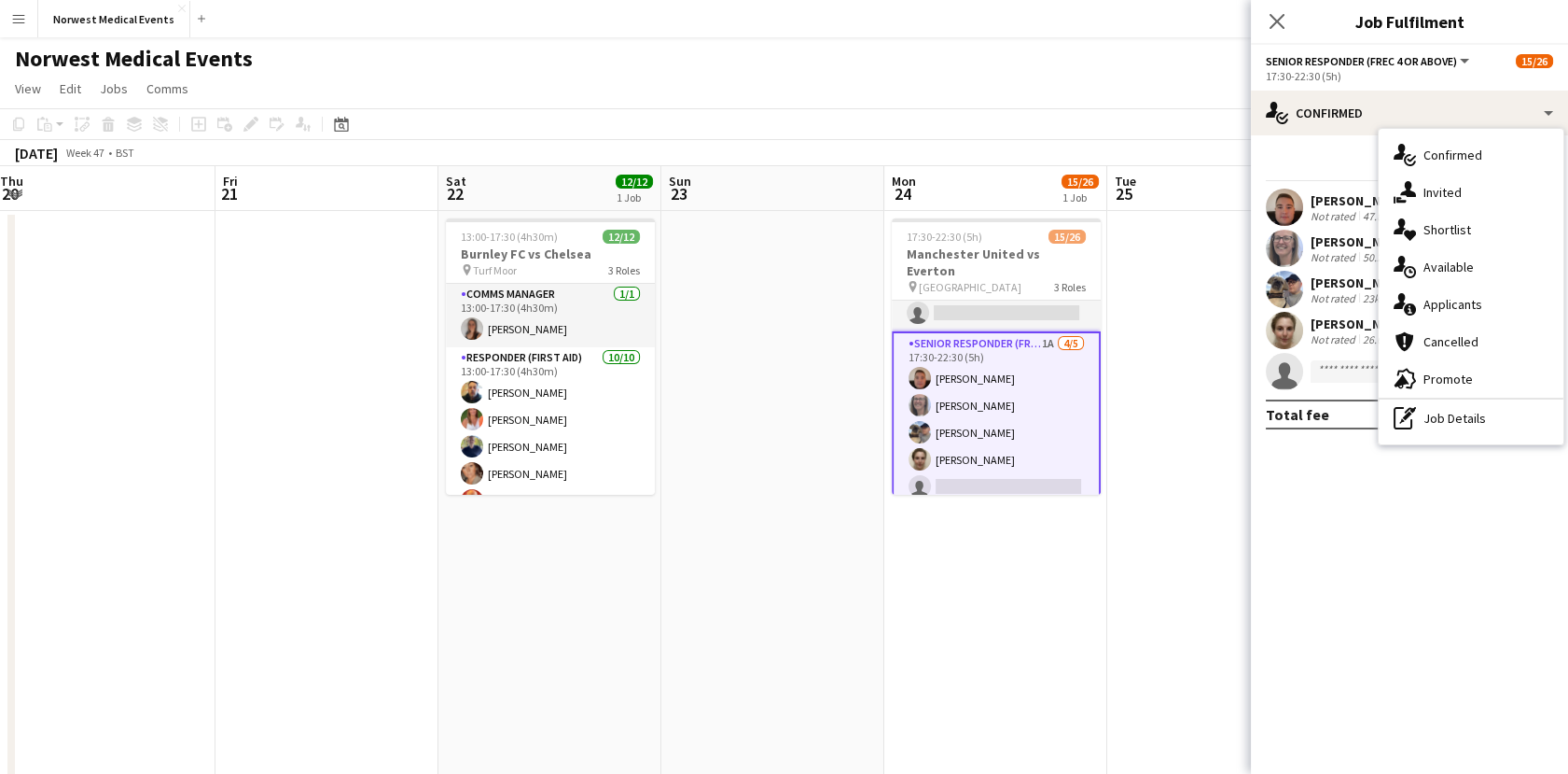
click at [1447, 310] on span "Applicants" at bounding box center [1453, 305] width 59 height 17
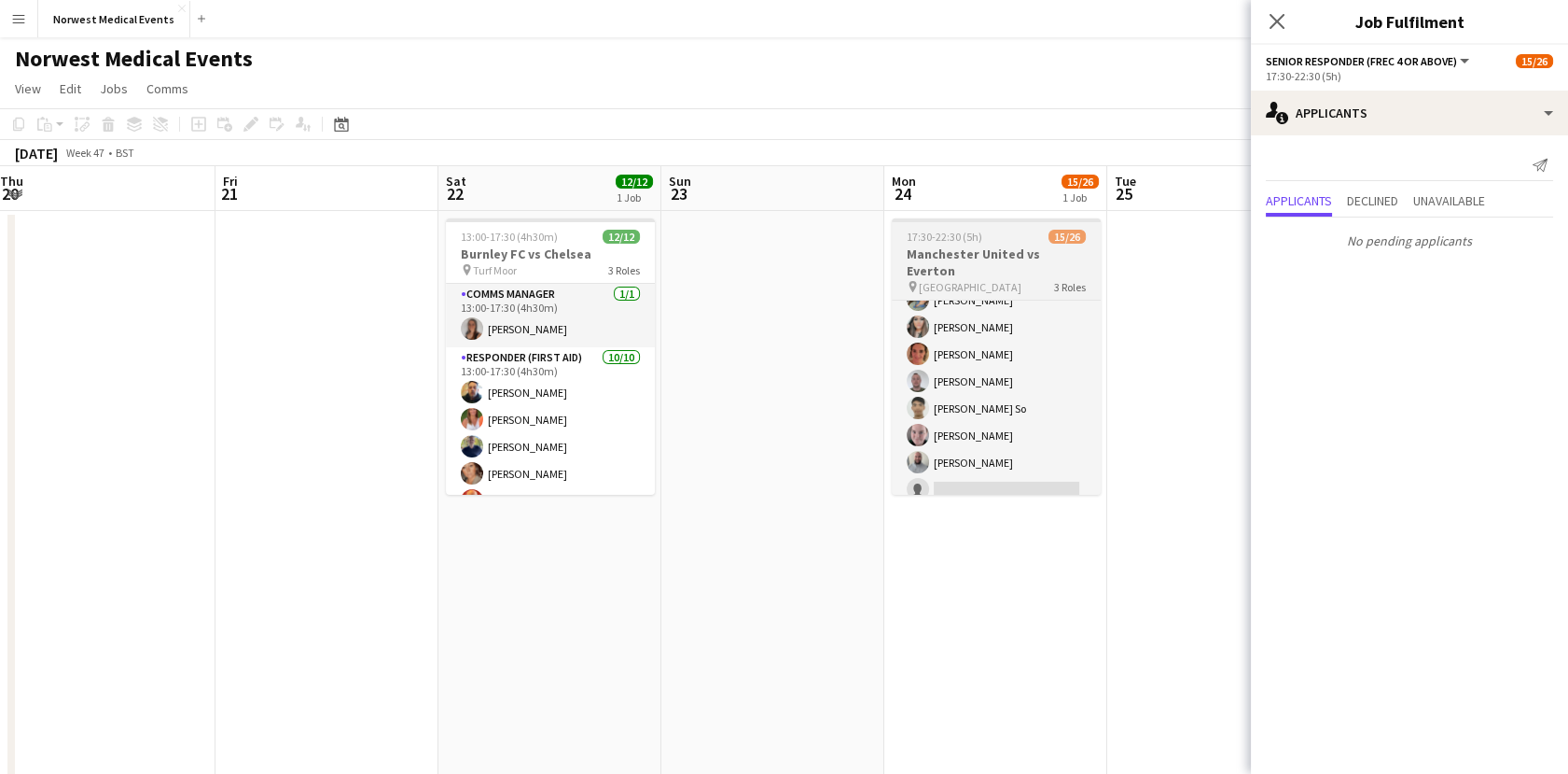
scroll to position [112, 0]
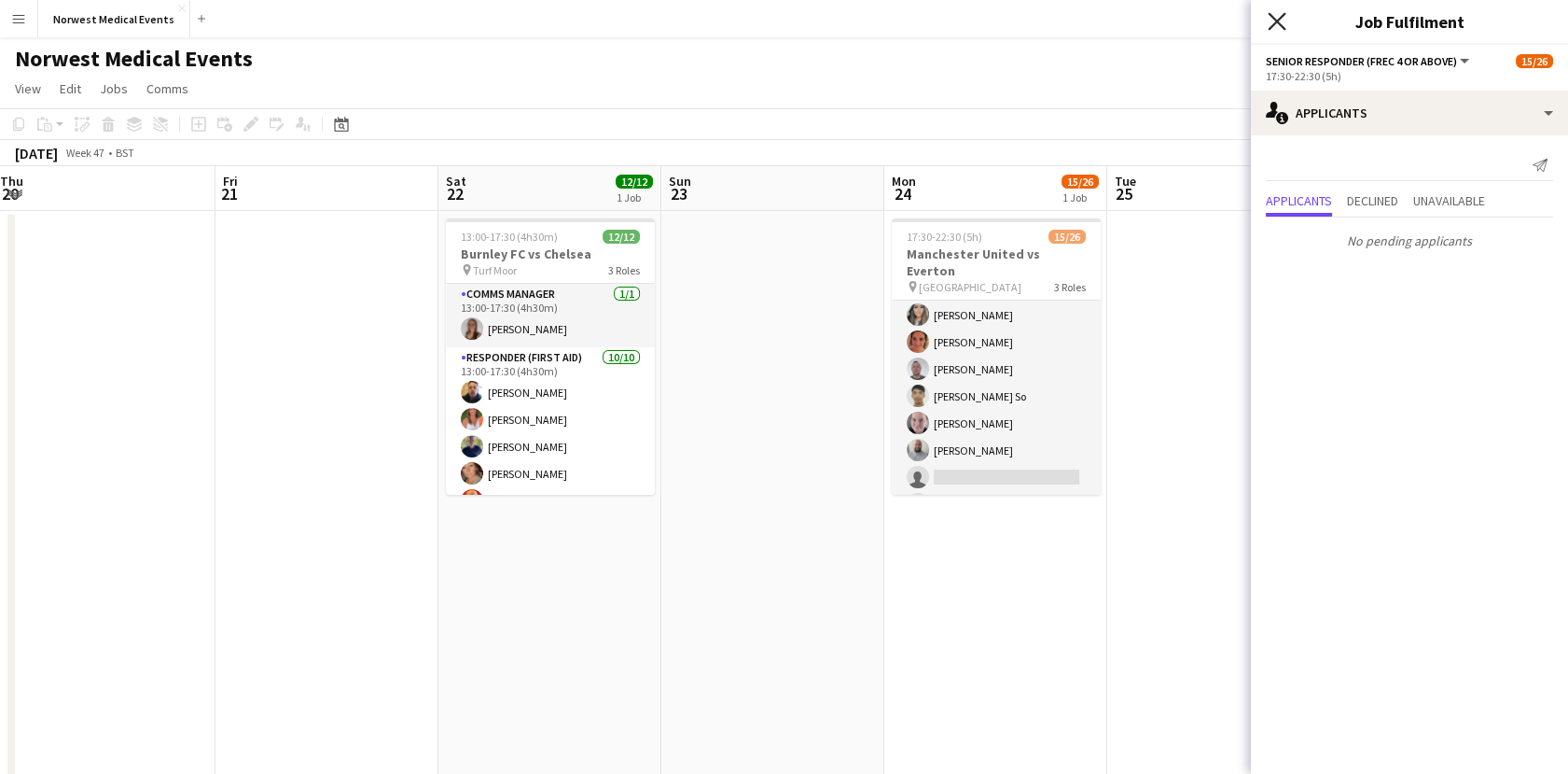
click at [1272, 28] on icon "Close pop-in" at bounding box center [1276, 21] width 18 height 18
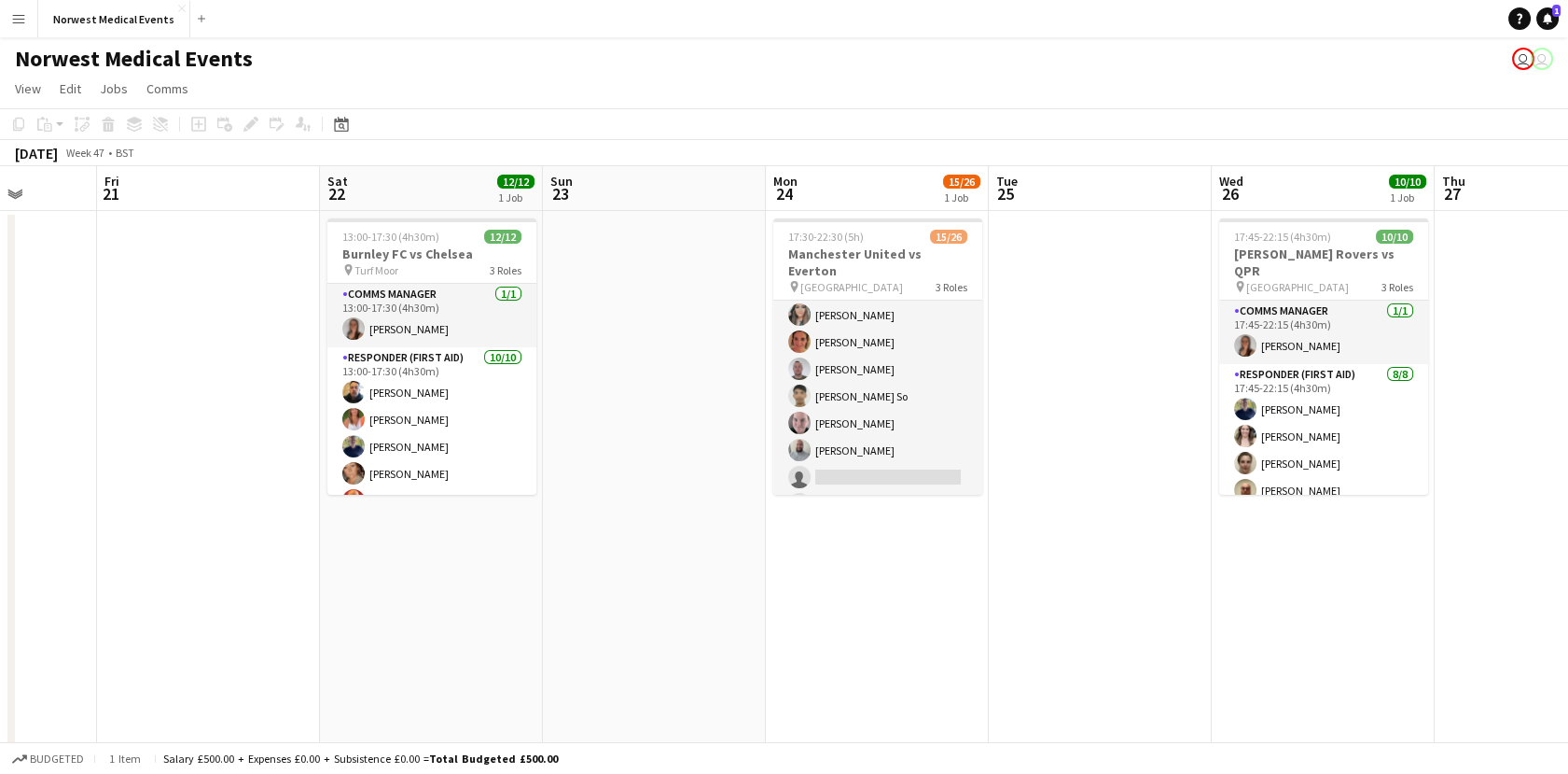
drag, startPoint x: 989, startPoint y: 517, endPoint x: 658, endPoint y: 514, distance: 331.0
click at [658, 514] on app-calendar-viewport "Mon 17 Tue 18 Wed 19 Thu 20 Fri 21 Sat 22 12/12 1 Job Sun 23 Mon 24 15/26 1 Job…" at bounding box center [784, 675] width 1568 height 1019
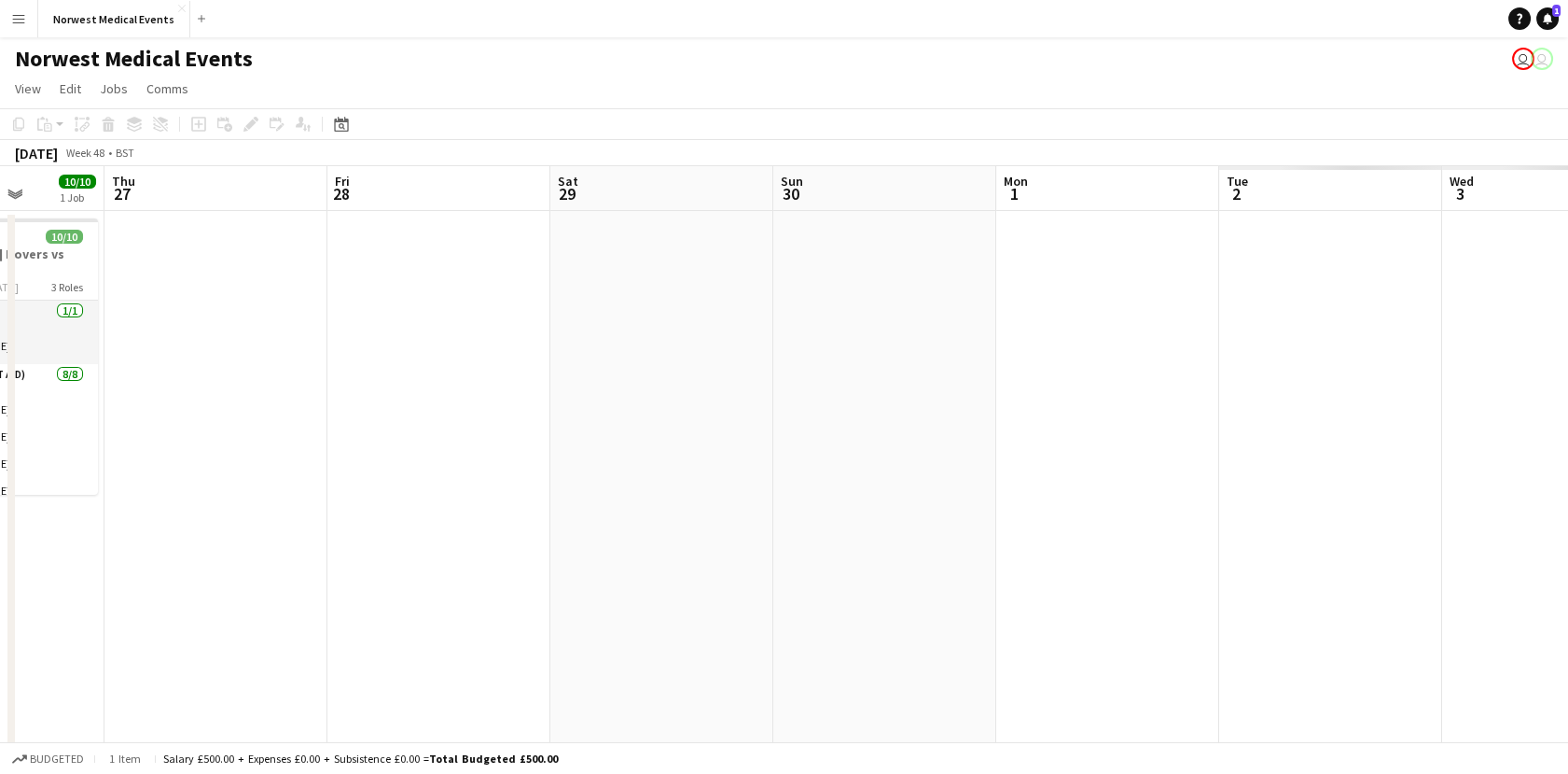
drag, startPoint x: 1346, startPoint y: 502, endPoint x: 462, endPoint y: 525, distance: 884.3
click at [462, 525] on app-calendar-viewport "Mon 24 15/26 1 Job Tue 25 Wed 26 10/10 1 Job Thu 27 Fri 28 Sat 29 Sun 30 Mon 1 …" at bounding box center [784, 675] width 1568 height 1019
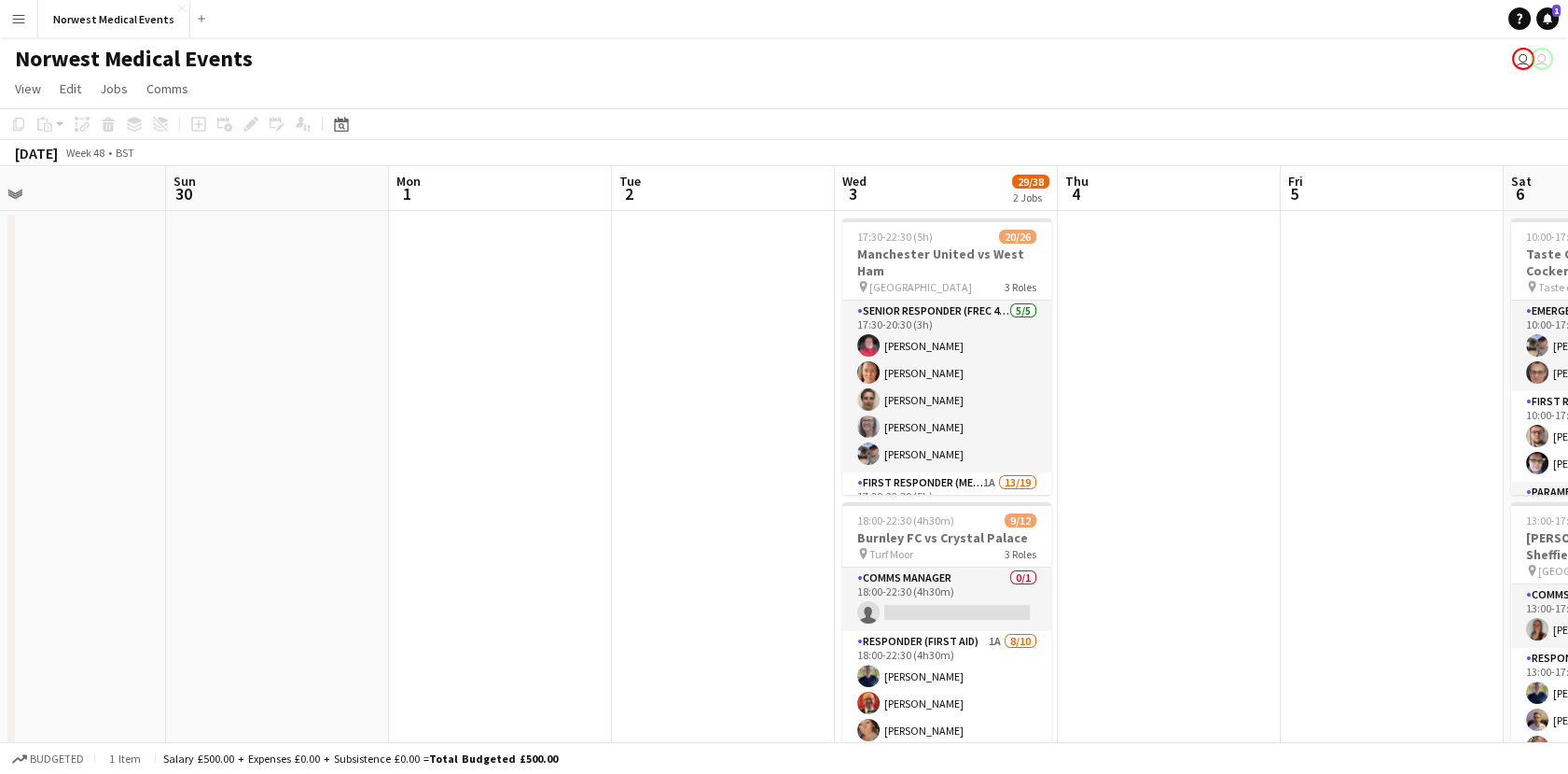
scroll to position [0, 627]
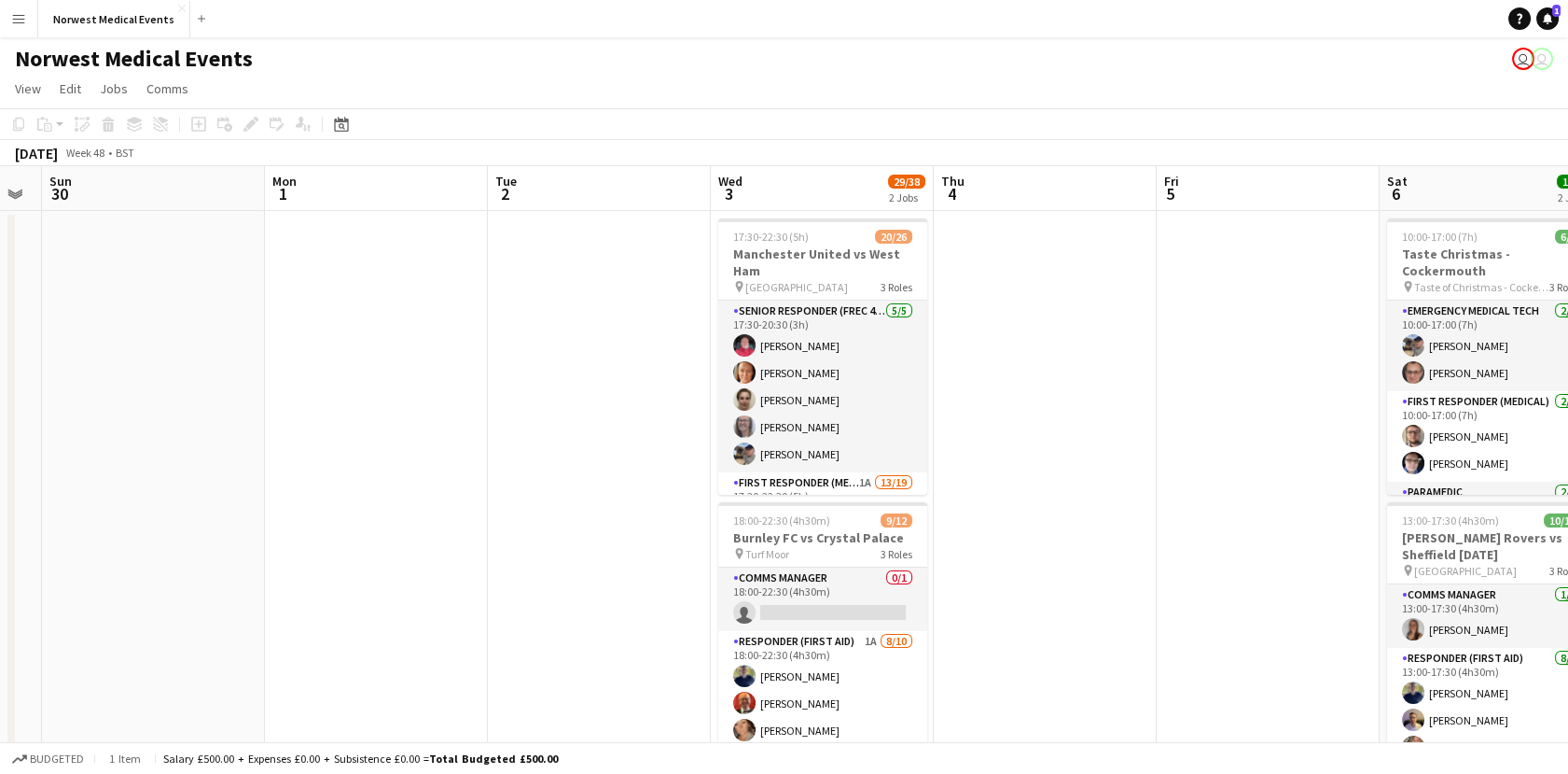
drag, startPoint x: 1257, startPoint y: 491, endPoint x: 524, endPoint y: 526, distance: 733.8
click at [526, 527] on app-calendar-viewport "Thu 27 Fri 28 Sat 29 Sun 30 Mon 1 Tue 2 Wed 3 29/38 2 Jobs Thu 4 Fri 5 Sat 6 16…" at bounding box center [784, 675] width 1568 height 1019
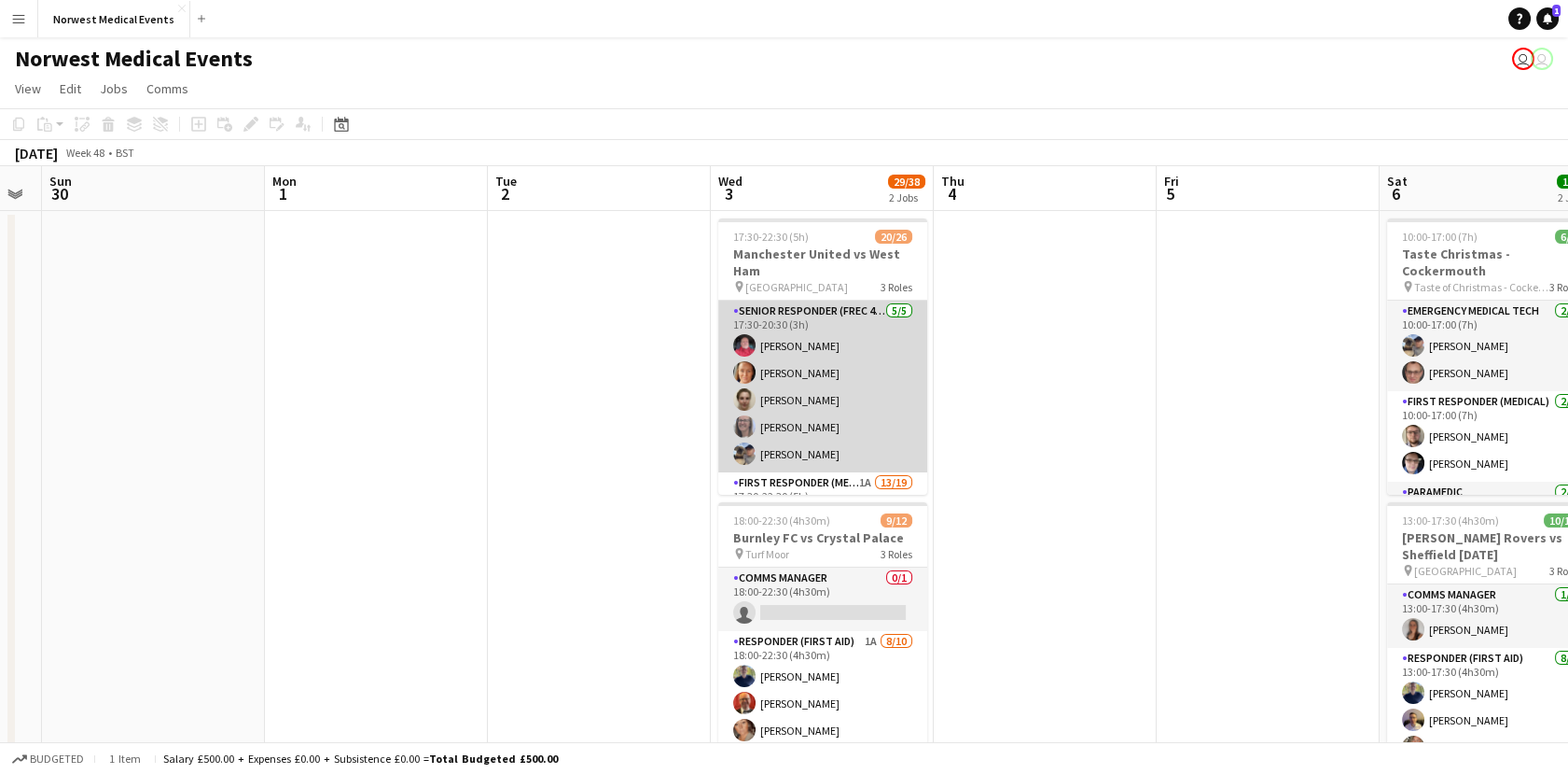
click at [864, 397] on app-card-role "Senior Responder (FREC 4 or Above) [DATE] 17:30-20:30 (3h) [PERSON_NAME] [PERSO…" at bounding box center [823, 387] width 209 height 171
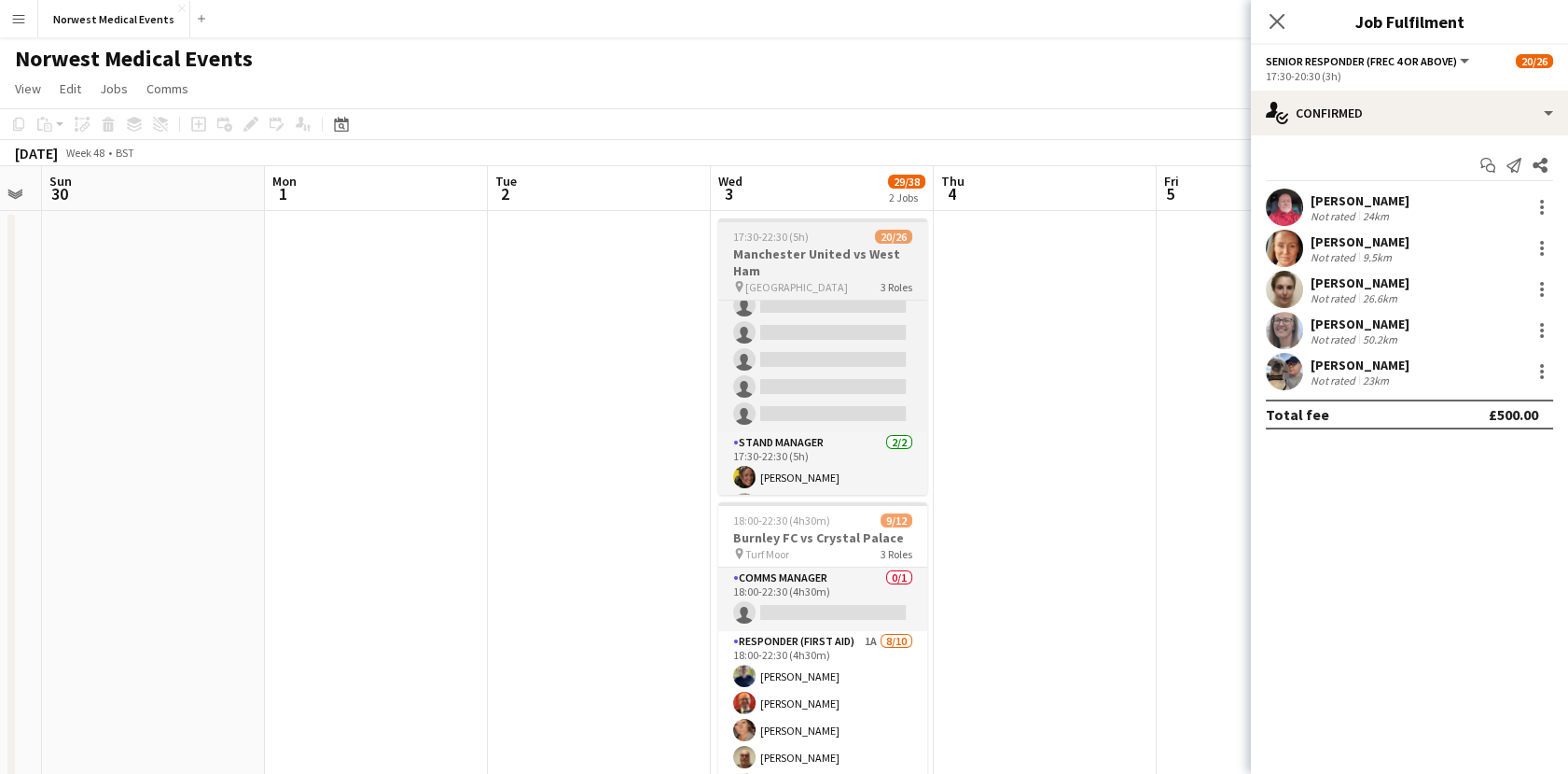
scroll to position [622, 0]
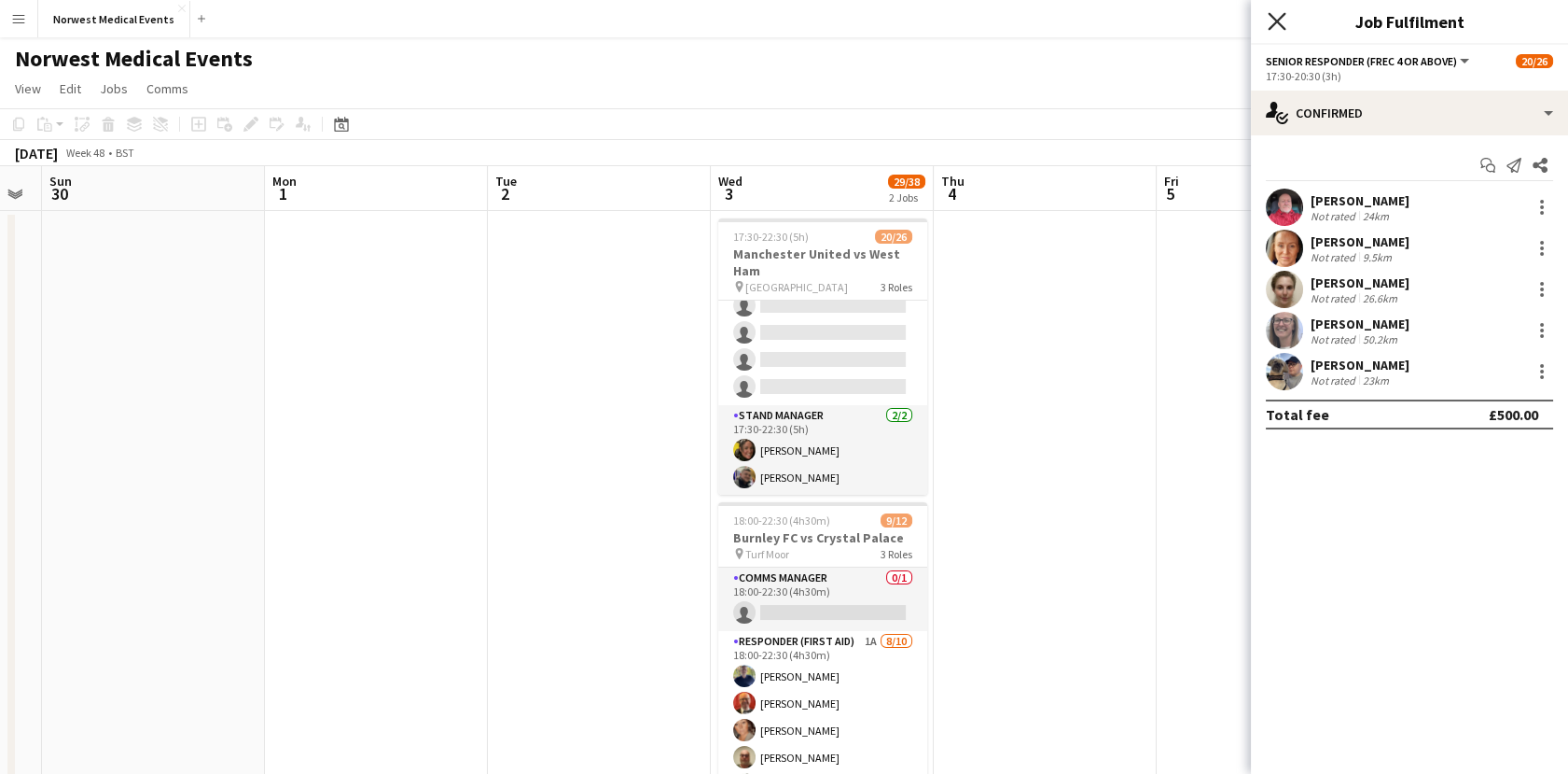
click at [1284, 27] on icon at bounding box center [1276, 21] width 18 height 18
